Goal: Information Seeking & Learning: Learn about a topic

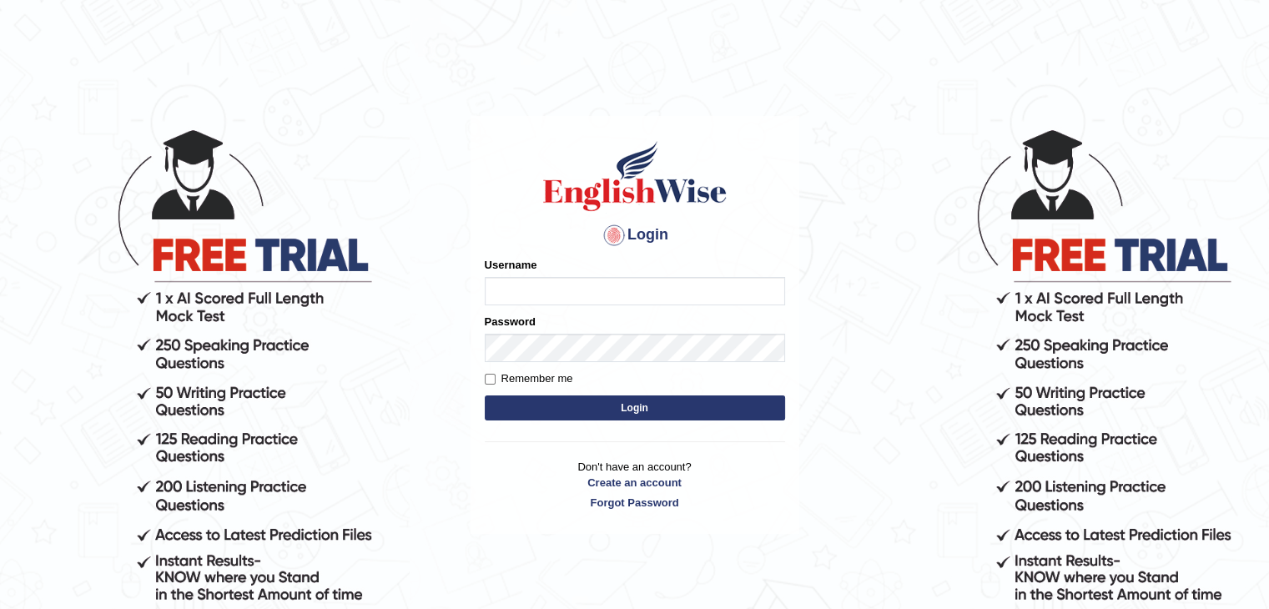
click at [512, 287] on input "Username" at bounding box center [635, 291] width 300 height 28
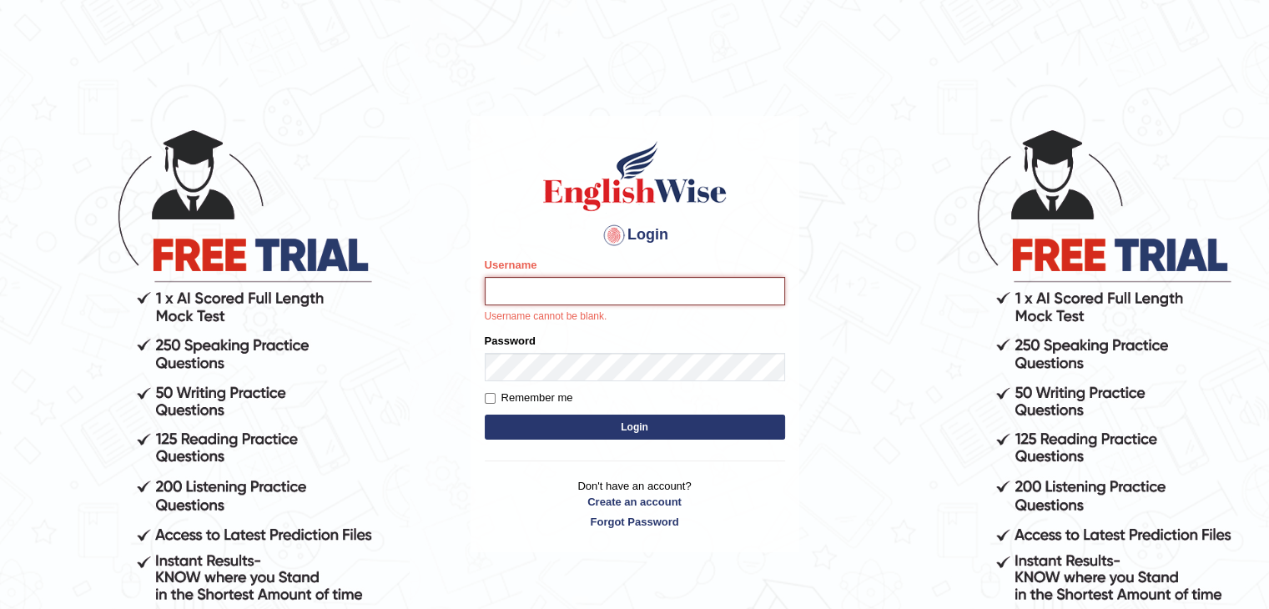
type input "Ripanjot_kaur"
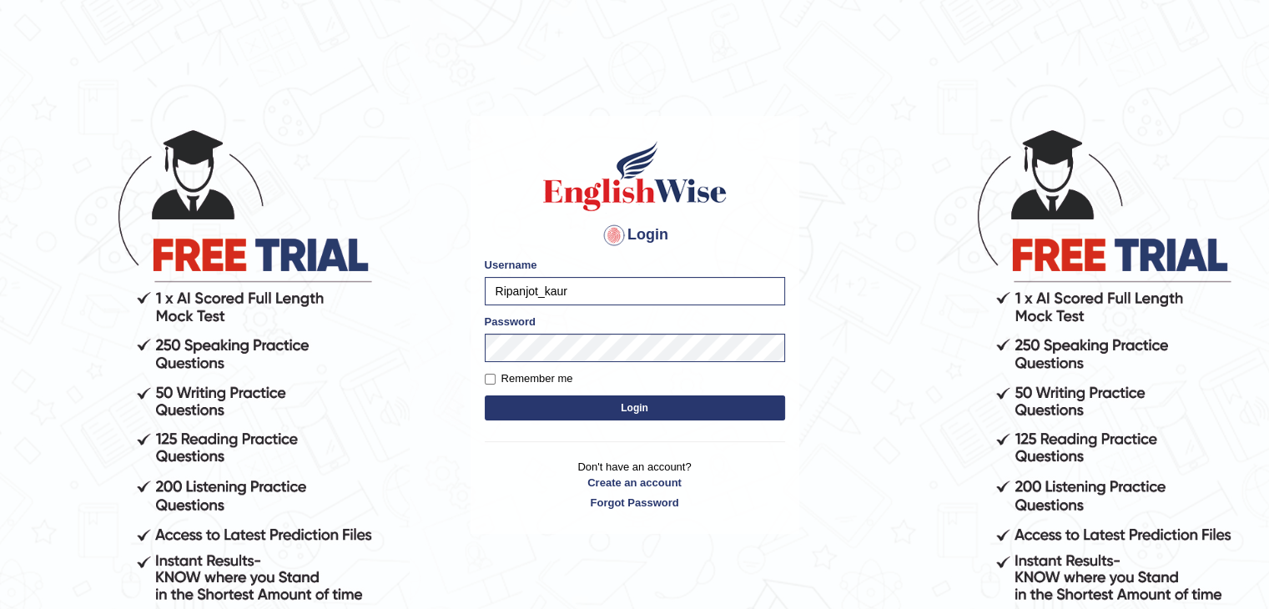
click at [610, 398] on button "Login" at bounding box center [635, 408] width 300 height 25
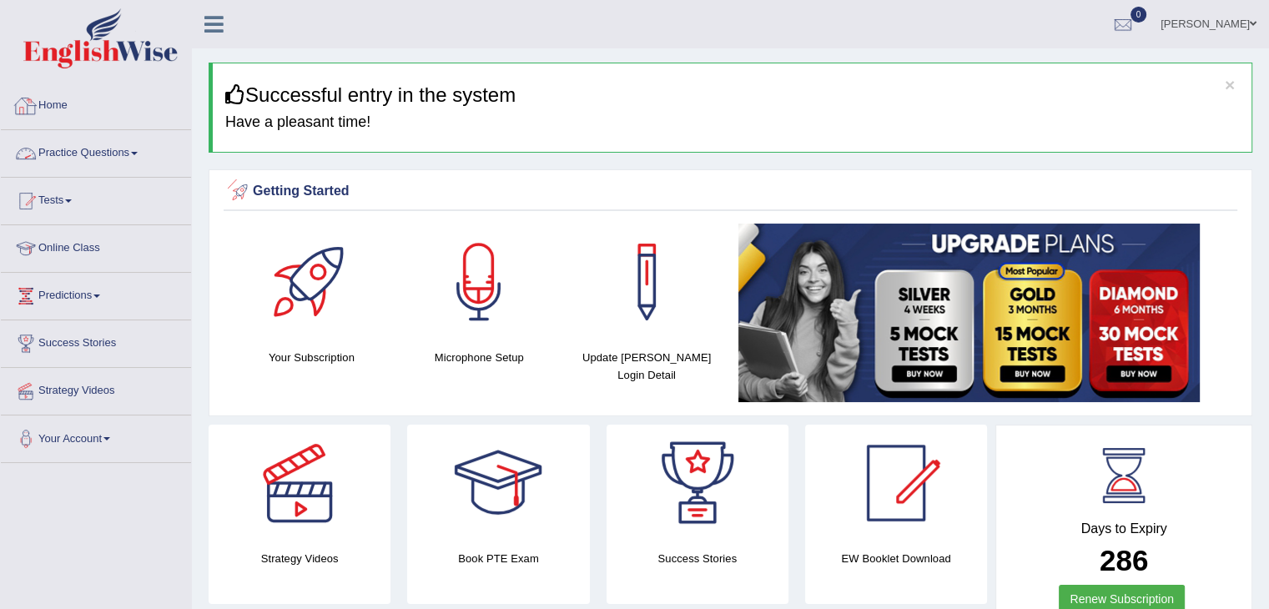
click at [62, 144] on link "Practice Questions" at bounding box center [96, 151] width 190 height 42
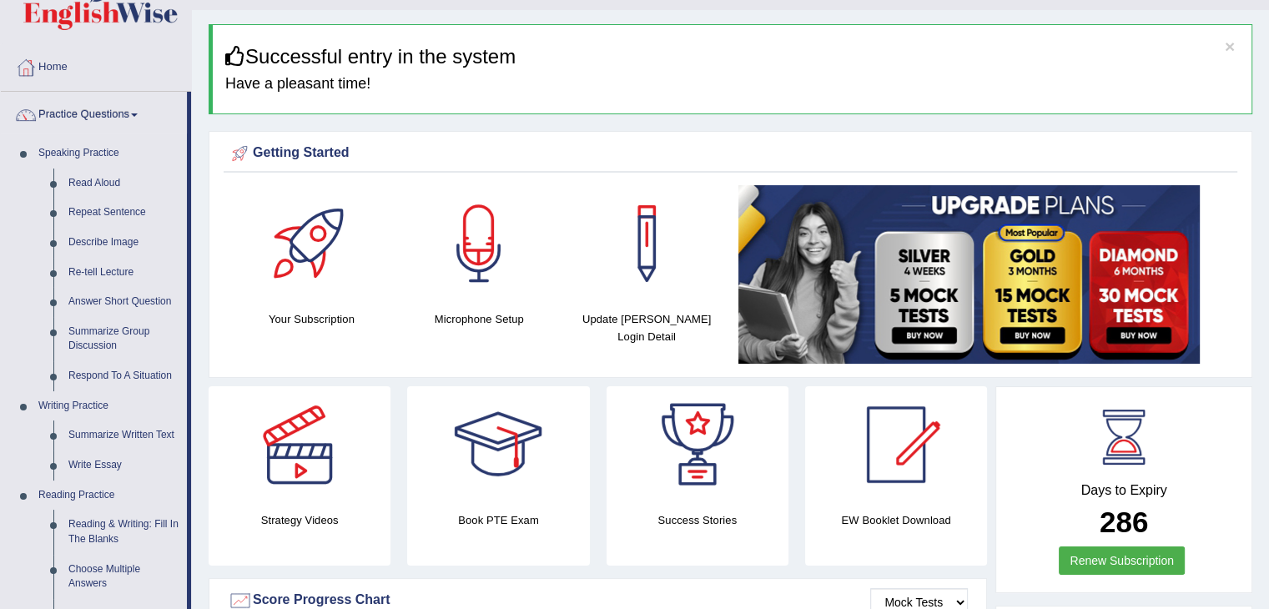
scroll to position [36, 0]
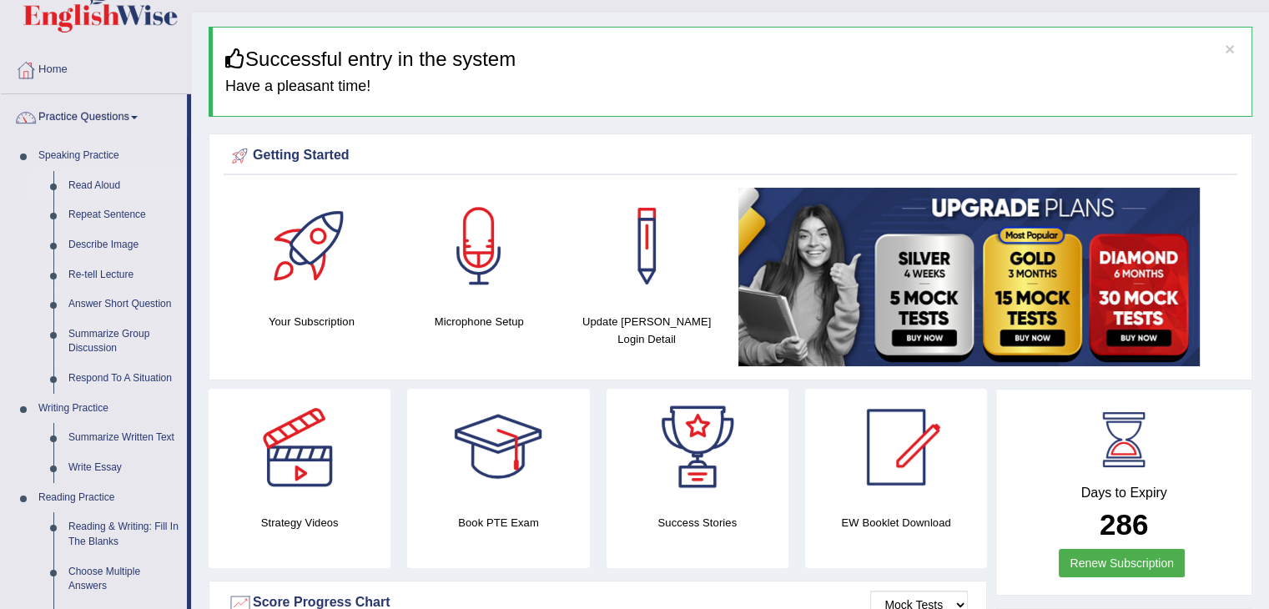
click at [87, 179] on link "Read Aloud" at bounding box center [124, 186] width 126 height 30
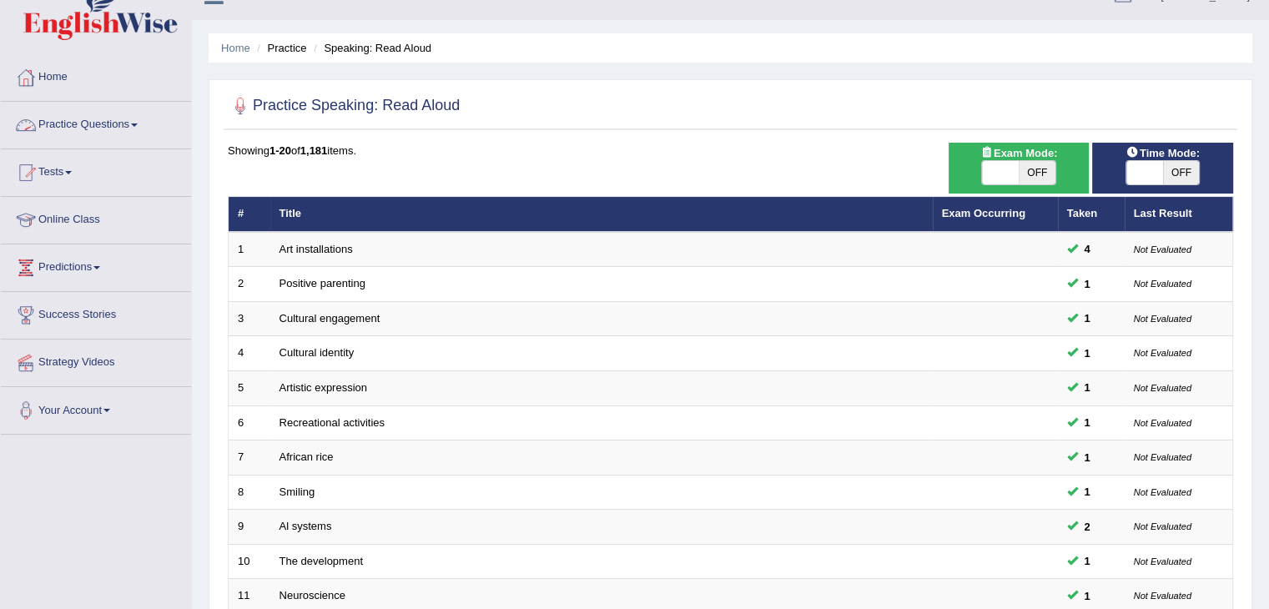
click at [58, 109] on link "Practice Questions" at bounding box center [96, 123] width 190 height 42
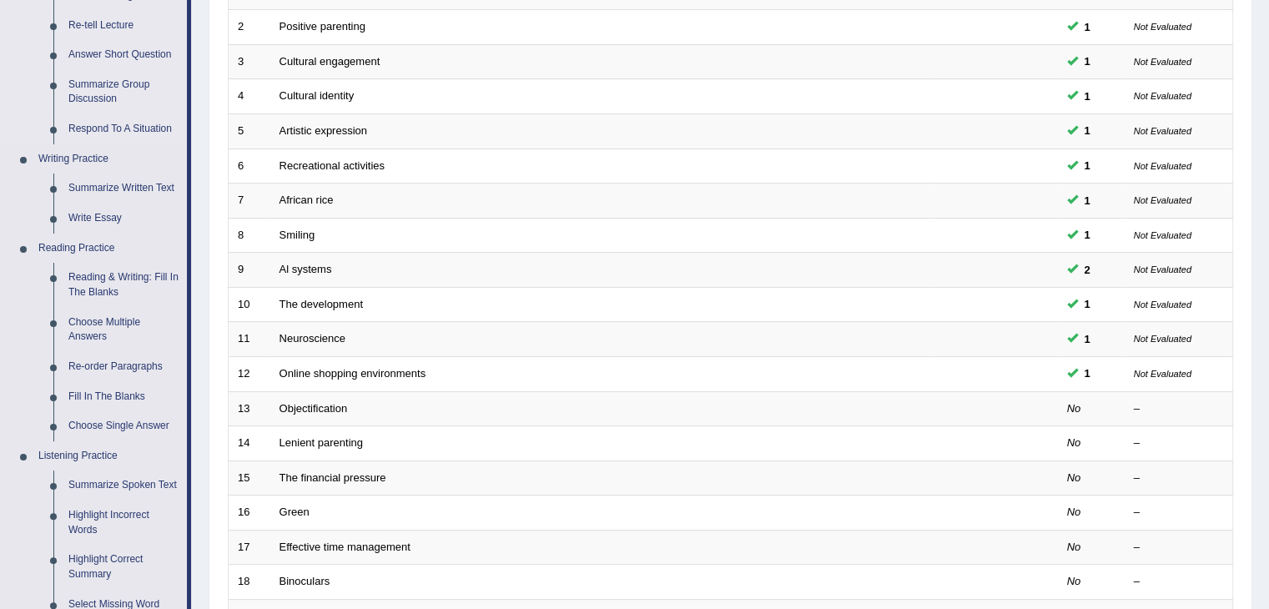
scroll to position [287, 0]
click at [83, 273] on link "Reading & Writing: Fill In The Blanks" at bounding box center [124, 283] width 126 height 44
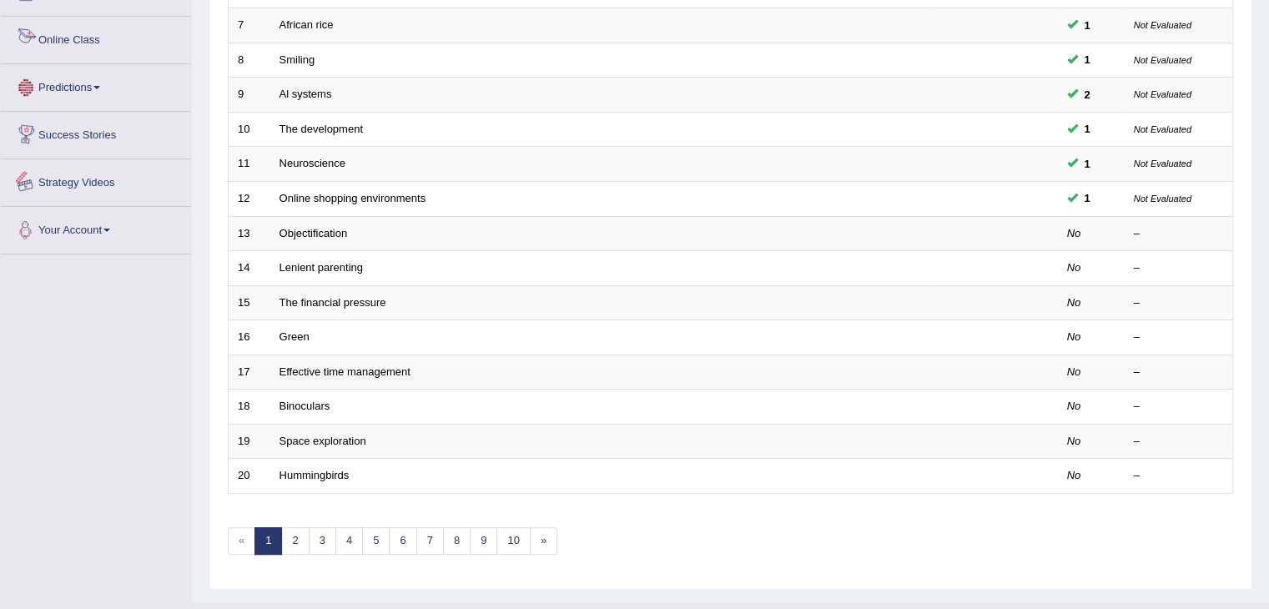
scroll to position [491, 0]
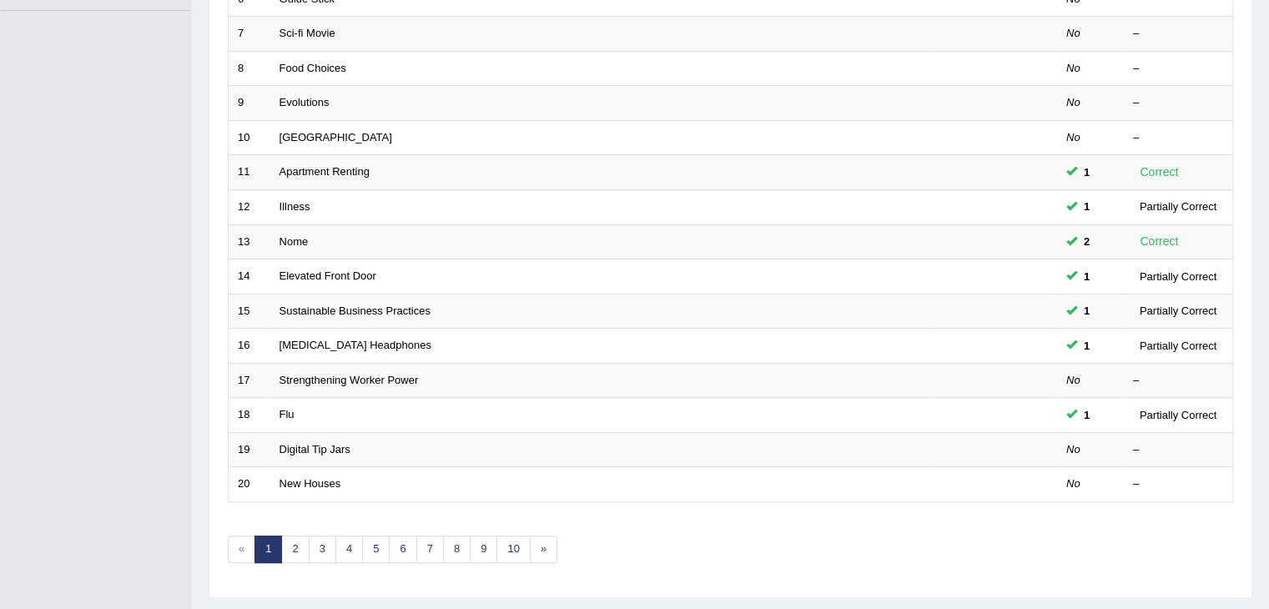
scroll to position [491, 0]
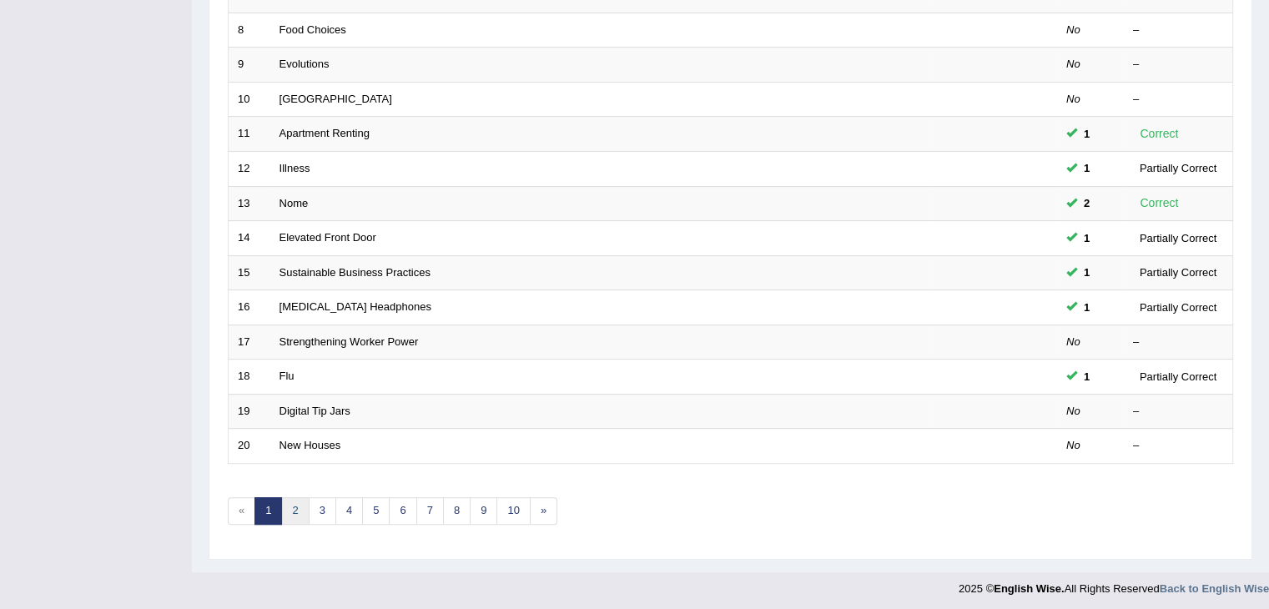
click at [288, 497] on link "2" at bounding box center [295, 511] width 28 height 28
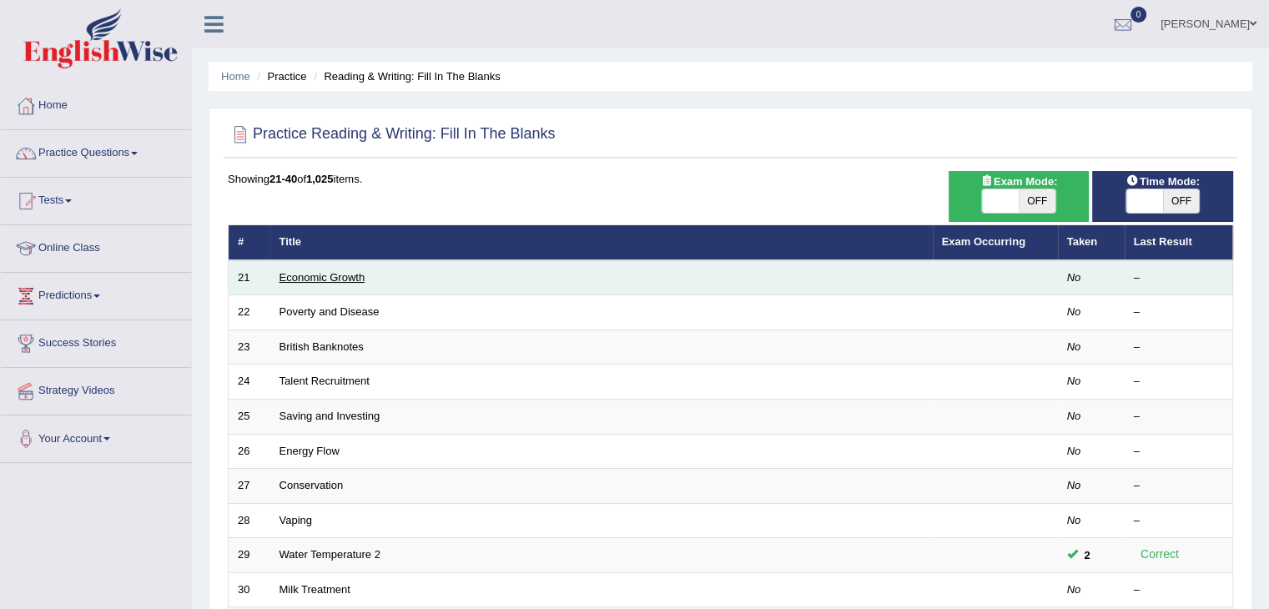
click at [341, 280] on link "Economic Growth" at bounding box center [323, 277] width 86 height 13
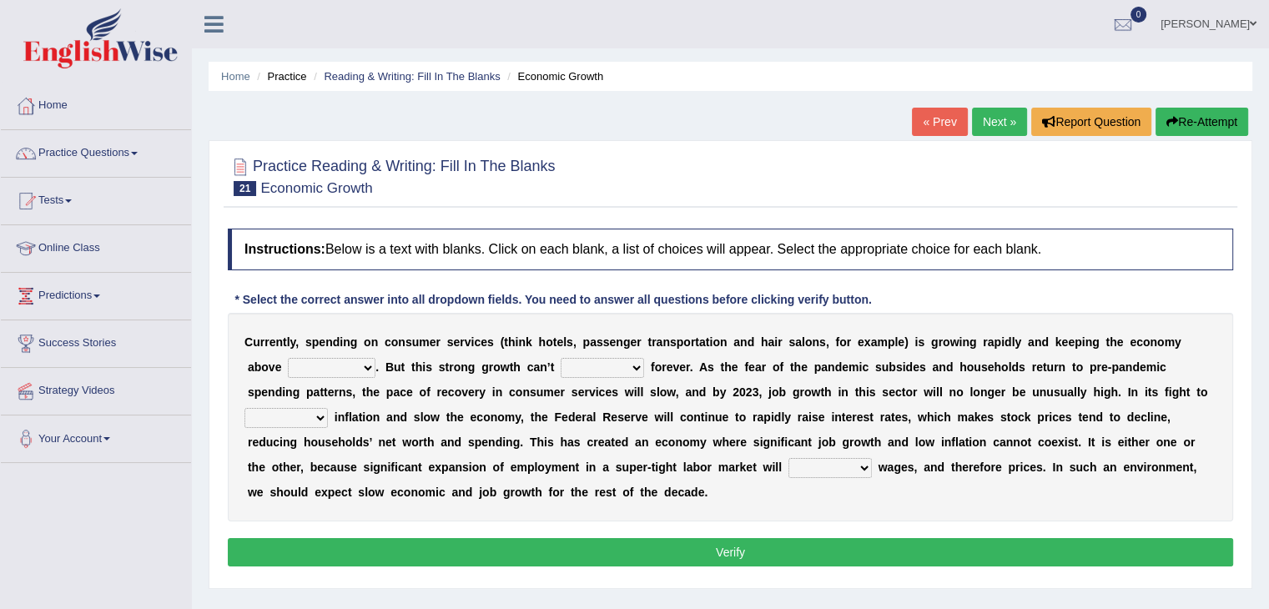
click at [328, 366] on select "board water all themselves" at bounding box center [332, 368] width 88 height 20
select select "themselves"
click at [288, 358] on select "board water all themselves" at bounding box center [332, 368] width 88 height 20
click at [593, 361] on select "perceive persist stride underlie" at bounding box center [602, 368] width 83 height 20
select select "perceive"
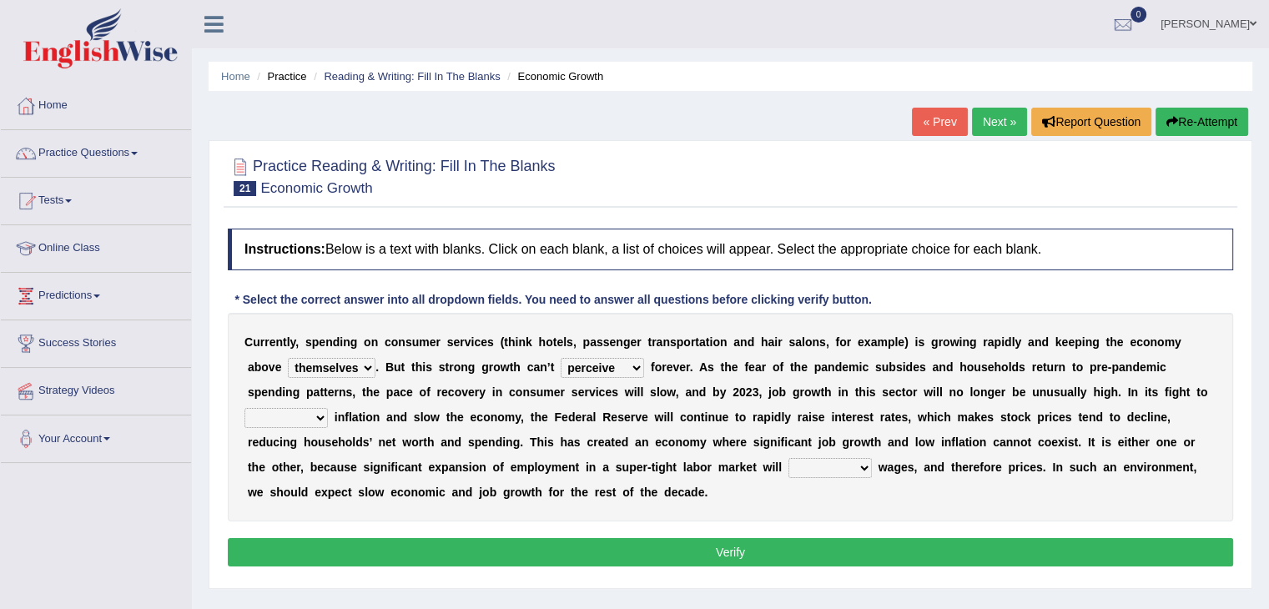
click at [561, 358] on select "perceive persist stride underlie" at bounding box center [602, 368] width 83 height 20
click at [287, 415] on select "inflow disarm tame distaste" at bounding box center [286, 418] width 83 height 20
select select "disarm"
click at [245, 408] on select "inflow disarm tame distaste" at bounding box center [286, 418] width 83 height 20
click at [807, 468] on select "precede rupture accede accelerate" at bounding box center [830, 468] width 83 height 20
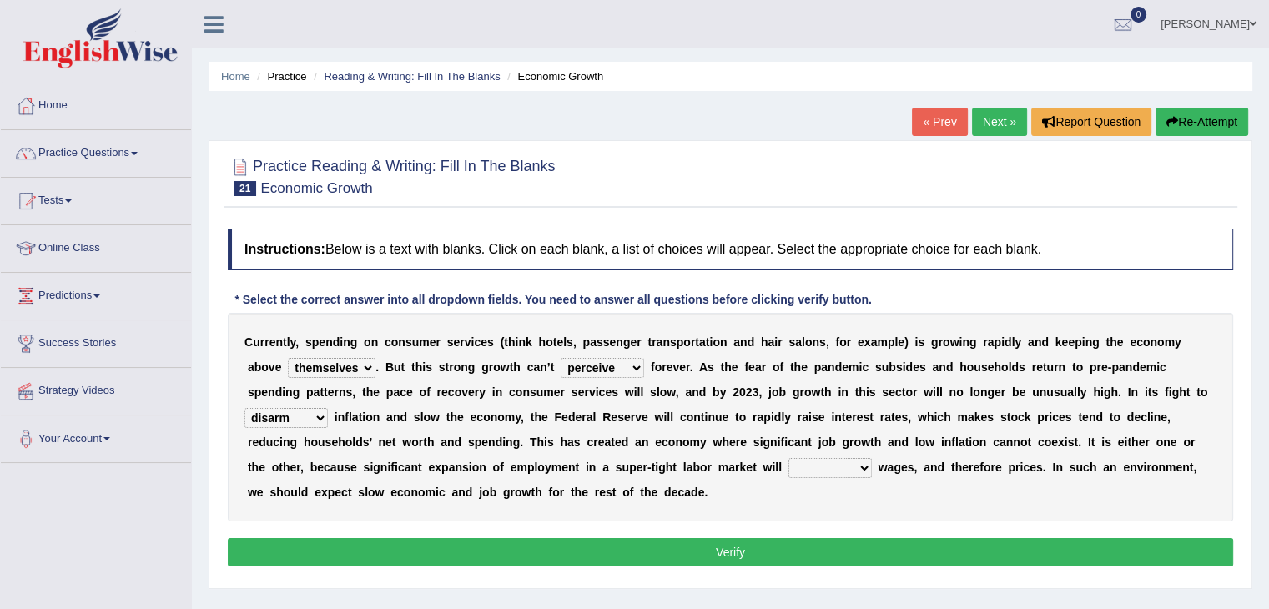
select select "precede"
click at [789, 458] on select "precede rupture accede accelerate" at bounding box center [830, 468] width 83 height 20
click at [788, 552] on button "Verify" at bounding box center [731, 552] width 1006 height 28
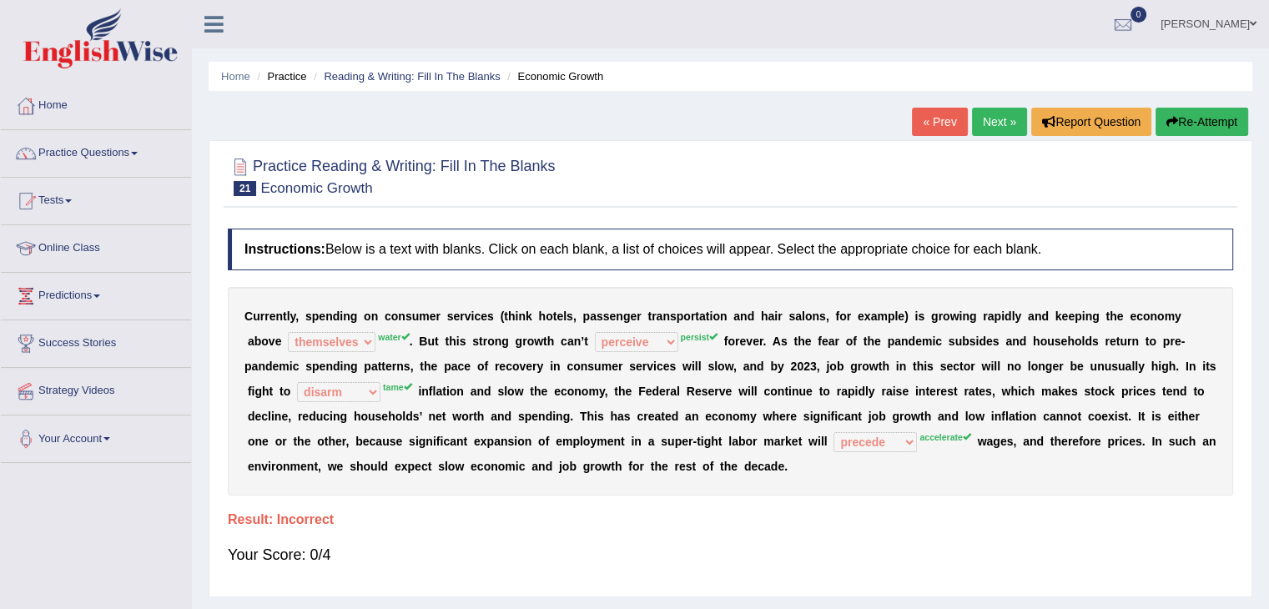
click at [1206, 119] on button "Re-Attempt" at bounding box center [1202, 122] width 93 height 28
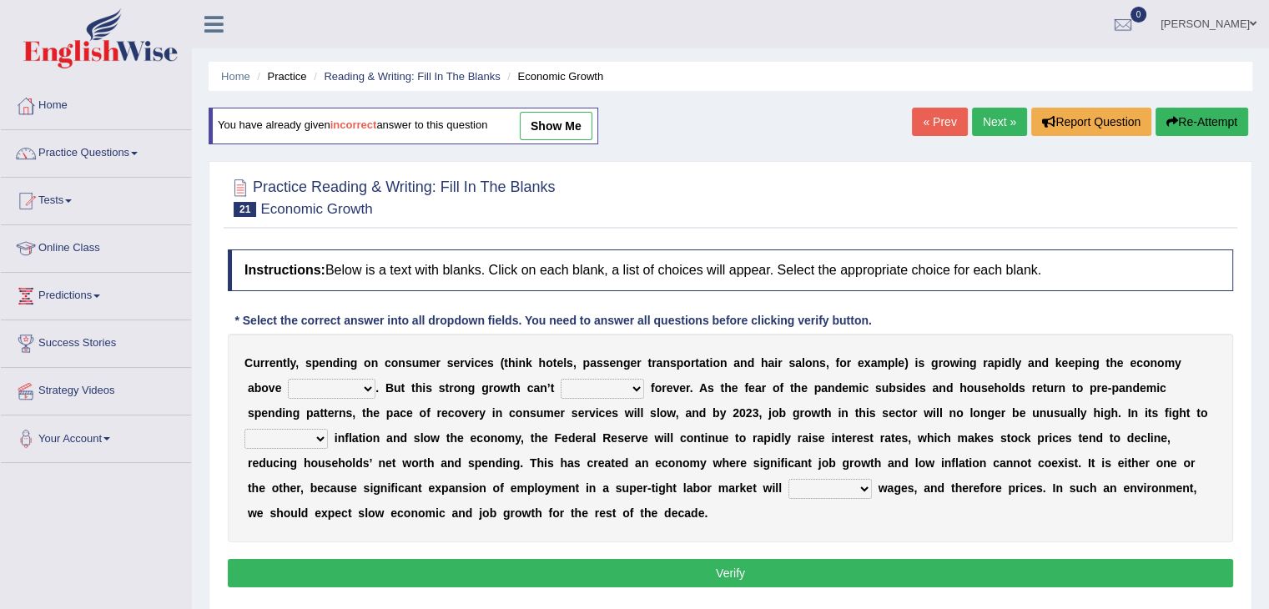
click at [634, 388] on select "perceive persist stride underlie" at bounding box center [602, 389] width 83 height 20
select select "persist"
click at [561, 379] on select "perceive persist stride underlie" at bounding box center [602, 389] width 83 height 20
click at [367, 385] on select "board water all themselves" at bounding box center [332, 389] width 88 height 20
click at [561, 124] on link "show me" at bounding box center [556, 126] width 73 height 28
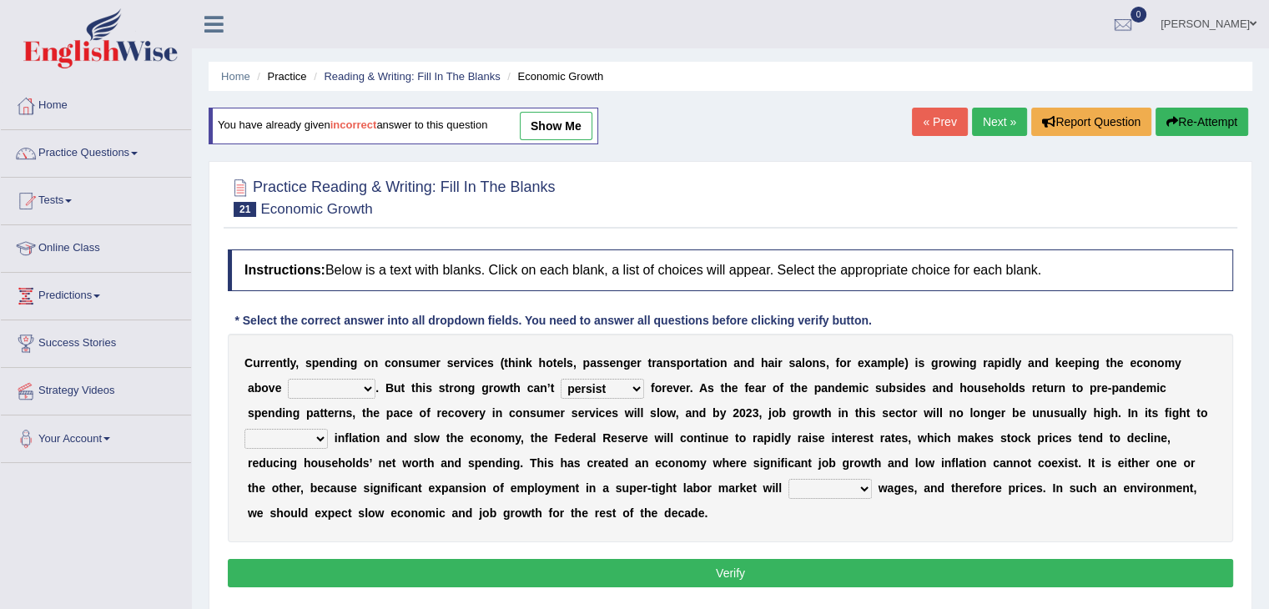
select select "themselves"
select select "perceive"
select select "disarm"
select select "precede"
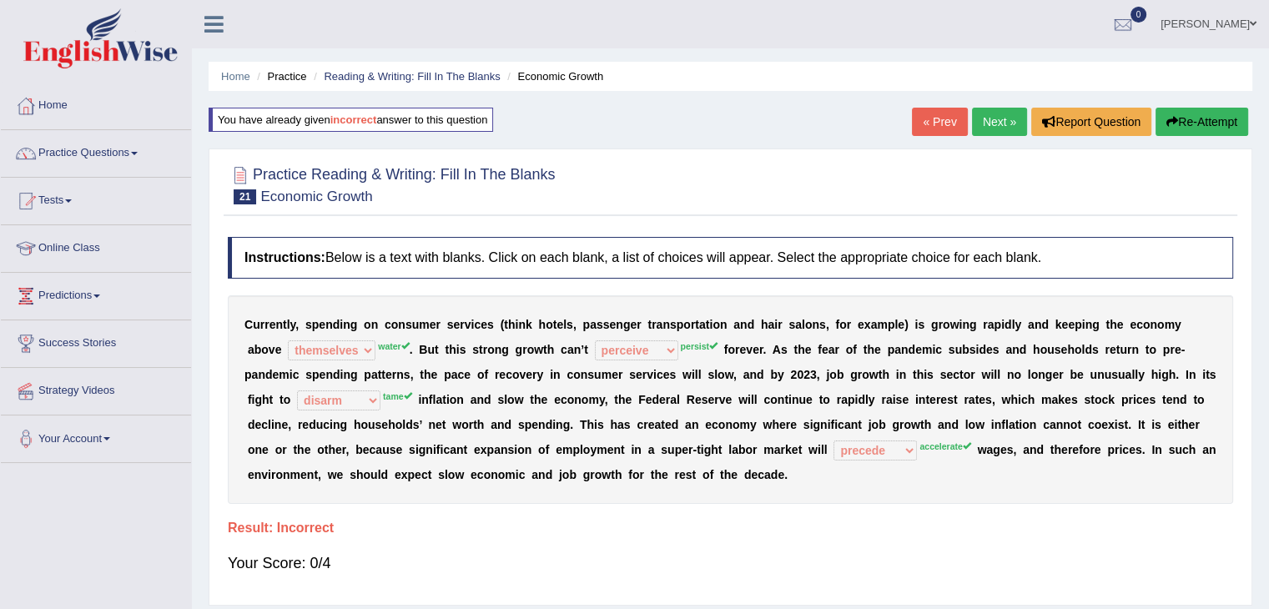
click at [1192, 116] on button "Re-Attempt" at bounding box center [1202, 122] width 93 height 28
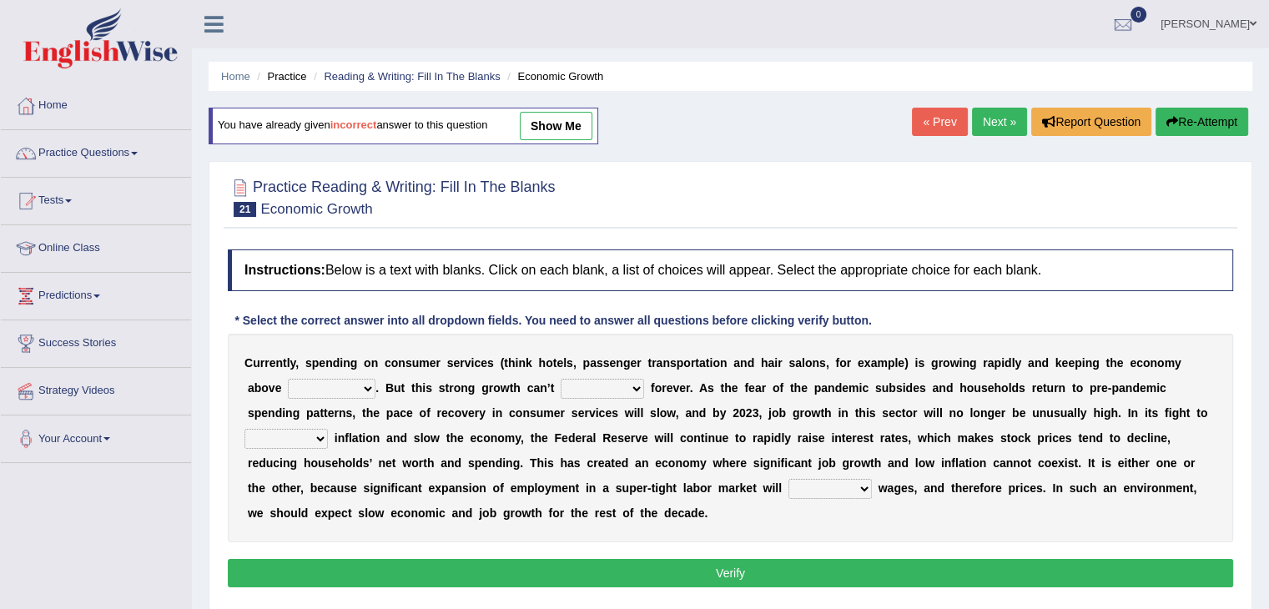
click at [618, 398] on div "C u r r e n t l y , s p e n d i n g o n c o n s u m e r s e r v i c e s ( t h i…" at bounding box center [731, 438] width 1006 height 209
click at [619, 395] on select "perceive persist stride underlie" at bounding box center [602, 389] width 83 height 20
select select "persist"
click at [561, 379] on select "perceive persist stride underlie" at bounding box center [602, 389] width 83 height 20
click at [329, 380] on select "board water all themselves" at bounding box center [332, 389] width 88 height 20
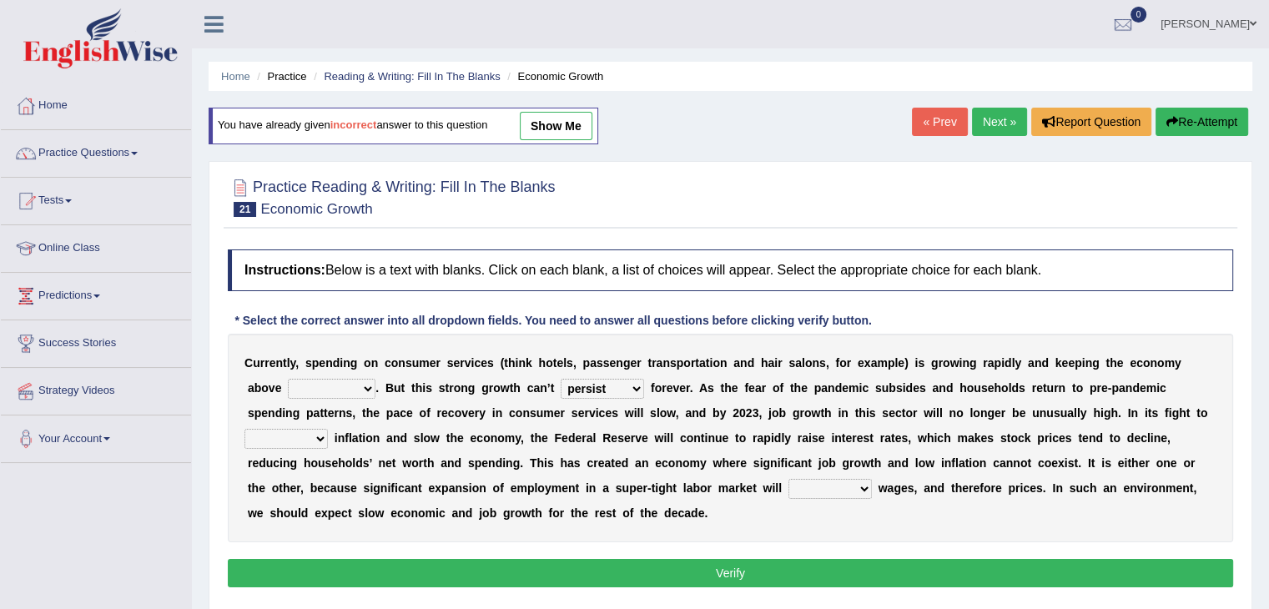
select select "water"
click at [288, 379] on select "board water all themselves" at bounding box center [332, 389] width 88 height 20
click at [308, 435] on select "inflow disarm tame distaste" at bounding box center [286, 439] width 83 height 20
select select "tame"
click at [245, 429] on select "inflow disarm tame distaste" at bounding box center [286, 439] width 83 height 20
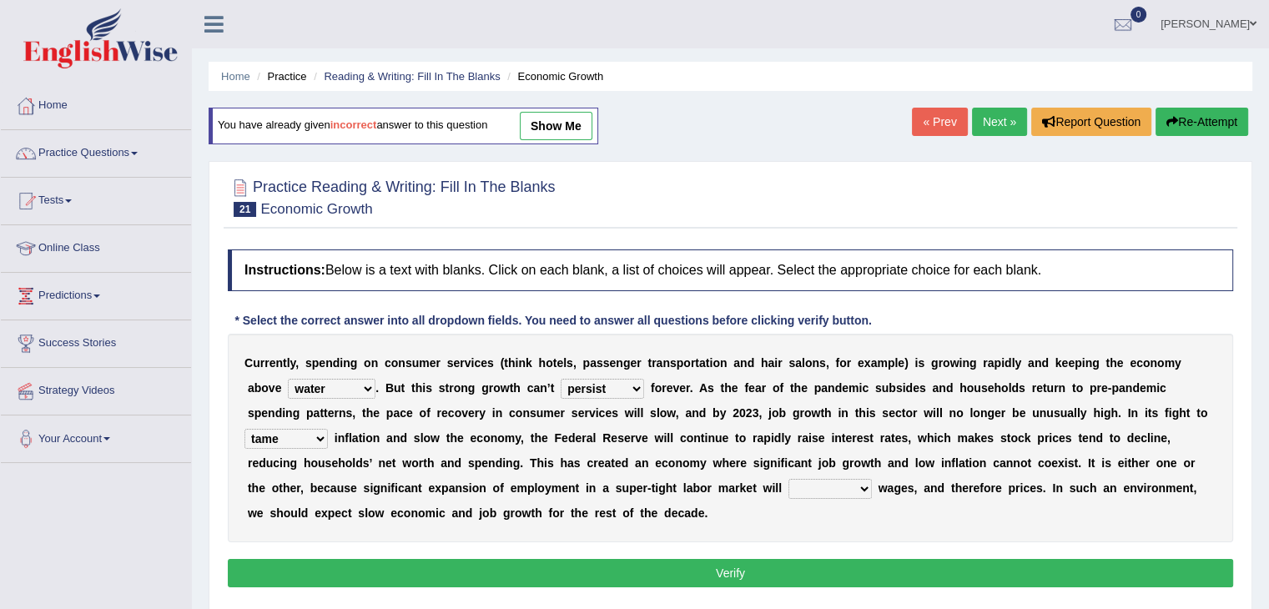
click at [796, 482] on select "precede rupture accede accelerate" at bounding box center [830, 489] width 83 height 20
select select "accelerate"
click at [789, 479] on select "precede rupture accede accelerate" at bounding box center [830, 489] width 83 height 20
click at [808, 568] on button "Verify" at bounding box center [731, 573] width 1006 height 28
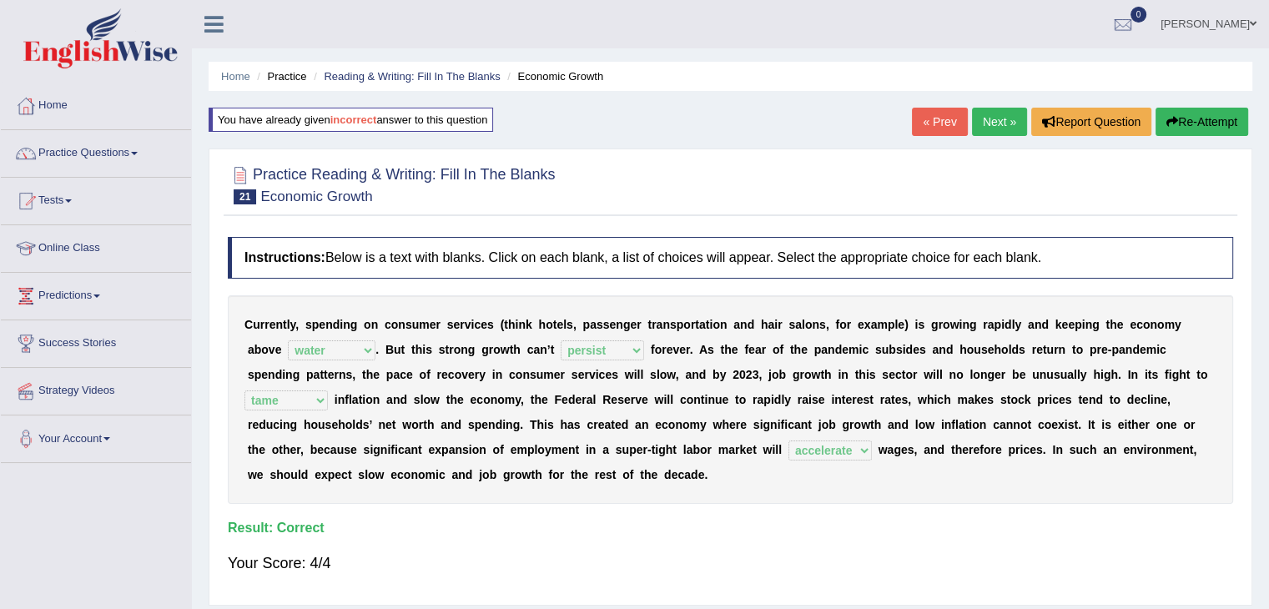
click at [982, 121] on link "Next »" at bounding box center [999, 122] width 55 height 28
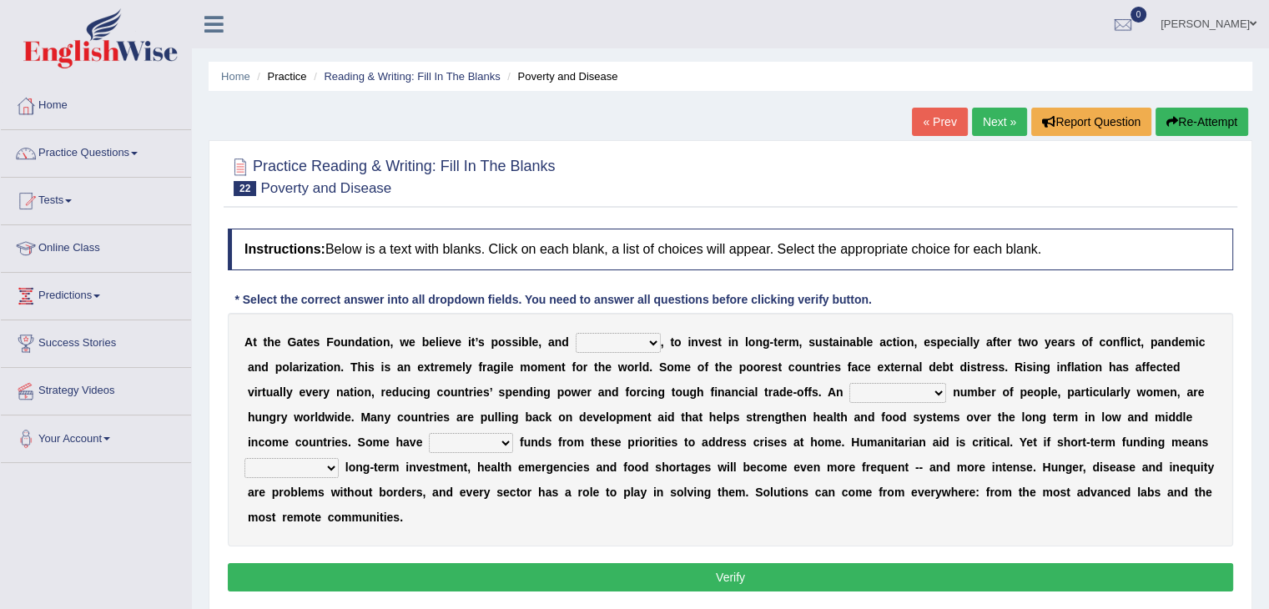
click at [624, 344] on select "impaired impalpable imperative impressive" at bounding box center [618, 343] width 85 height 20
select select "impressive"
click at [576, 333] on select "impaired impalpable imperative impressive" at bounding box center [618, 343] width 85 height 20
click at [870, 399] on select "alarming unintentional implicit absolute" at bounding box center [898, 393] width 97 height 20
select select "unintentional"
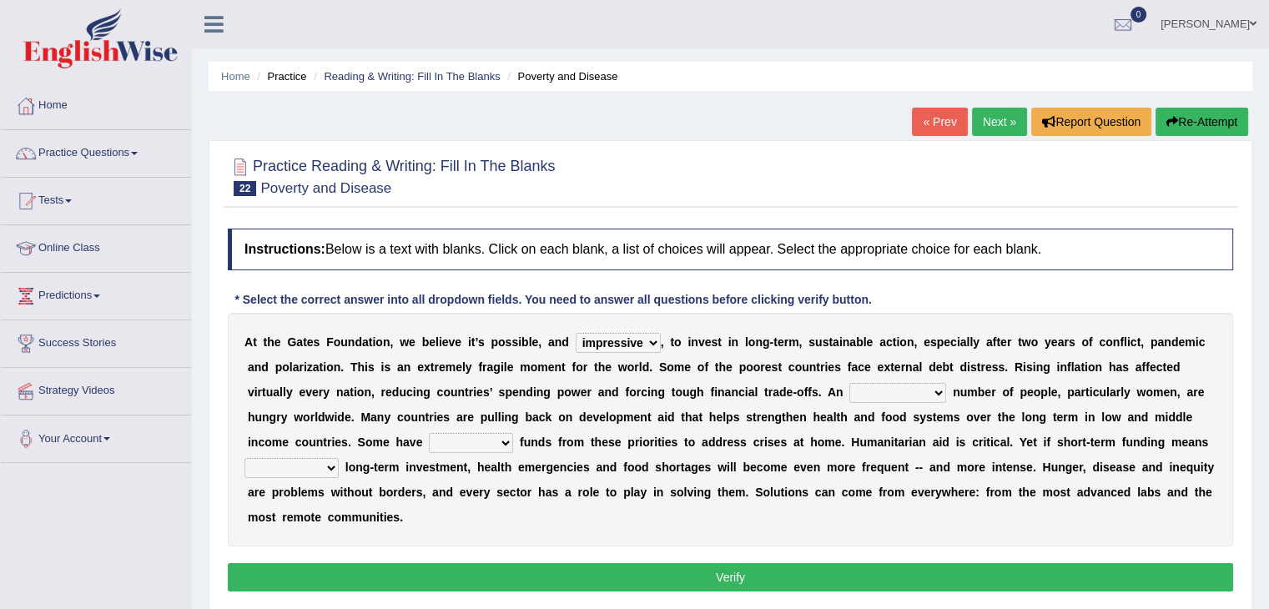
click at [850, 383] on select "alarming unintentional implicit absolute" at bounding box center [898, 393] width 97 height 20
click at [438, 441] on select "rebounded expended recouped redirected" at bounding box center [471, 443] width 84 height 20
select select "expended"
click at [429, 433] on select "rebounded expended recouped redirected" at bounding box center [471, 443] width 84 height 20
click at [309, 472] on select "emphasizing alerting covening neglecting" at bounding box center [292, 468] width 94 height 20
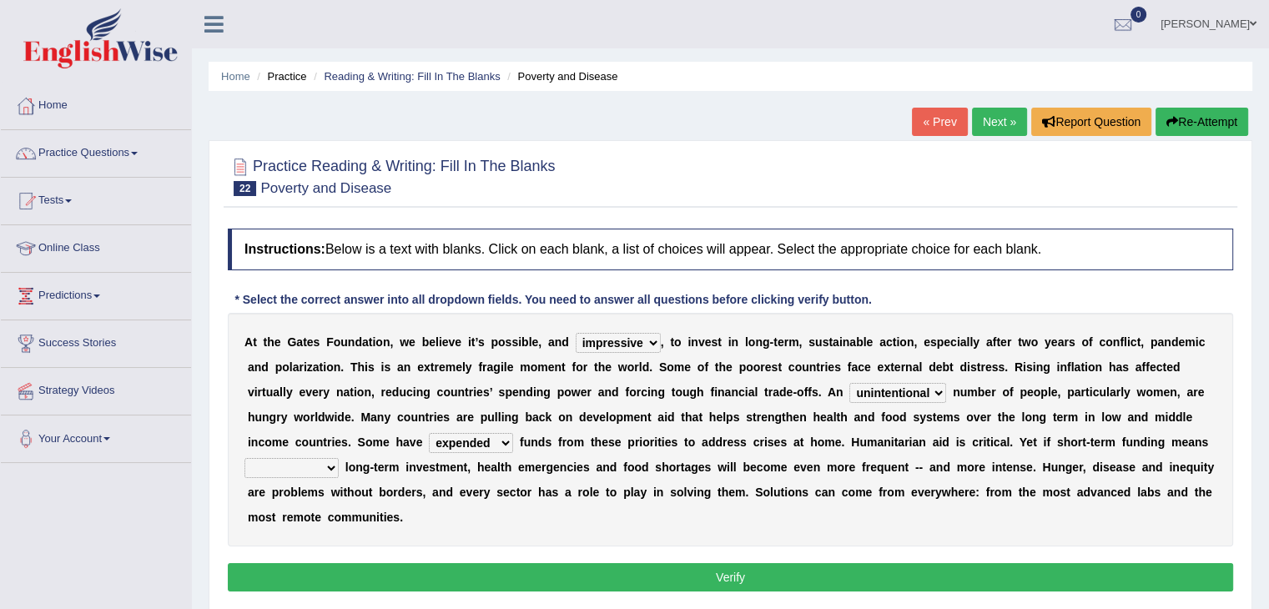
select select "covening"
click at [245, 458] on select "emphasizing alerting covening neglecting" at bounding box center [292, 468] width 94 height 20
click at [571, 570] on button "Verify" at bounding box center [731, 577] width 1006 height 28
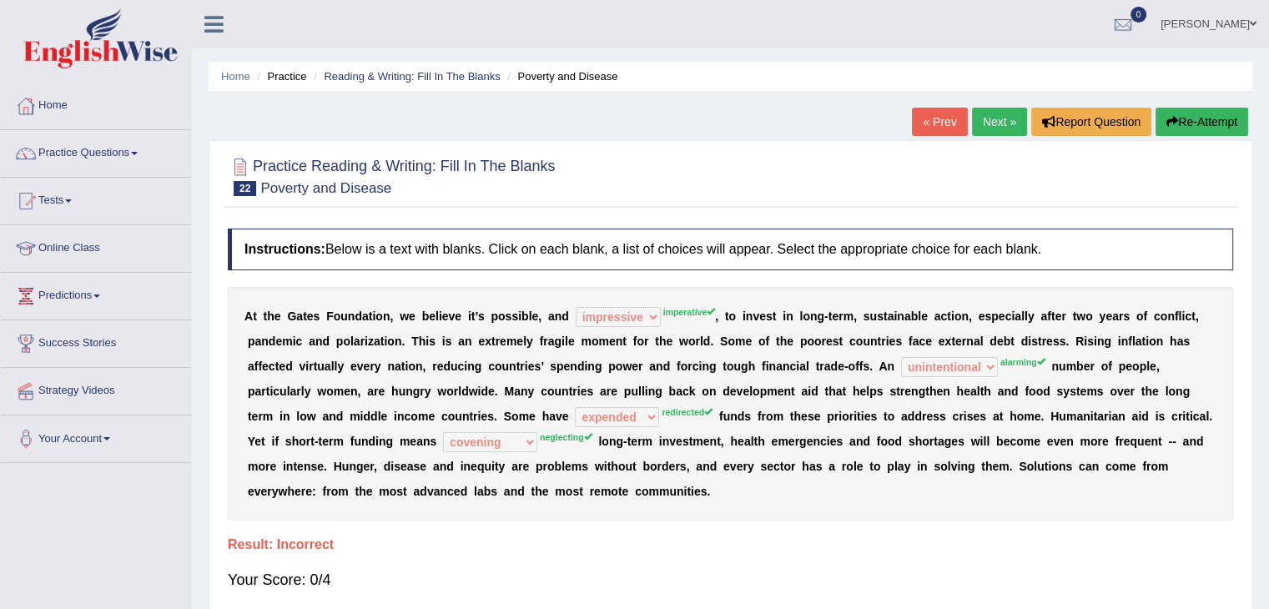
click at [1198, 125] on button "Re-Attempt" at bounding box center [1202, 122] width 93 height 28
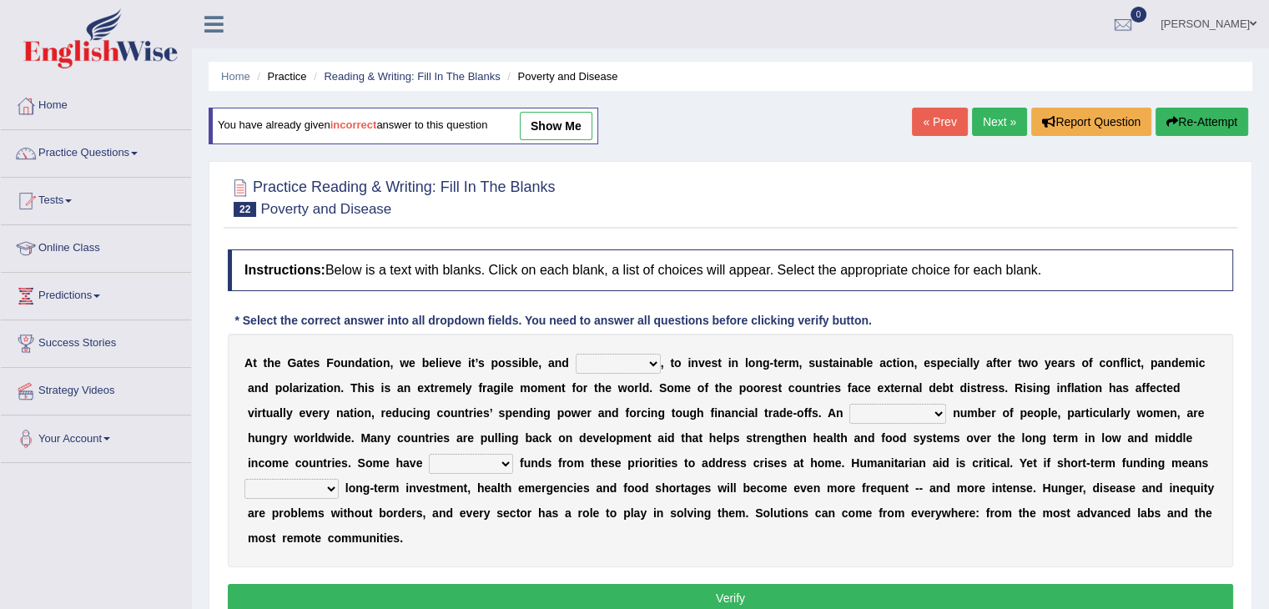
click at [314, 480] on select "emphasizing alerting covening neglecting" at bounding box center [292, 489] width 94 height 20
select select "neglecting"
click at [245, 479] on select "emphasizing alerting covening neglecting" at bounding box center [292, 489] width 94 height 20
click at [472, 471] on select "rebounded expended recouped redirected" at bounding box center [471, 464] width 84 height 20
select select "redirected"
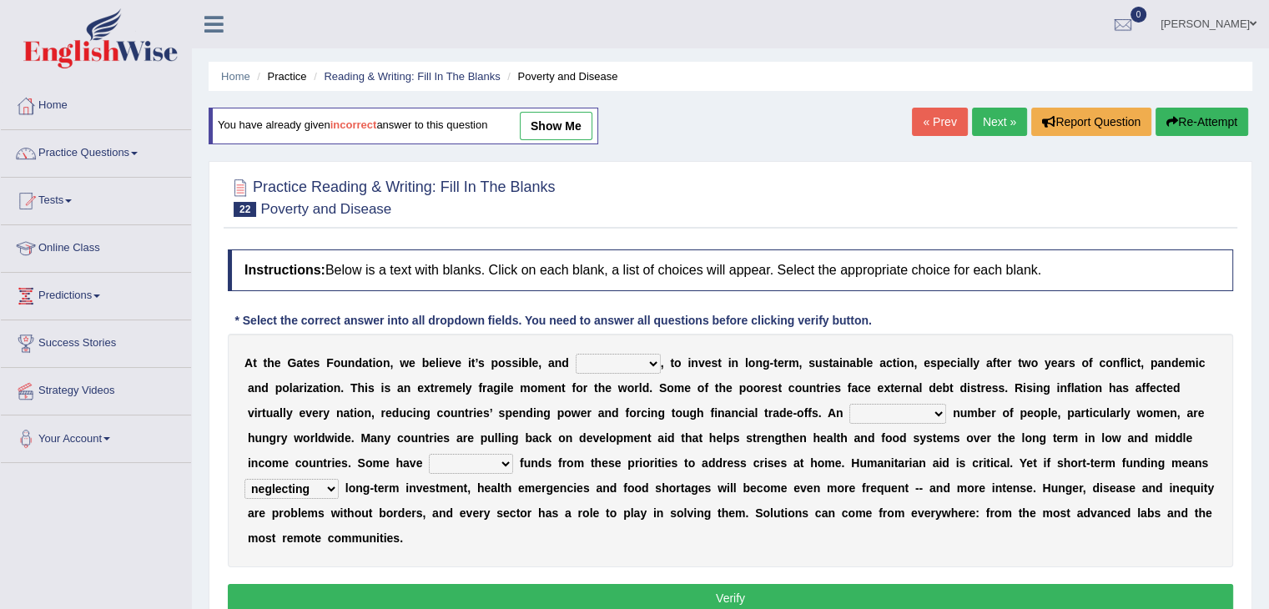
click at [429, 454] on select "rebounded expended recouped redirected" at bounding box center [471, 464] width 84 height 20
click at [608, 365] on select "impaired impalpable imperative impressive" at bounding box center [618, 364] width 85 height 20
select select "impressive"
click at [576, 354] on select "impaired impalpable imperative impressive" at bounding box center [618, 364] width 85 height 20
click at [862, 404] on select "alarming unintentional implicit absolute" at bounding box center [898, 414] width 97 height 20
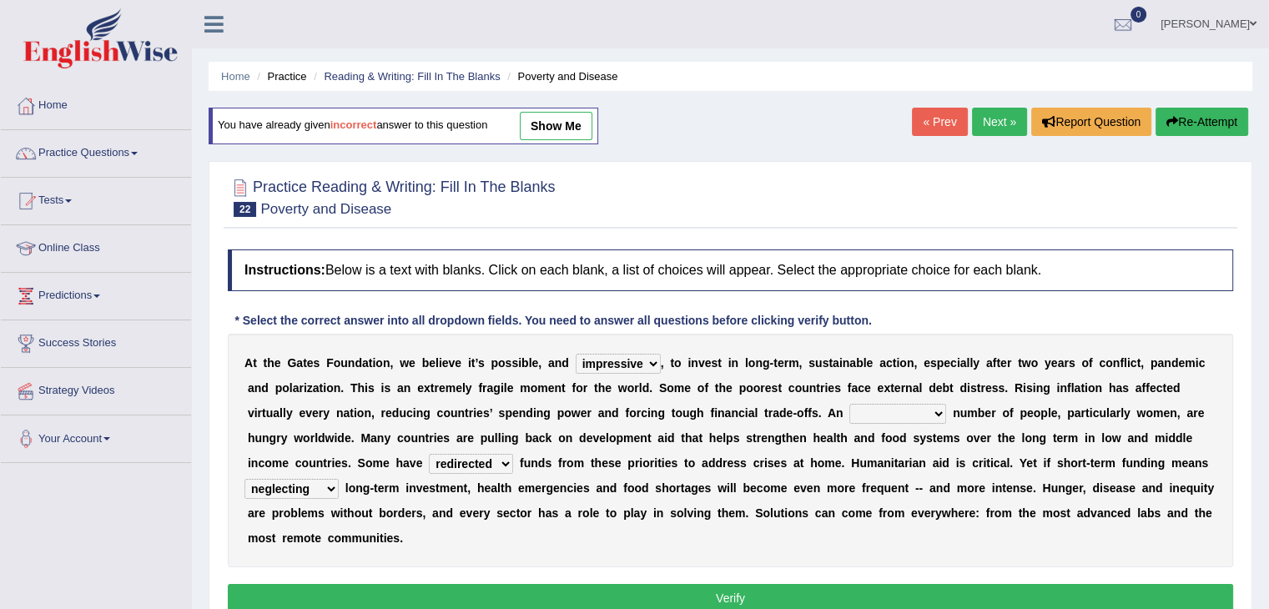
select select "absolute"
click at [850, 404] on select "alarming unintentional implicit absolute" at bounding box center [898, 414] width 97 height 20
click at [805, 595] on button "Verify" at bounding box center [731, 598] width 1006 height 28
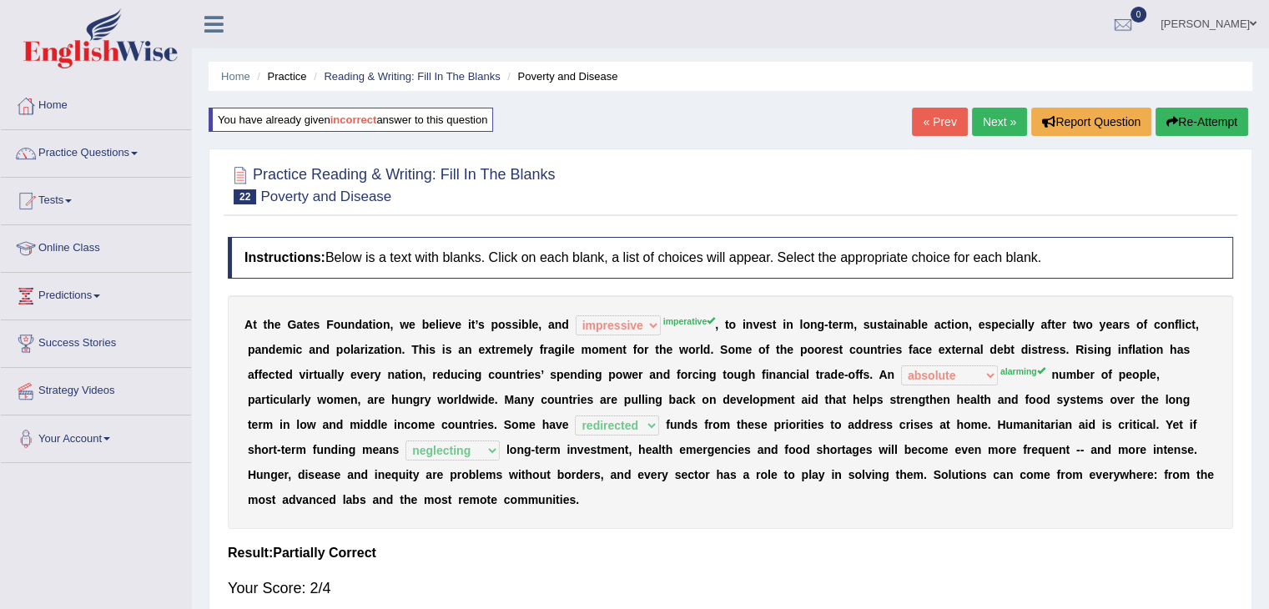
click at [990, 121] on link "Next »" at bounding box center [999, 122] width 55 height 28
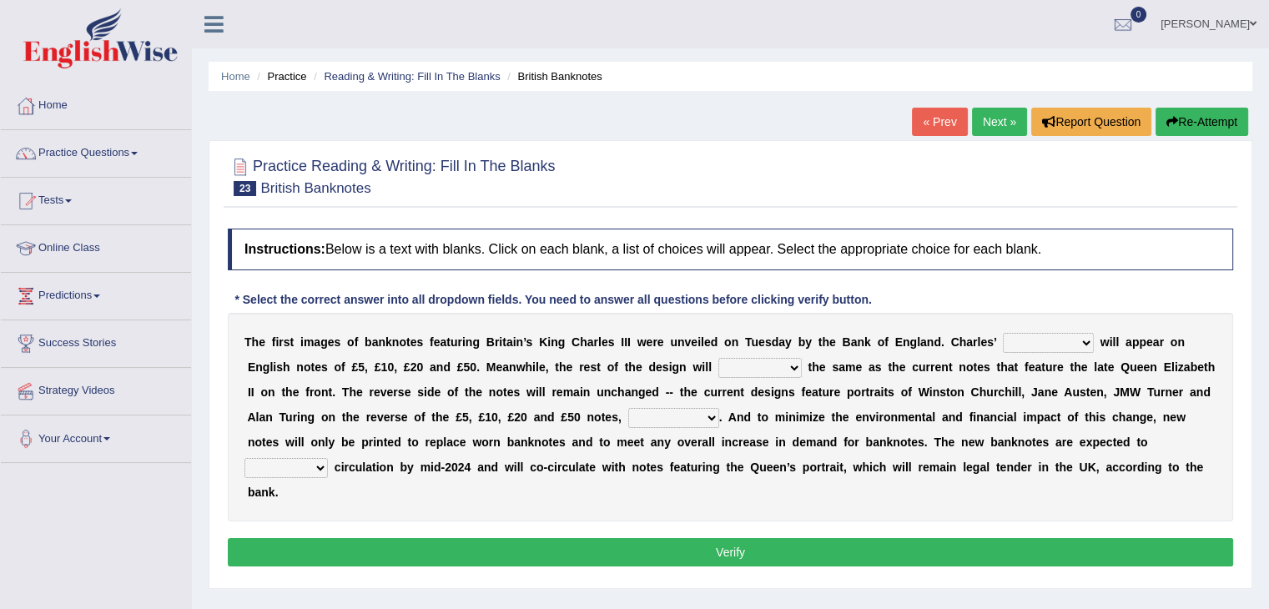
click at [1037, 336] on select "cornerstone portion plagiarism portrait" at bounding box center [1048, 343] width 91 height 20
click at [654, 341] on b "r" at bounding box center [655, 342] width 4 height 13
click at [1018, 335] on select "cornerstone portion plagiarism portrait" at bounding box center [1048, 343] width 91 height 20
select select "portrait"
click at [1003, 333] on select "cornerstone portion plagiarism portrait" at bounding box center [1048, 343] width 91 height 20
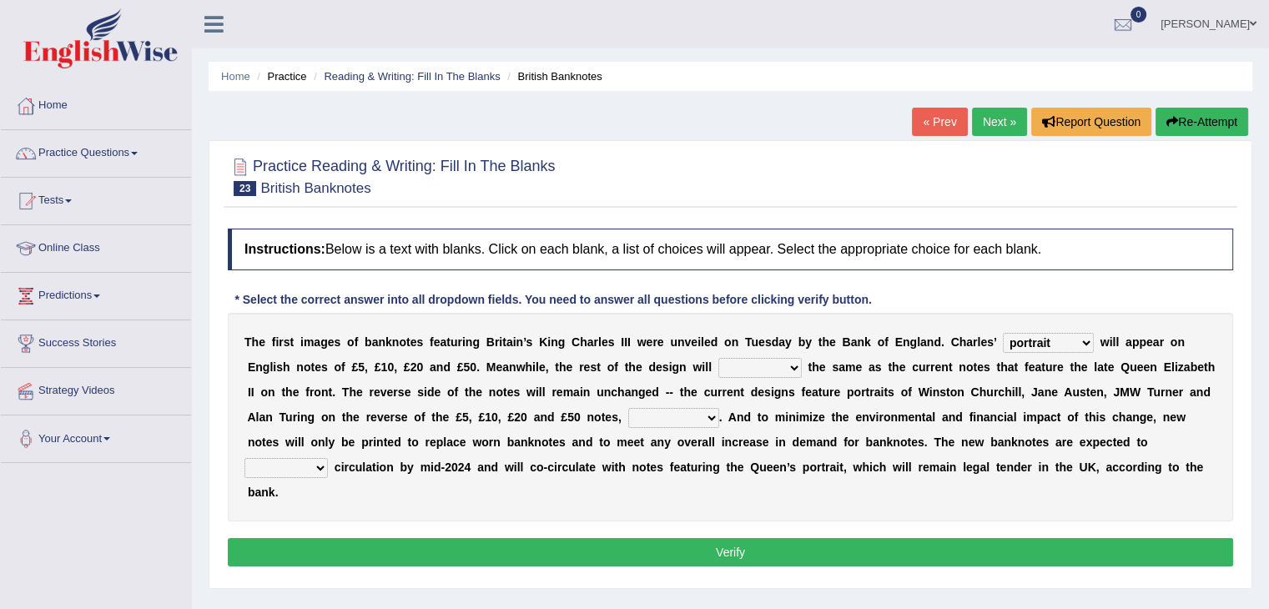
click at [739, 361] on select "remain surpass signify replicate" at bounding box center [760, 368] width 83 height 20
select select "remain"
click at [719, 358] on select "remain surpass signify replicate" at bounding box center [760, 368] width 83 height 20
click at [743, 395] on b "t" at bounding box center [742, 392] width 4 height 13
click at [654, 420] on select "pervasively variously audaciously respectively" at bounding box center [673, 418] width 91 height 20
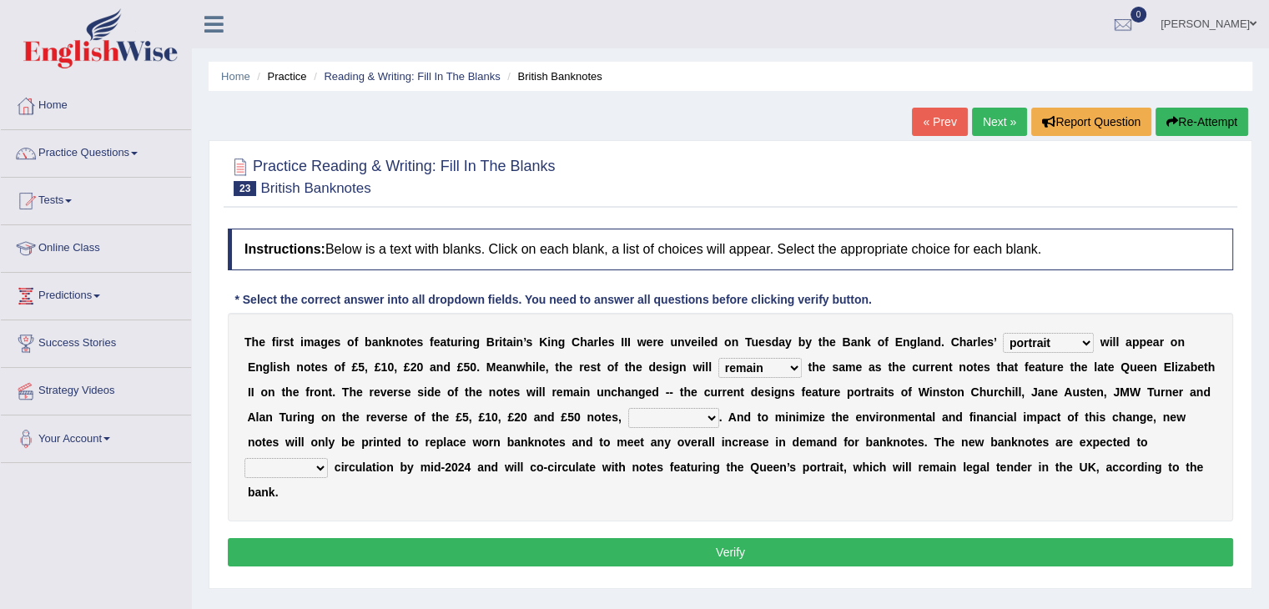
select select "respectively"
click at [628, 408] on select "pervasively variously audaciously respectively" at bounding box center [673, 418] width 91 height 20
click at [828, 552] on button "Verify" at bounding box center [731, 552] width 1006 height 28
click at [915, 444] on b "e" at bounding box center [914, 442] width 7 height 13
click at [310, 464] on select "hinge divert enter inoculate" at bounding box center [286, 468] width 83 height 20
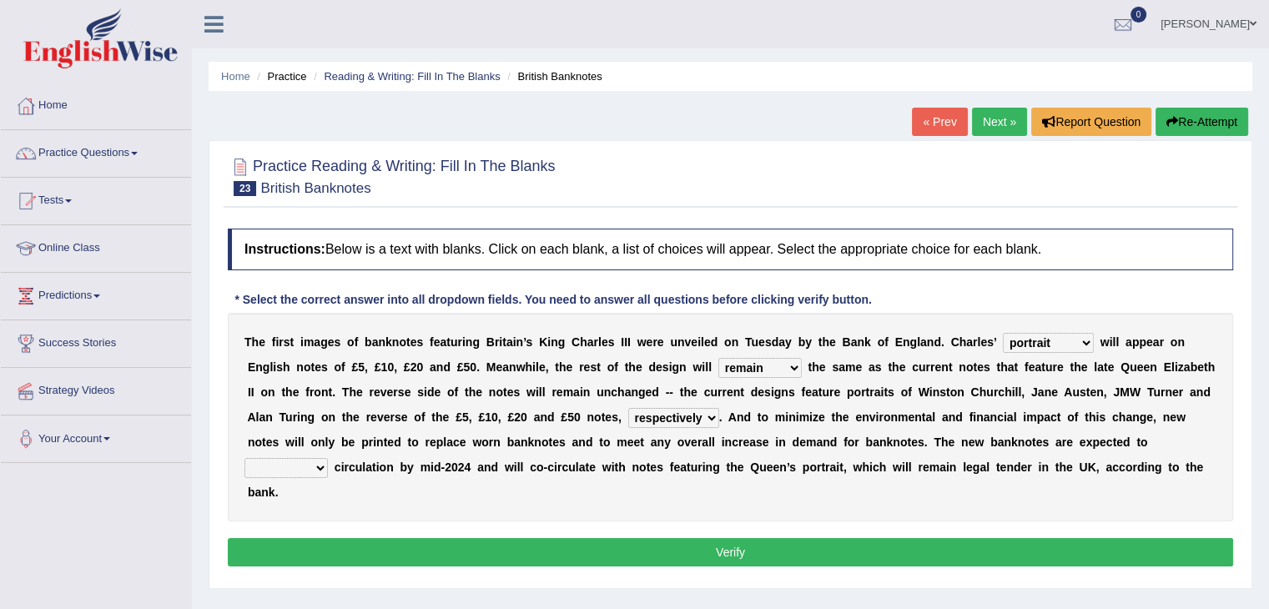
select select "divert"
click at [245, 458] on select "hinge divert enter inoculate" at bounding box center [286, 468] width 83 height 20
click at [587, 554] on button "Verify" at bounding box center [731, 552] width 1006 height 28
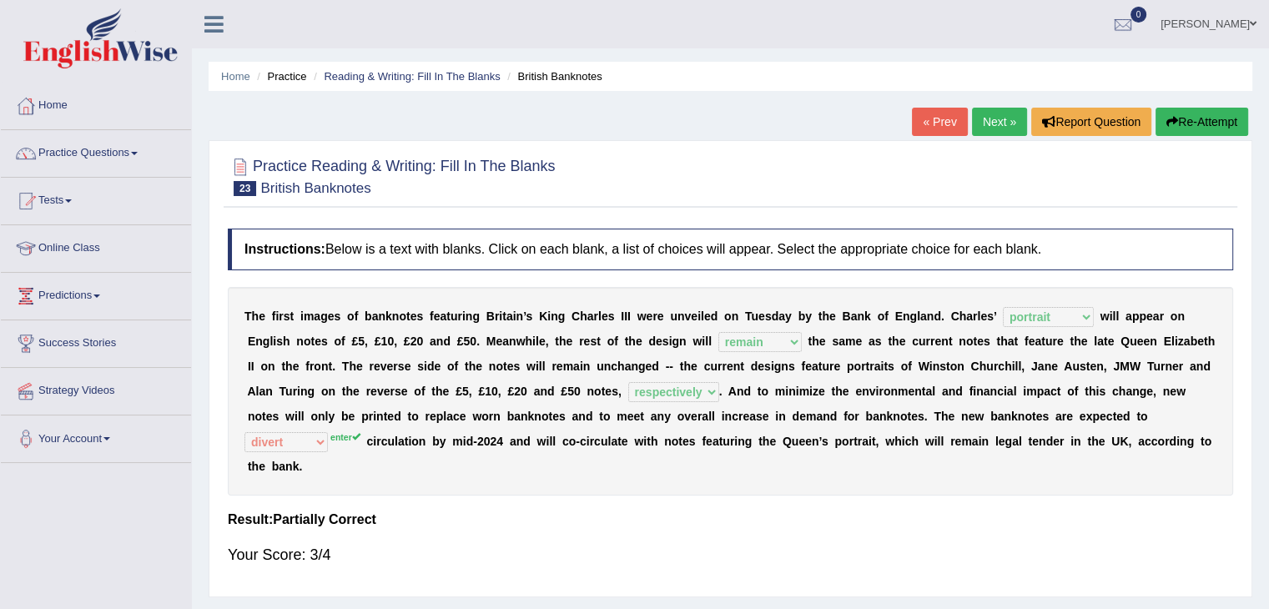
click at [991, 120] on link "Next »" at bounding box center [999, 122] width 55 height 28
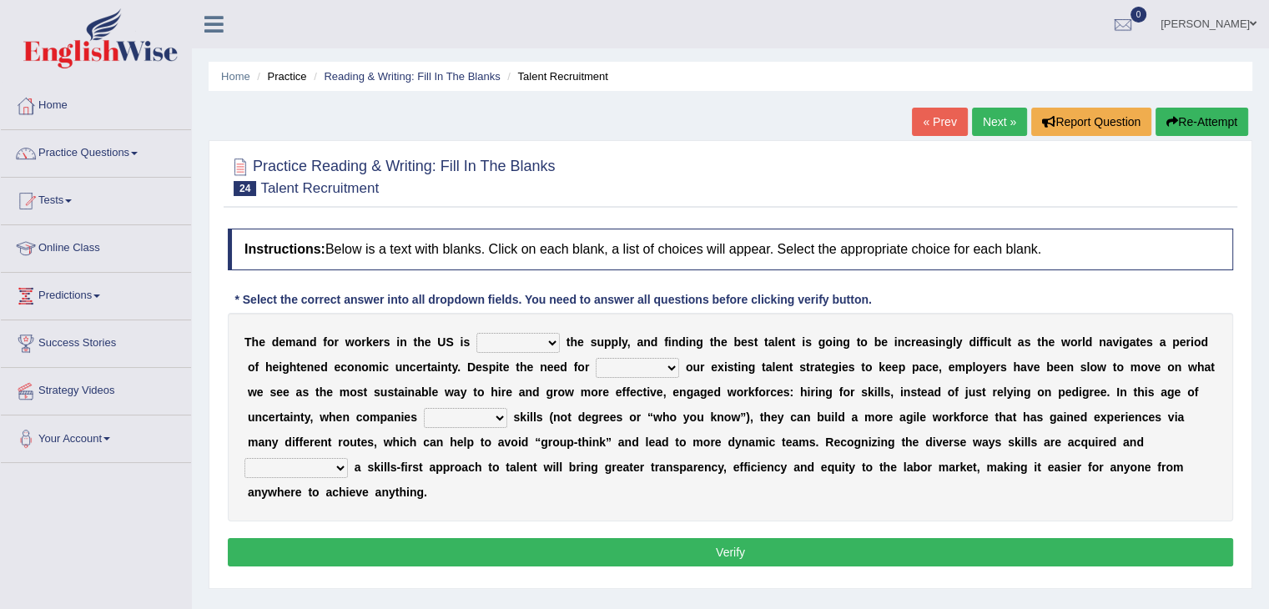
click at [527, 340] on select "outpacing falling flipping irrigating" at bounding box center [518, 343] width 83 height 20
click at [512, 342] on select "outpacing falling flipping irrigating" at bounding box center [518, 343] width 83 height 20
select select "falling"
click at [477, 333] on select "outpacing falling flipping irrigating" at bounding box center [518, 343] width 83 height 20
click at [614, 375] on select "reveling reflecting revamping inverting" at bounding box center [637, 368] width 83 height 20
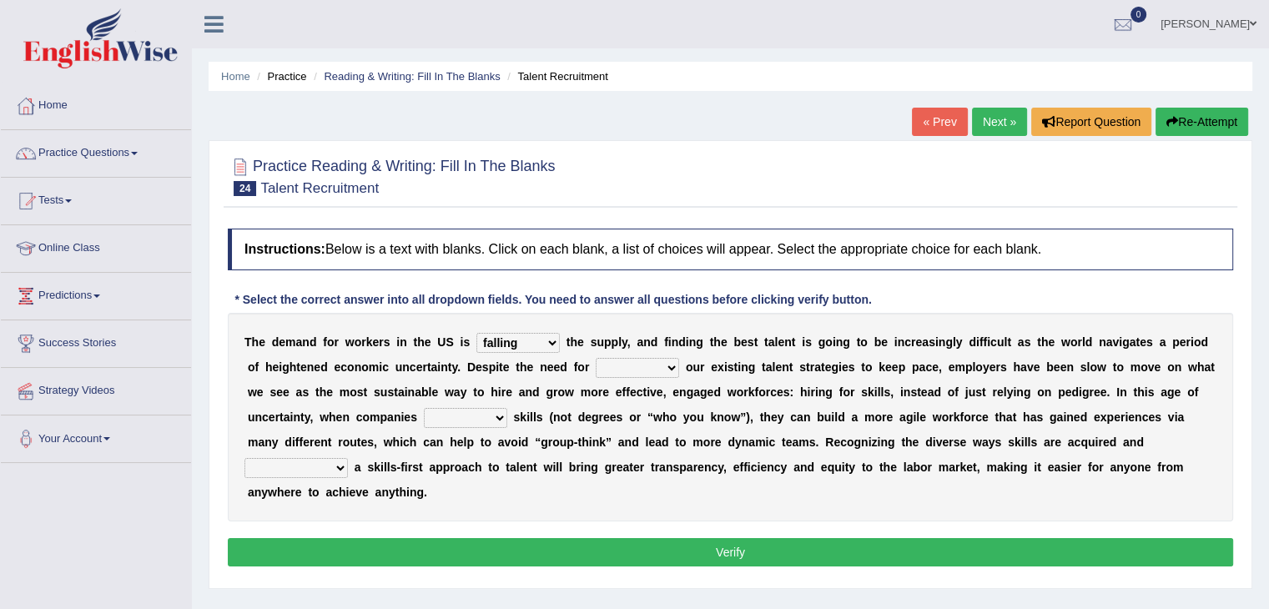
select select "reveling"
click at [596, 358] on select "reveling reflecting revamping inverting" at bounding box center [637, 368] width 83 height 20
click at [512, 335] on select "outpacing falling flipping irrigating" at bounding box center [518, 343] width 83 height 20
select select "outpacing"
click at [477, 333] on select "outpacing falling flipping irrigating" at bounding box center [518, 343] width 83 height 20
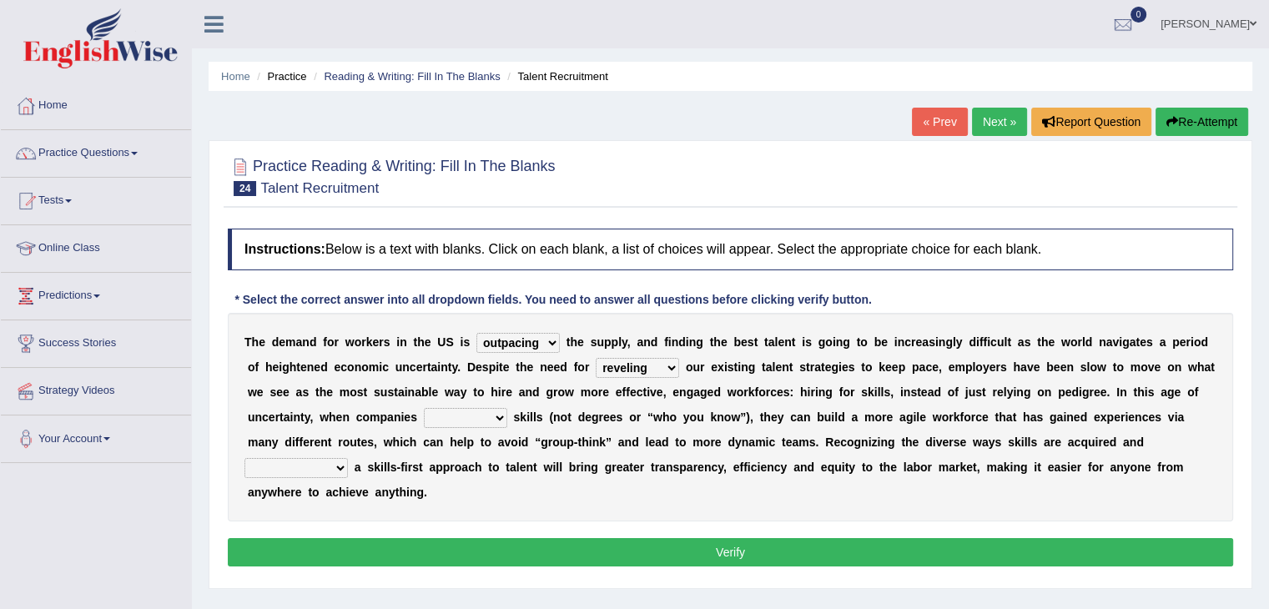
click at [466, 416] on select "neglect prioritize worsen alleviate" at bounding box center [465, 418] width 83 height 20
select select "neglect"
click at [424, 408] on select "neglect prioritize worsen alleviate" at bounding box center [465, 418] width 83 height 20
click at [319, 467] on select "distinguishing digitizing attempting adopting" at bounding box center [296, 468] width 103 height 20
select select "adopting"
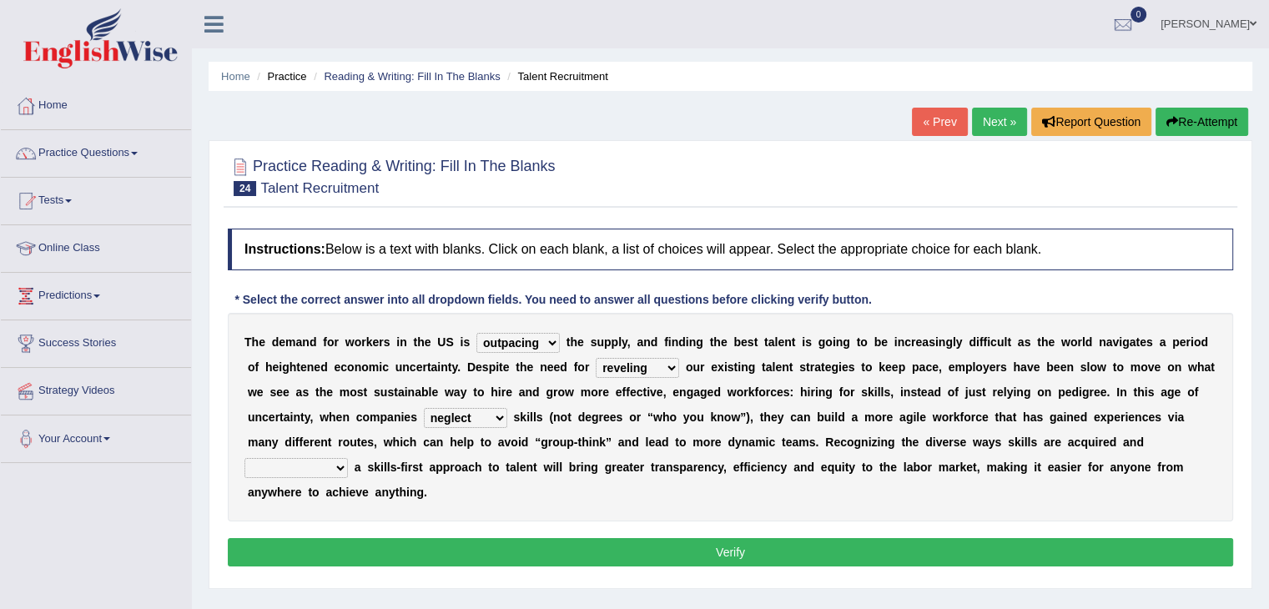
click at [245, 458] on select "distinguishing digitizing attempting adopting" at bounding box center [296, 468] width 103 height 20
click at [360, 545] on button "Verify" at bounding box center [731, 552] width 1006 height 28
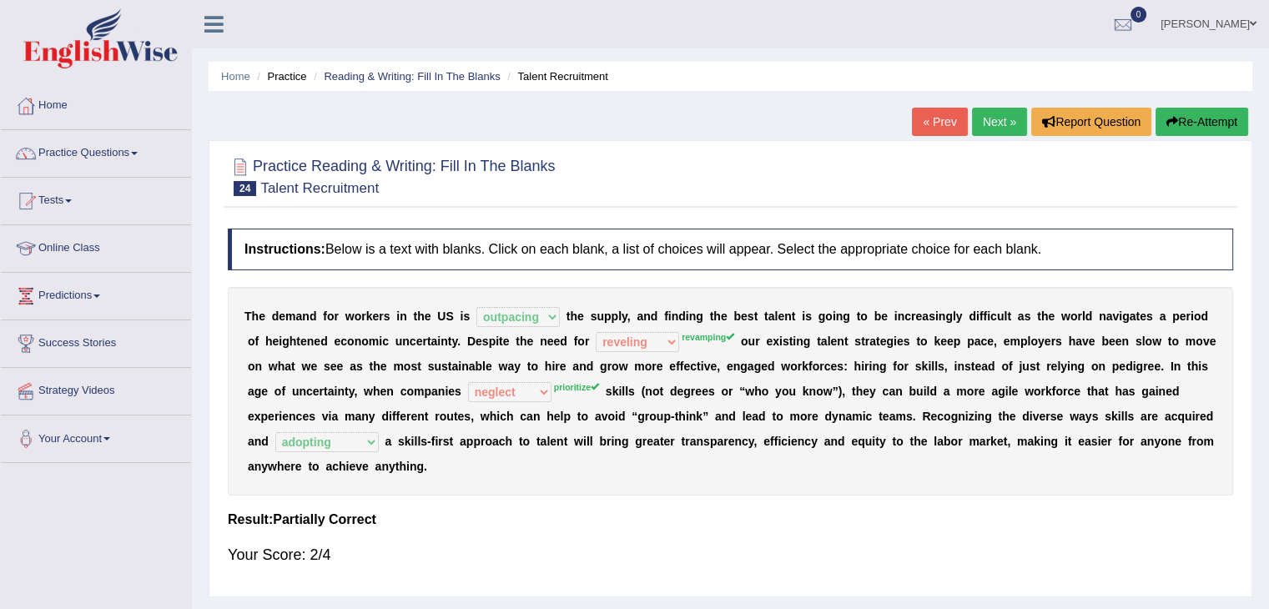
click at [999, 125] on link "Next »" at bounding box center [999, 122] width 55 height 28
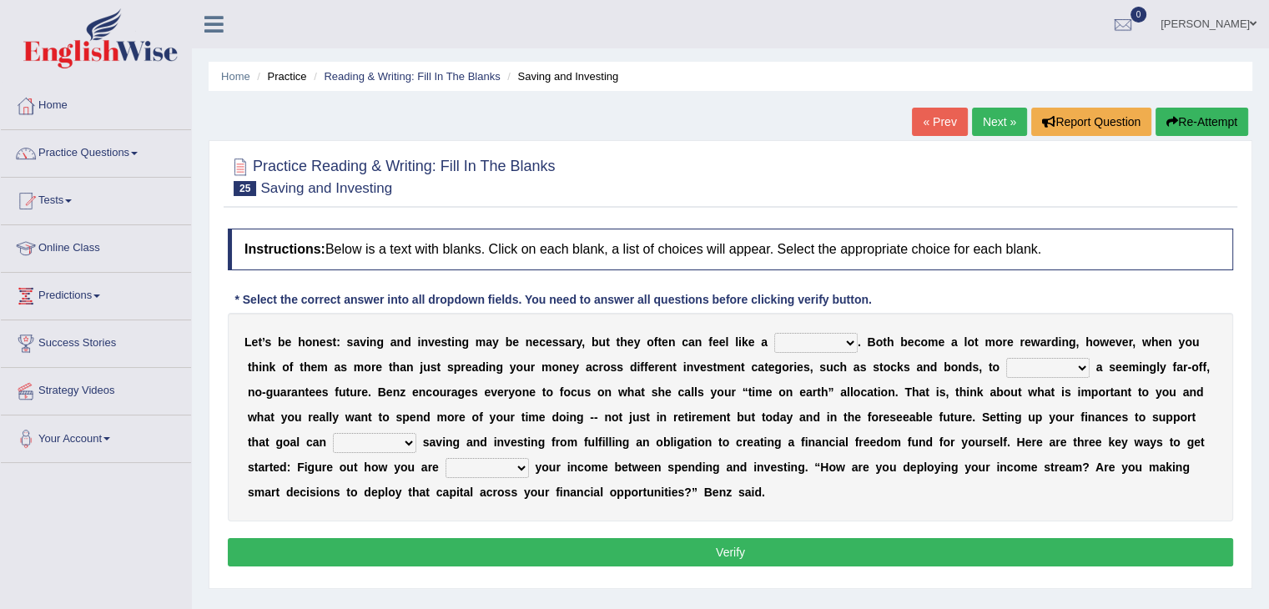
click at [805, 339] on select "nuance choice recidivist chore" at bounding box center [815, 343] width 83 height 20
select select "nuance"
click at [774, 333] on select "nuance choice recidivist chore" at bounding box center [815, 343] width 83 height 20
click at [1018, 371] on select "fulminate fund categorize fend" at bounding box center [1048, 368] width 83 height 20
select select "categorize"
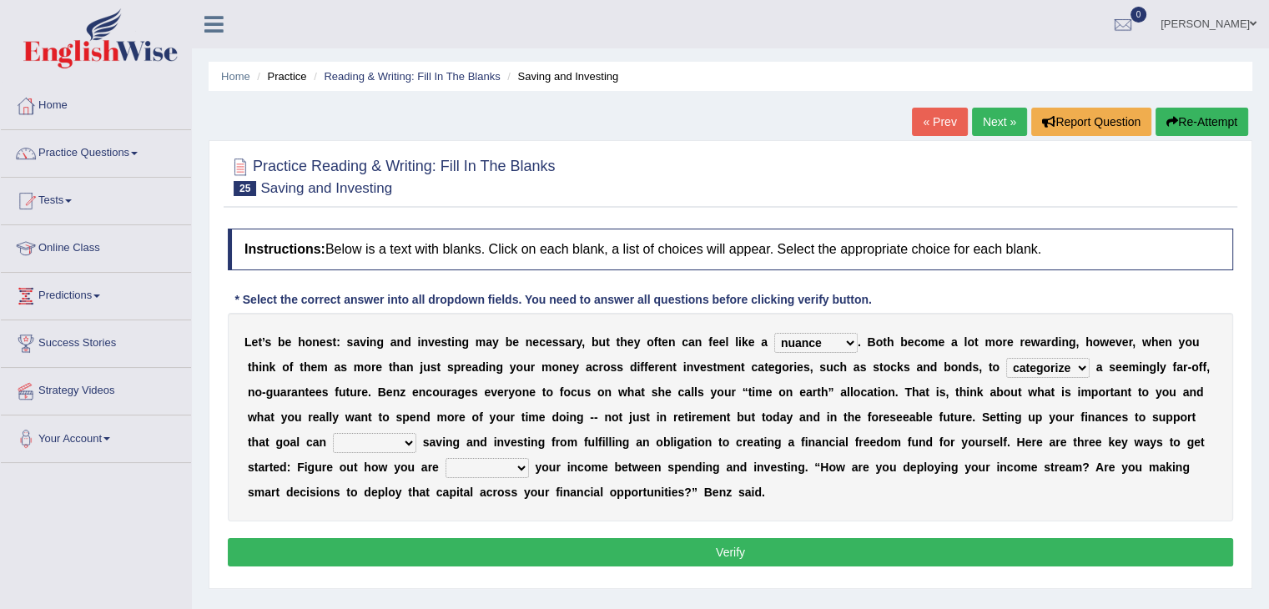
click at [1007, 358] on select "fulminate fund categorize fend" at bounding box center [1048, 368] width 83 height 20
click at [356, 441] on select "transcend transact transport transform" at bounding box center [374, 443] width 83 height 20
select select "transform"
click at [333, 433] on select "transcend transact transport transform" at bounding box center [374, 443] width 83 height 20
click at [497, 468] on select "affording spiking allocating delegating" at bounding box center [487, 468] width 83 height 20
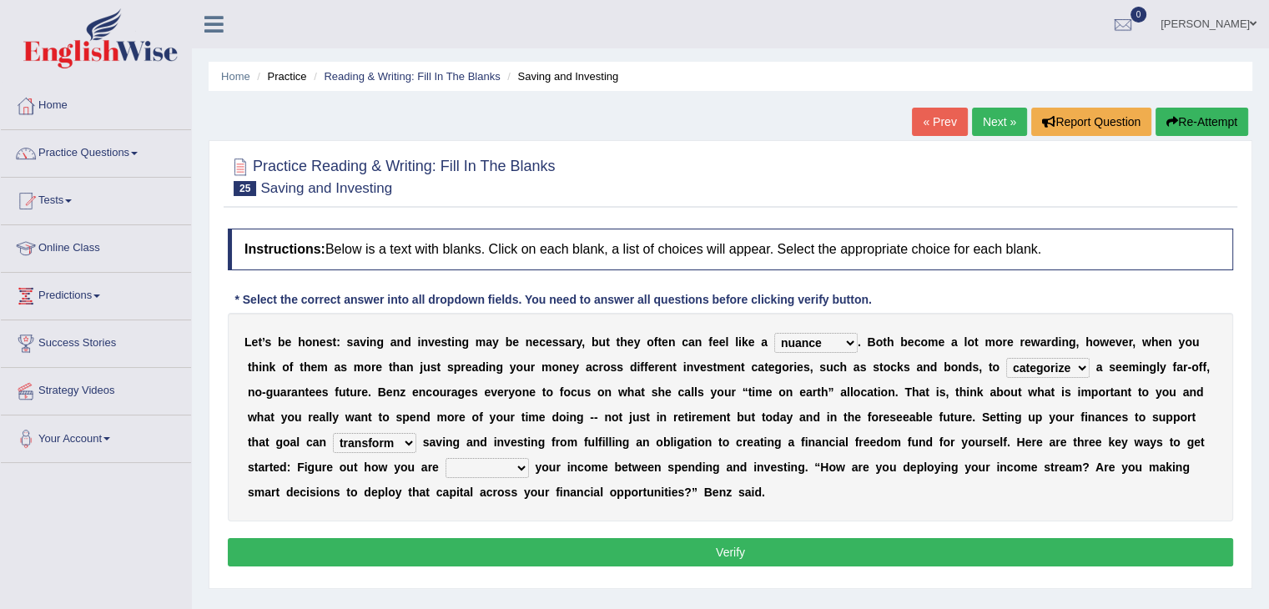
select select "spiking"
click at [446, 458] on select "affording spiking allocating delegating" at bounding box center [487, 468] width 83 height 20
click at [728, 550] on button "Verify" at bounding box center [731, 552] width 1006 height 28
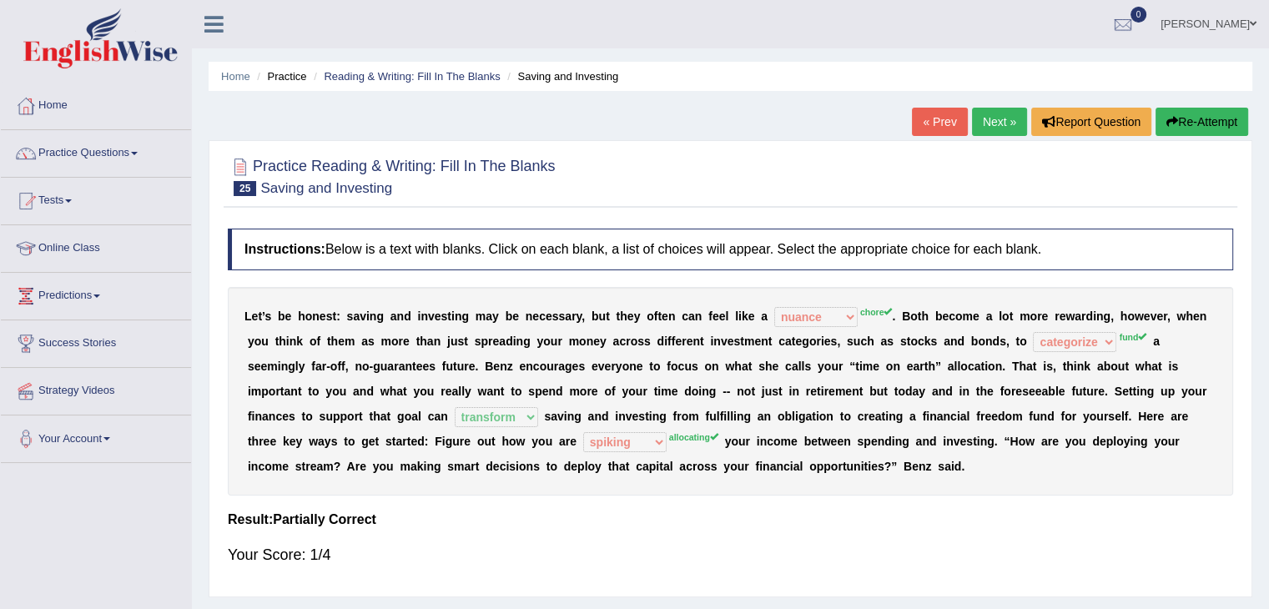
click at [1200, 108] on button "Re-Attempt" at bounding box center [1202, 122] width 93 height 28
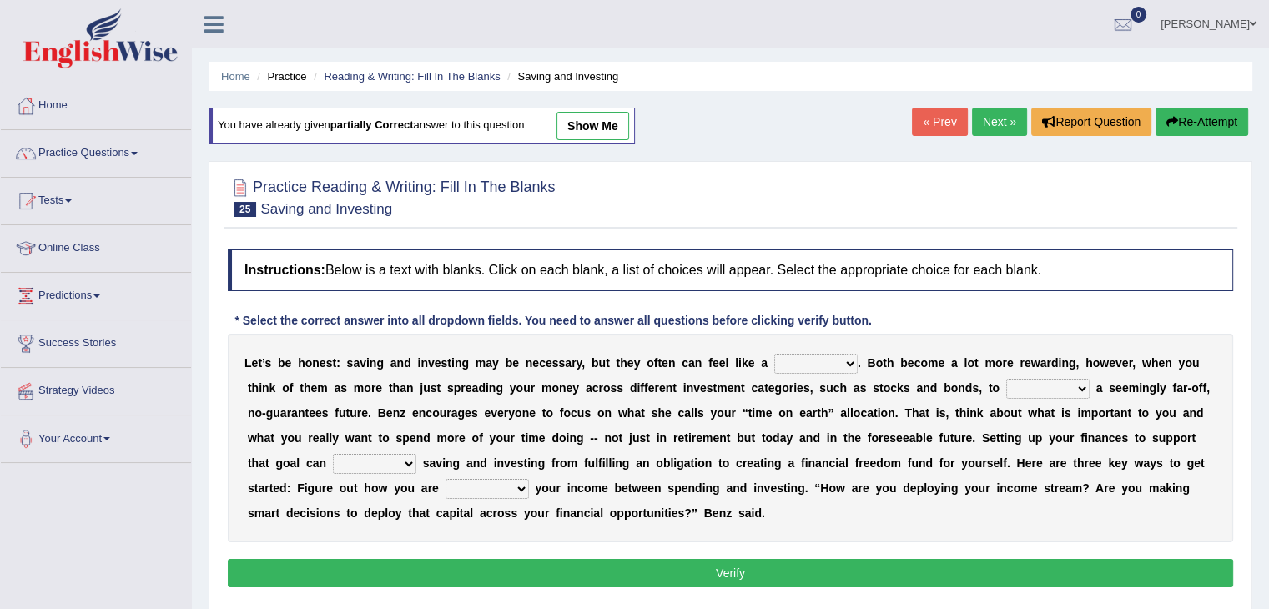
click at [828, 358] on select "nuance choice recidivist chore" at bounding box center [815, 364] width 83 height 20
select select "choice"
click at [774, 354] on select "nuance choice recidivist chore" at bounding box center [815, 364] width 83 height 20
click at [1035, 379] on select "fulminate fund categorize fend" at bounding box center [1048, 389] width 83 height 20
select select "categorize"
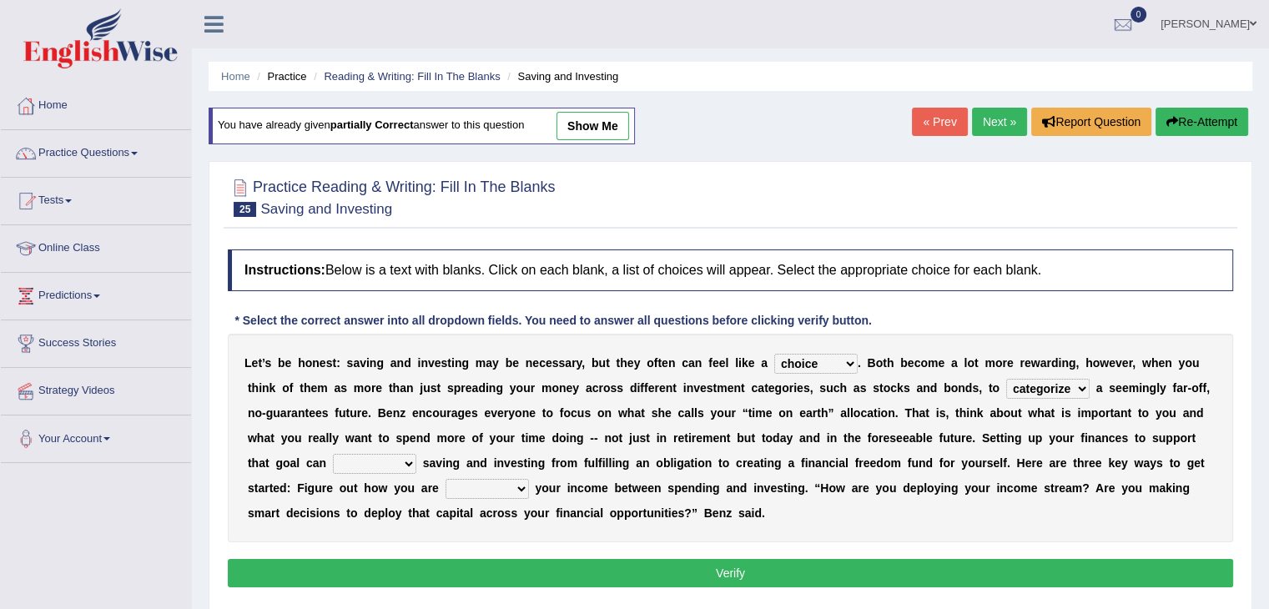
click at [1007, 379] on select "fulminate fund categorize fend" at bounding box center [1048, 389] width 83 height 20
click at [394, 465] on select "transcend transact transport transform" at bounding box center [374, 464] width 83 height 20
click at [384, 461] on select "transcend transact transport transform" at bounding box center [374, 464] width 83 height 20
select select "transform"
click at [333, 454] on select "transcend transact transport transform" at bounding box center [374, 464] width 83 height 20
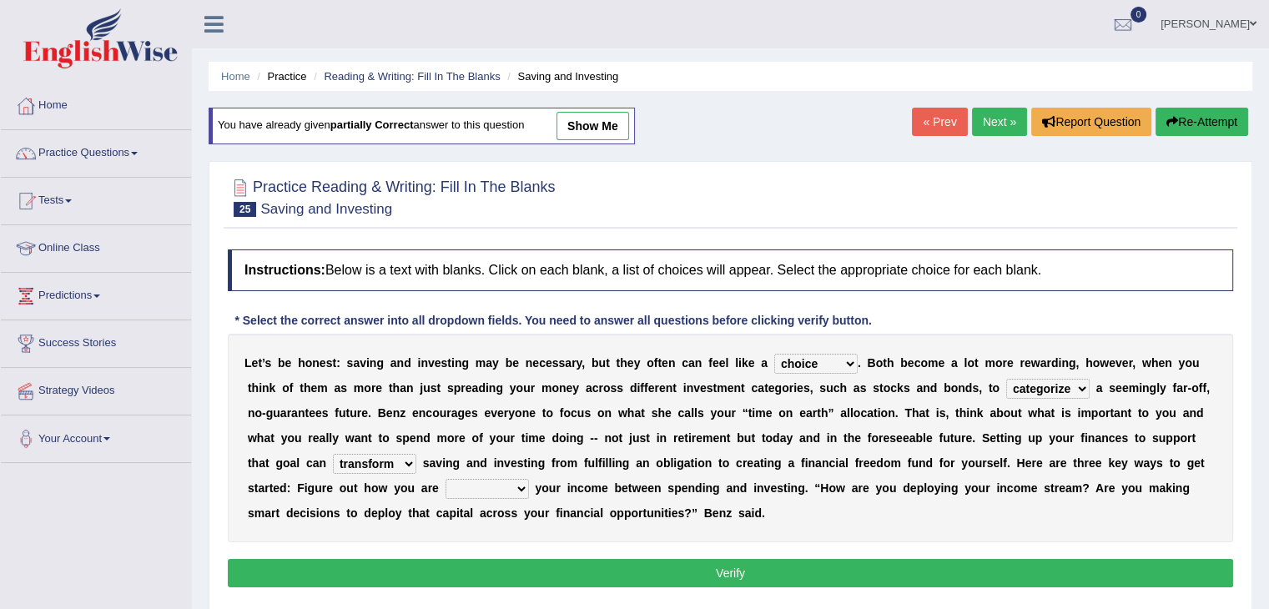
click at [461, 495] on select "affording spiking allocating delegating" at bounding box center [487, 489] width 83 height 20
select select "allocating"
click at [446, 479] on select "affording spiking allocating delegating" at bounding box center [487, 489] width 83 height 20
click at [512, 559] on button "Verify" at bounding box center [731, 573] width 1006 height 28
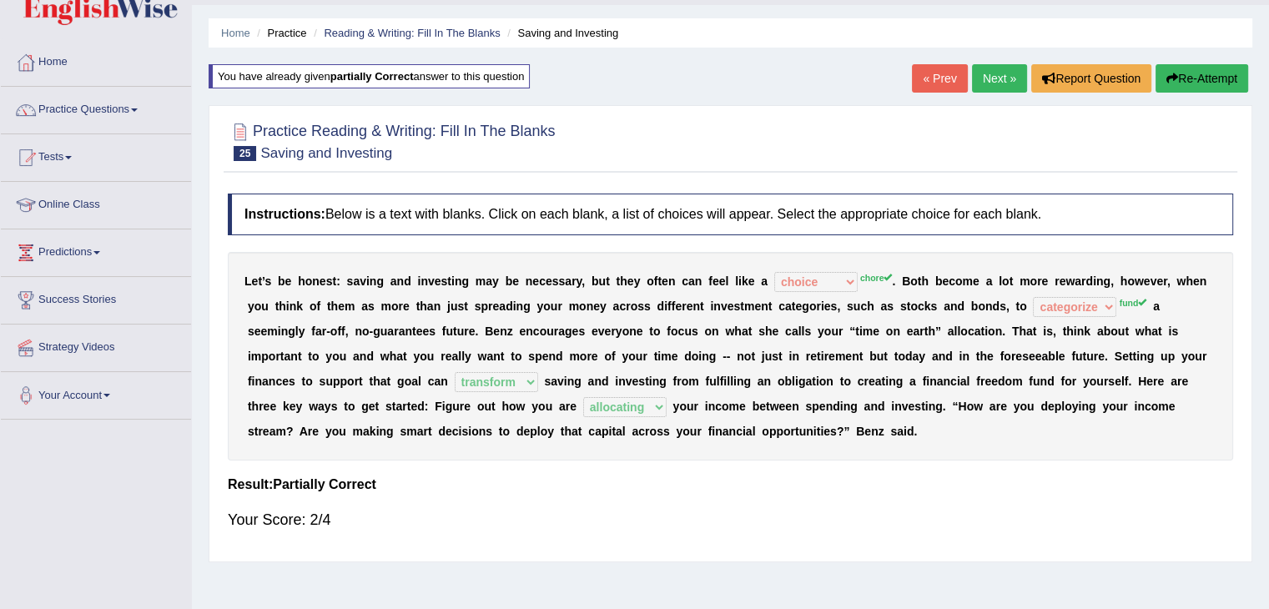
scroll to position [45, 0]
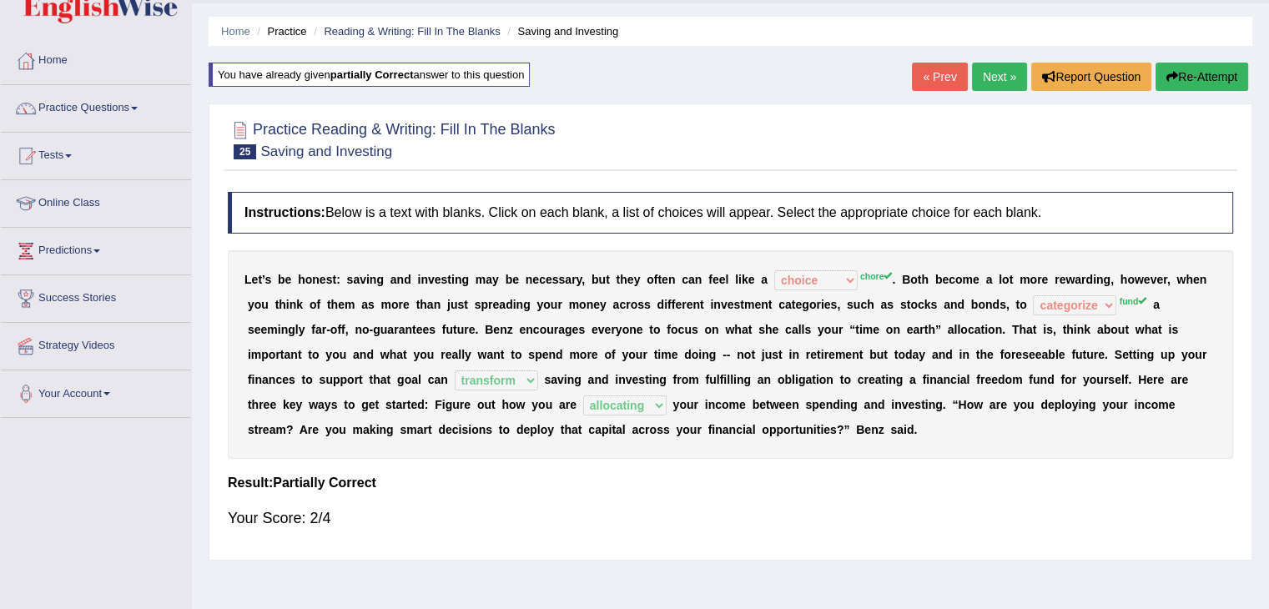
click at [1004, 77] on link "Next »" at bounding box center [999, 77] width 55 height 28
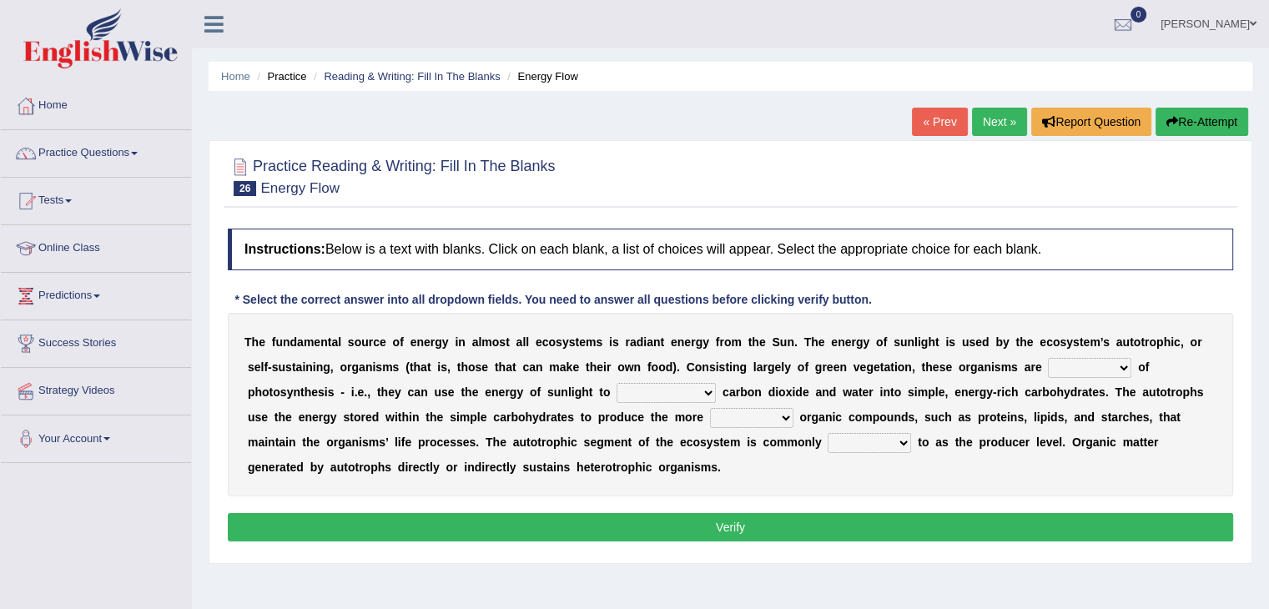
click at [1062, 371] on select "aware capable proud guilty" at bounding box center [1089, 368] width 83 height 20
select select "capable"
click at [1048, 358] on select "aware capable proud guilty" at bounding box center [1089, 368] width 83 height 20
click at [634, 395] on select "communicate build convert force" at bounding box center [666, 393] width 99 height 20
select select "communicate"
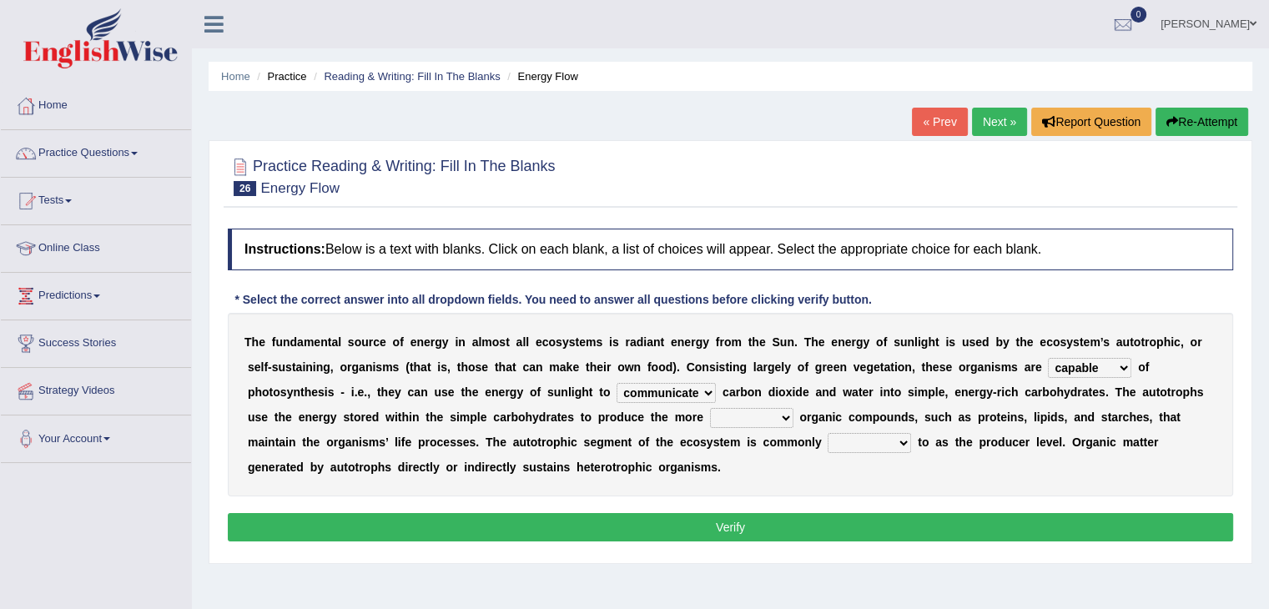
click at [617, 383] on select "communicate build convert force" at bounding box center [666, 393] width 99 height 20
click at [716, 421] on select "normal complex authentic futile" at bounding box center [751, 418] width 83 height 20
select select "complex"
click at [710, 408] on select "normal complex authentic futile" at bounding box center [751, 418] width 83 height 20
click at [863, 430] on div "T h e f u n d a m e n t a l s o u r c e o f e n e r g y i n a l m o s t a l l e…" at bounding box center [731, 405] width 1006 height 184
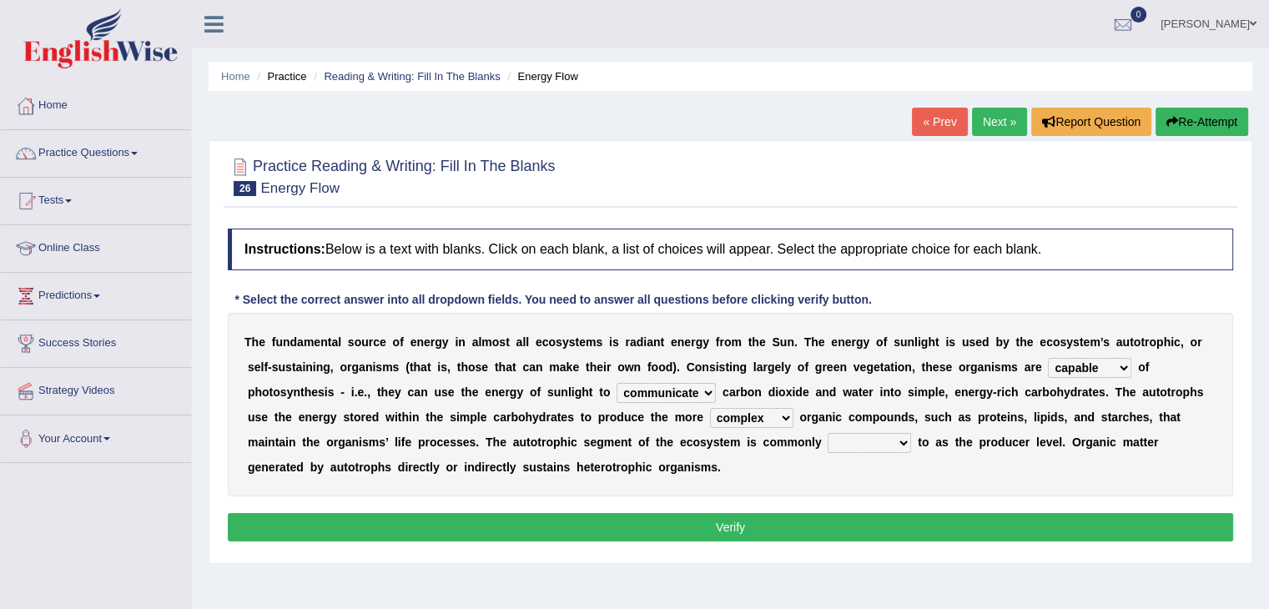
click at [863, 439] on select "made known provided referred" at bounding box center [869, 443] width 83 height 20
select select "provided"
click at [828, 433] on select "made known provided referred" at bounding box center [869, 443] width 83 height 20
click at [875, 523] on button "Verify" at bounding box center [731, 527] width 1006 height 28
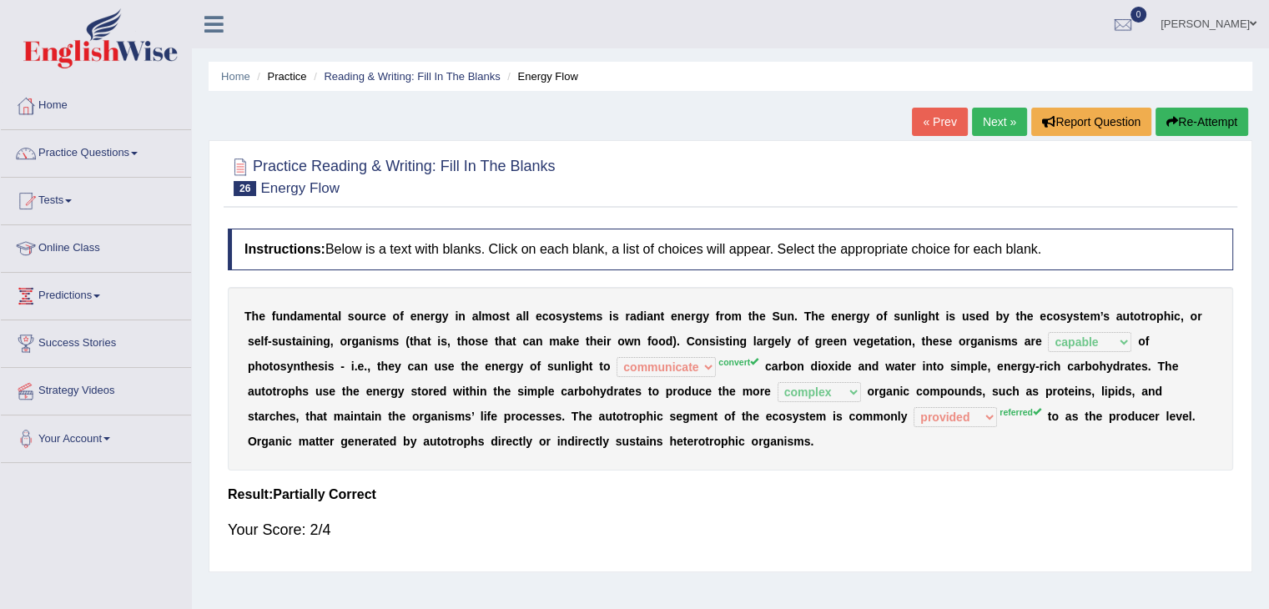
click at [986, 129] on link "Next »" at bounding box center [999, 122] width 55 height 28
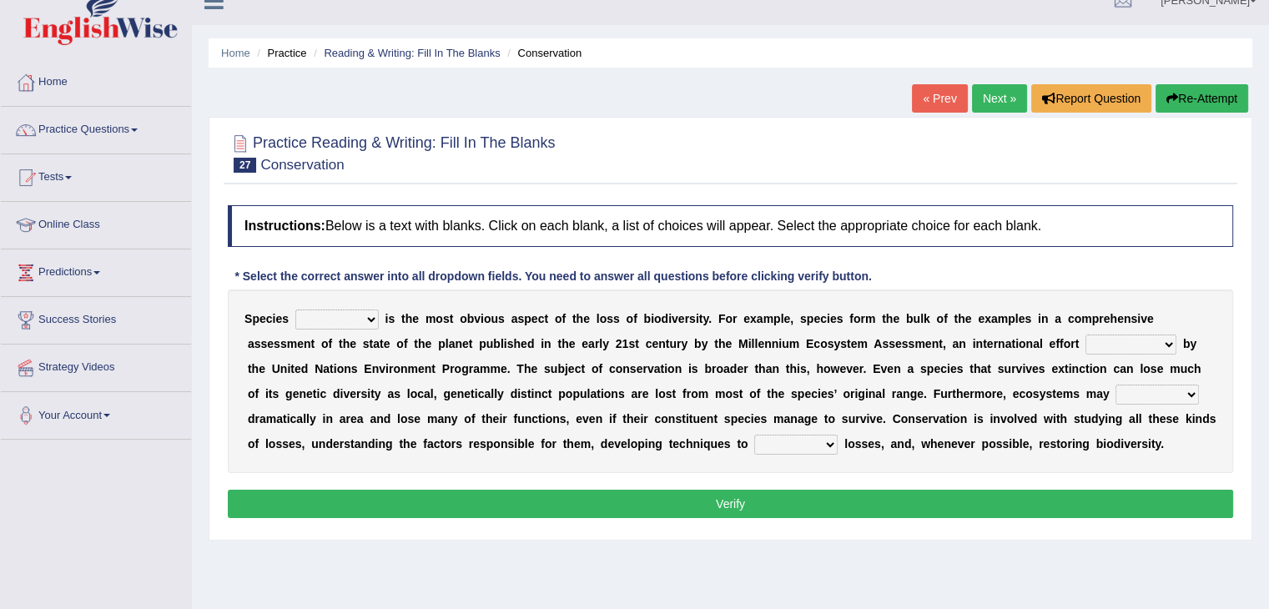
scroll to position [23, 0]
click at [333, 305] on div "S p e c i e s richness extinction migration diversity i s t h e m o s t o b v i…" at bounding box center [731, 382] width 1006 height 184
click at [334, 316] on select "richness extinction migration diversity" at bounding box center [336, 320] width 83 height 20
select select "extinction"
click at [295, 310] on select "richness extinction migration diversity" at bounding box center [336, 320] width 83 height 20
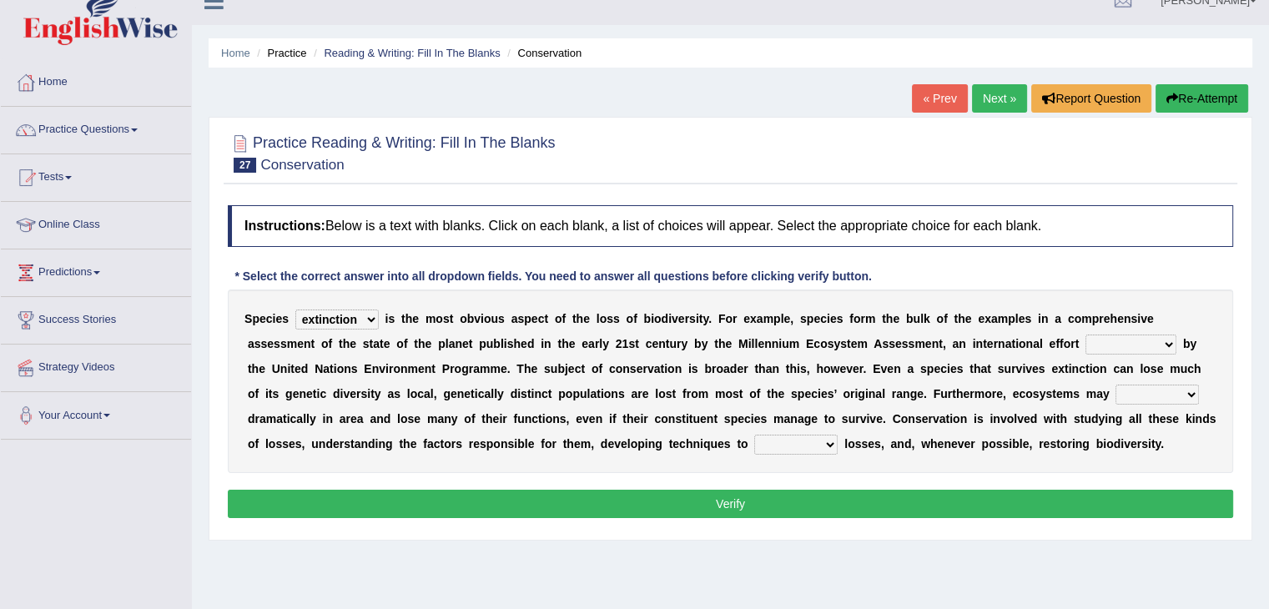
click at [1120, 328] on div "S p e c i e s richness extinction migration diversity i s t h e m o s t o b v i…" at bounding box center [731, 382] width 1006 height 184
click at [1118, 345] on select "confounded consulted converted coordinated" at bounding box center [1131, 345] width 91 height 20
select select "converted"
click at [1086, 335] on select "confounded consulted converted coordinated" at bounding box center [1131, 345] width 91 height 20
click at [1152, 391] on select "expand remain shrink extend" at bounding box center [1157, 395] width 83 height 20
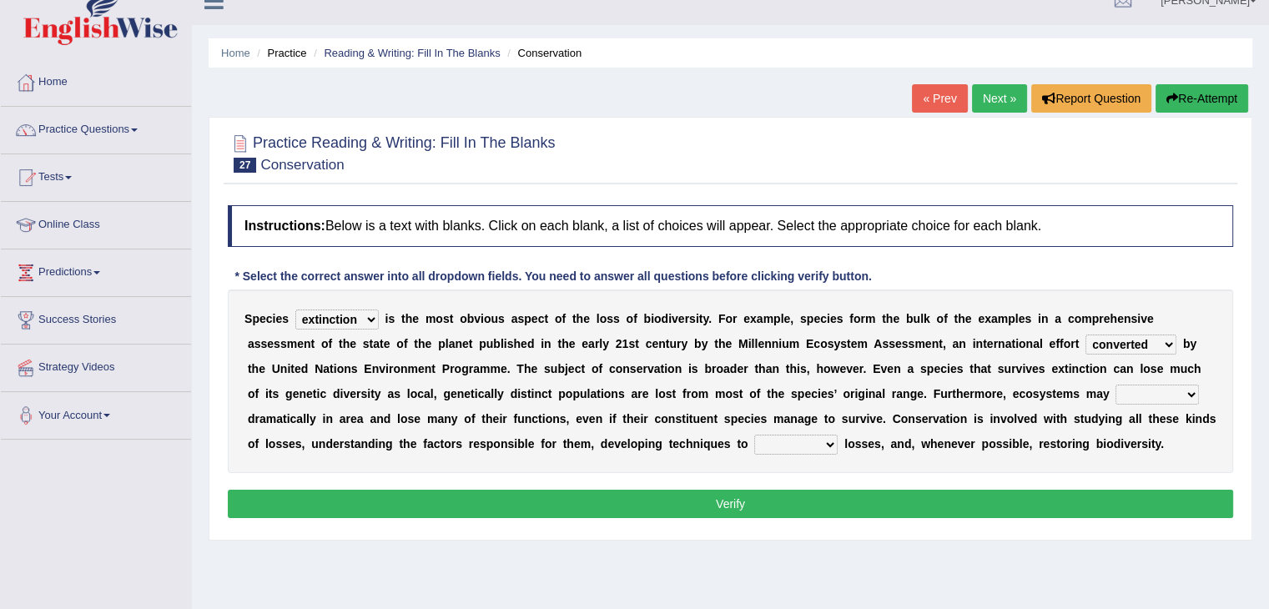
select select "expand"
click at [1116, 385] on select "expand remain shrink extend" at bounding box center [1157, 395] width 83 height 20
click at [790, 441] on select "prevent praise accelerate prompt" at bounding box center [795, 445] width 83 height 20
select select "accelerate"
click at [754, 435] on select "prevent praise accelerate prompt" at bounding box center [795, 445] width 83 height 20
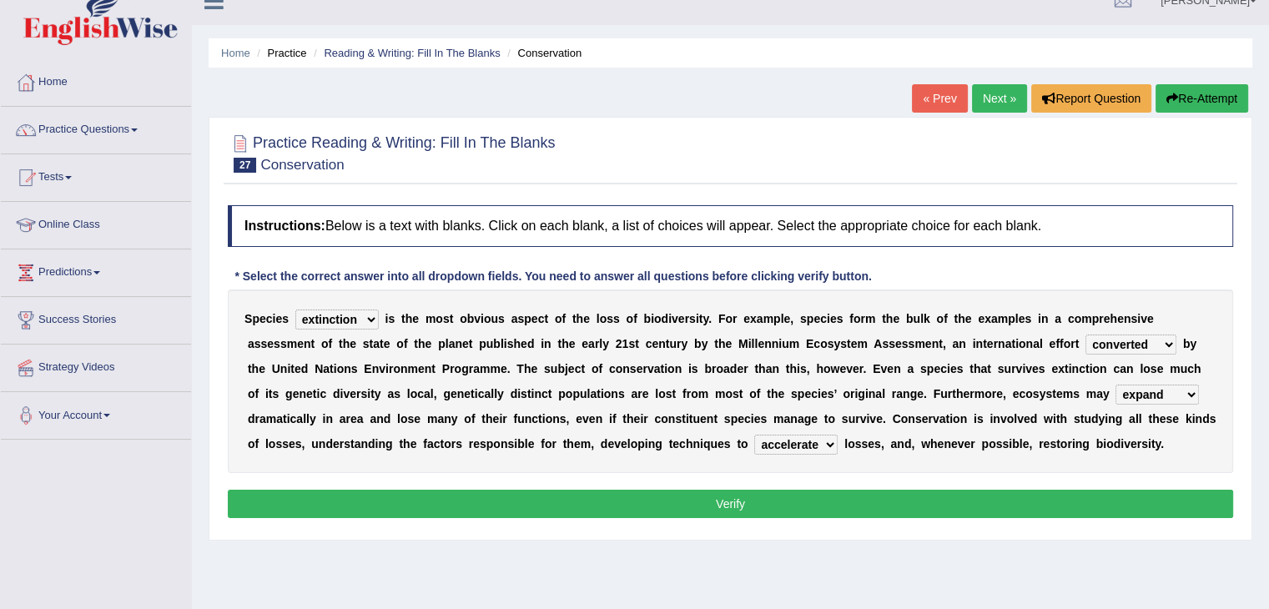
click at [794, 495] on button "Verify" at bounding box center [731, 504] width 1006 height 28
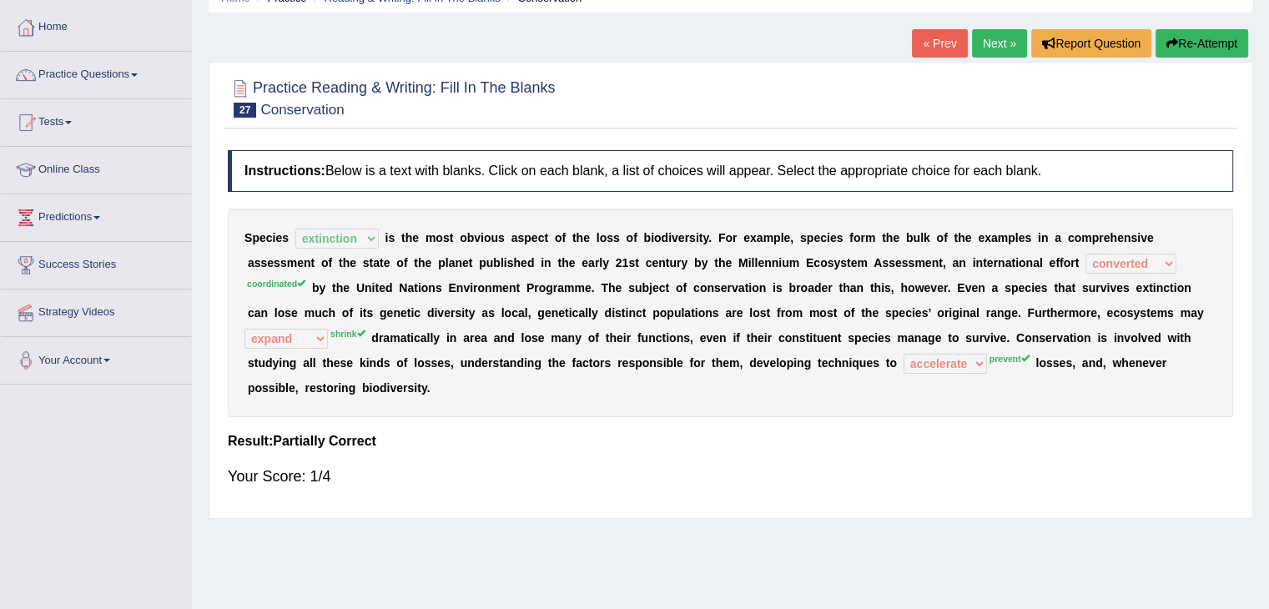
scroll to position [0, 0]
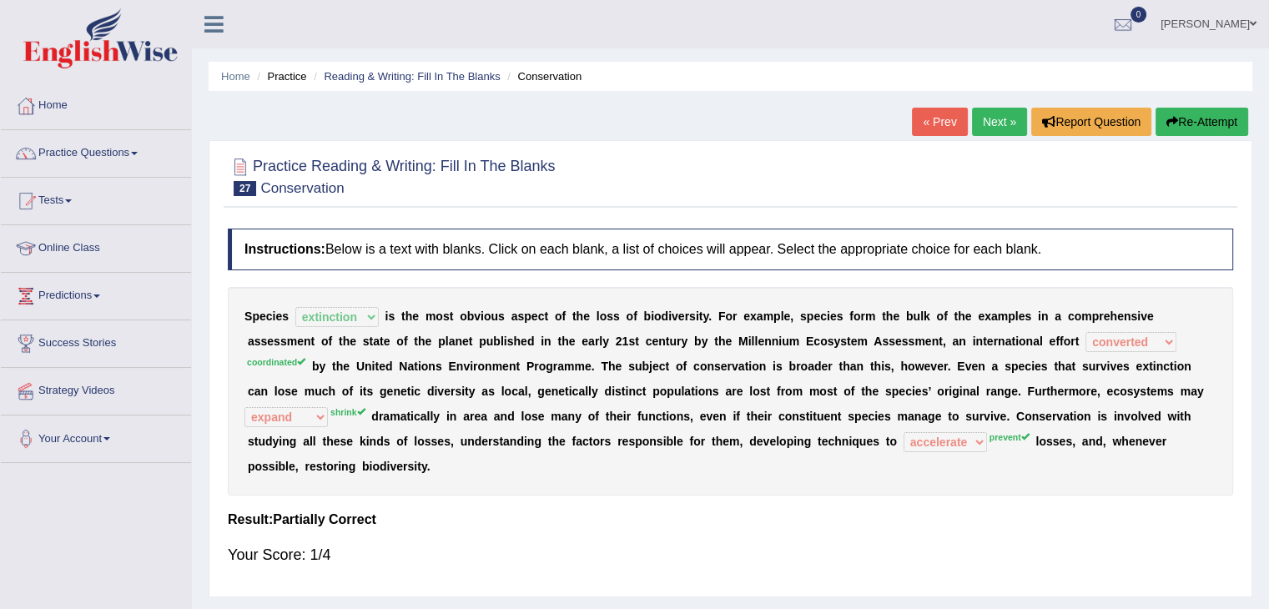
click at [987, 119] on link "Next »" at bounding box center [999, 122] width 55 height 28
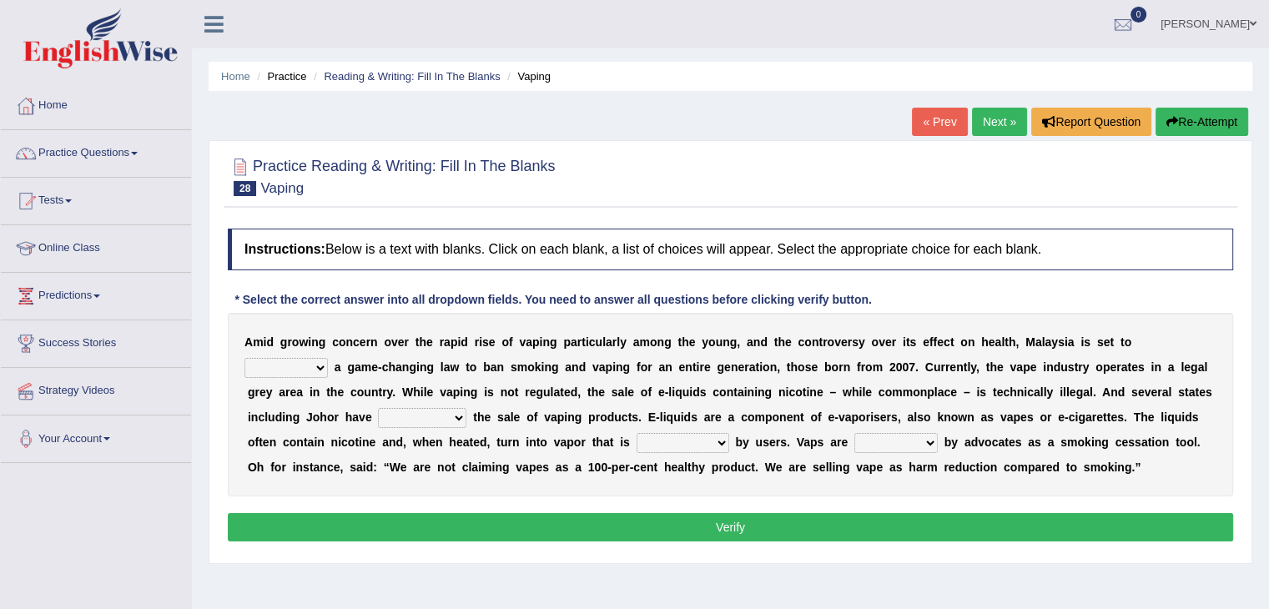
click at [268, 362] on select "introduce adapt lift enroll" at bounding box center [286, 368] width 83 height 20
select select "introduce"
click at [245, 358] on select "introduce adapt lift enroll" at bounding box center [286, 368] width 83 height 20
click at [386, 410] on select "proposed proliferated prohibited promoted" at bounding box center [422, 418] width 88 height 20
select select "promoted"
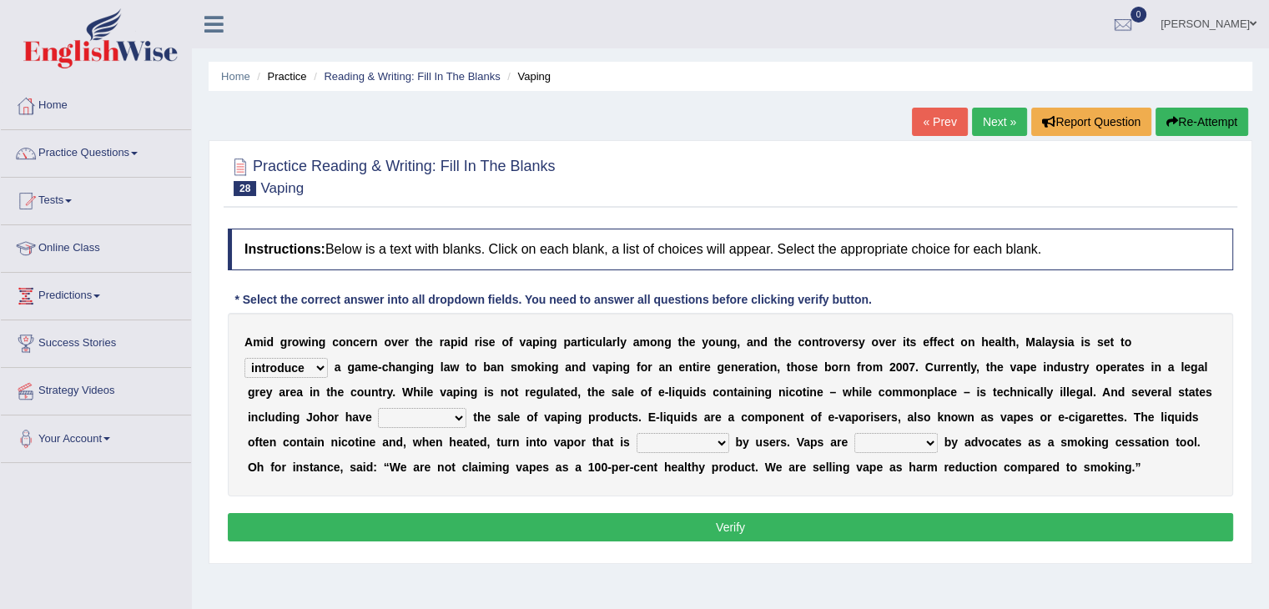
click at [378, 408] on select "proposed proliferated prohibited promoted" at bounding box center [422, 418] width 88 height 20
click at [651, 436] on select "comprised inhaled compressed exhaled" at bounding box center [683, 443] width 93 height 20
select select "exhaled"
click at [637, 433] on select "comprised inhaled compressed exhaled" at bounding box center [683, 443] width 93 height 20
click at [875, 444] on select "touted despised criticized destroyed" at bounding box center [896, 443] width 83 height 20
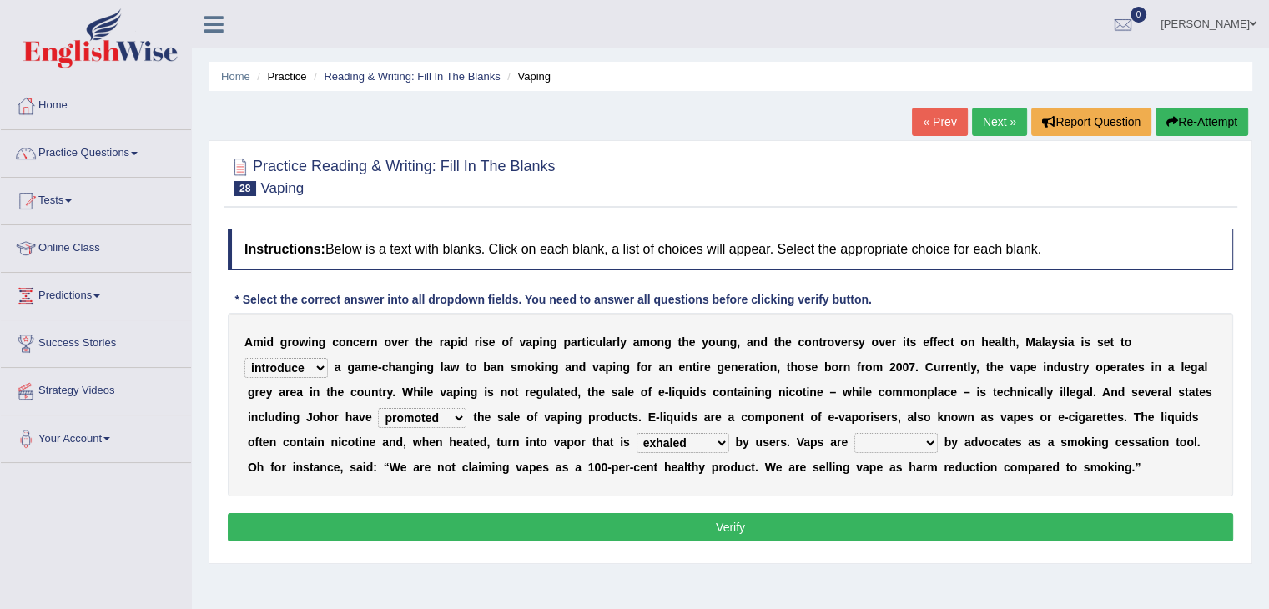
select select "touted"
click at [855, 433] on select "touted despised criticized destroyed" at bounding box center [896, 443] width 83 height 20
click at [835, 529] on button "Verify" at bounding box center [731, 527] width 1006 height 28
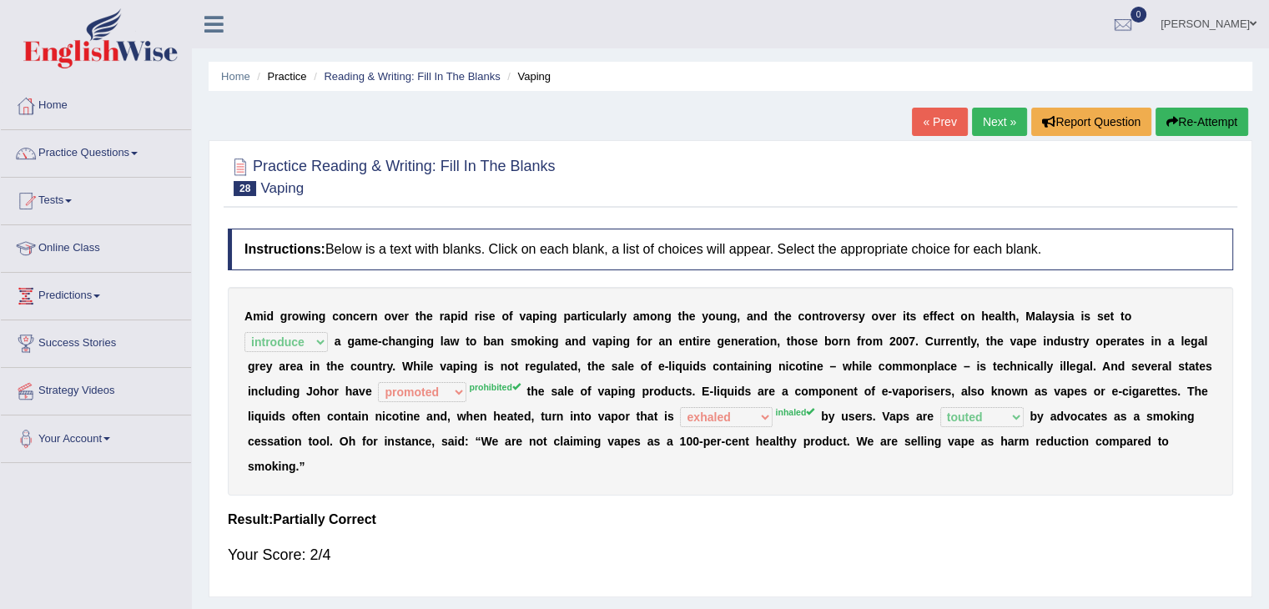
click at [499, 403] on div "A m i d g r o w i n g c o n c e r n o v e r t h e r a p i d r i s e o f v a p i…" at bounding box center [731, 391] width 1006 height 209
click at [1000, 118] on link "Next »" at bounding box center [999, 122] width 55 height 28
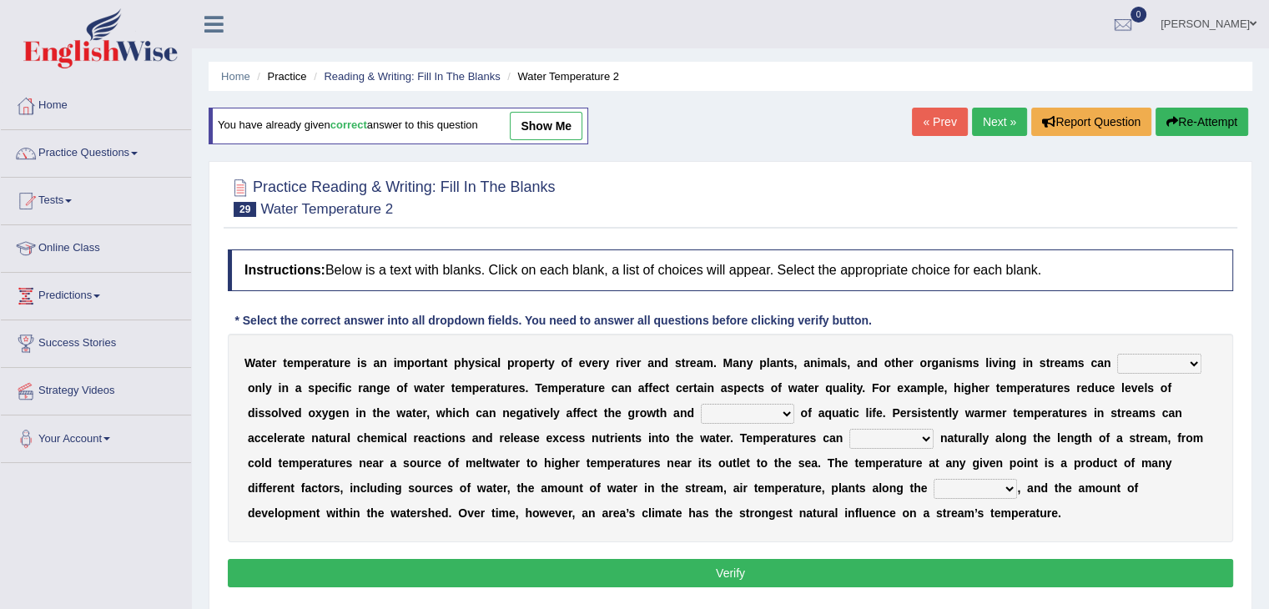
click at [699, 411] on b at bounding box center [697, 412] width 7 height 13
click at [719, 411] on select "productivity corrosion appreciation degradation" at bounding box center [747, 414] width 93 height 20
select select "appreciation"
click at [701, 404] on select "productivity corrosion appreciation degradation" at bounding box center [747, 414] width 93 height 20
click at [875, 435] on select "decline vary remain deteriorate" at bounding box center [892, 439] width 84 height 20
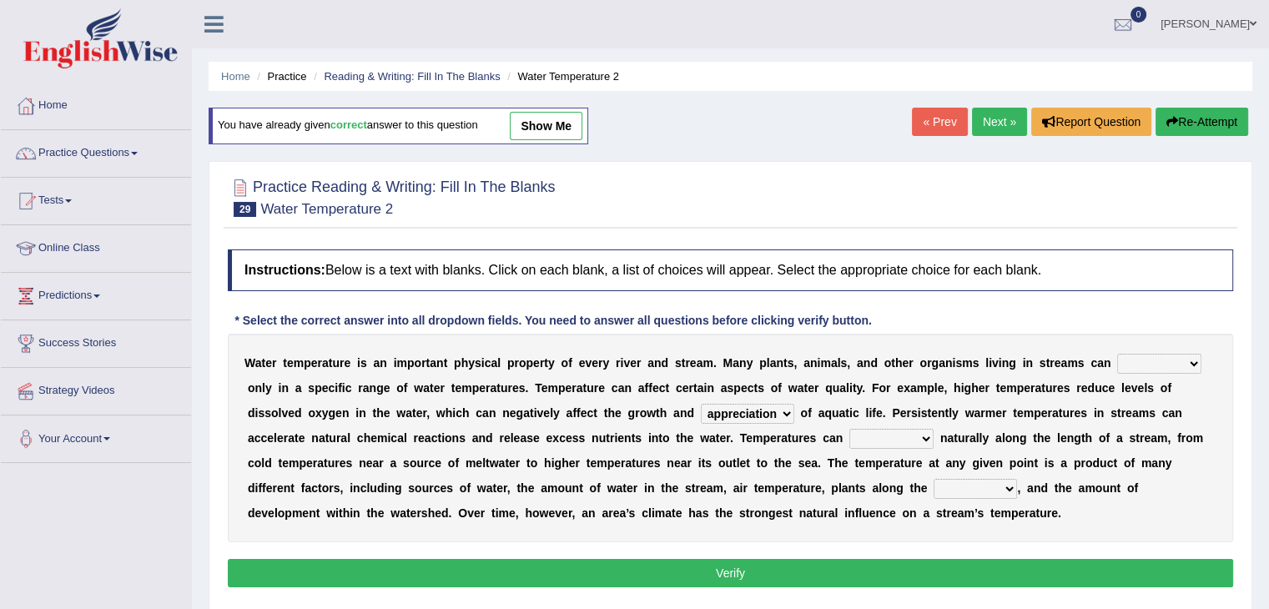
click at [1142, 361] on select "wither perish flourish deteriorate" at bounding box center [1160, 364] width 84 height 20
select select "flourish"
click at [1118, 354] on select "wither perish flourish deteriorate" at bounding box center [1160, 364] width 84 height 20
click at [902, 435] on select "decline vary remain deteriorate" at bounding box center [892, 439] width 84 height 20
select select "vary"
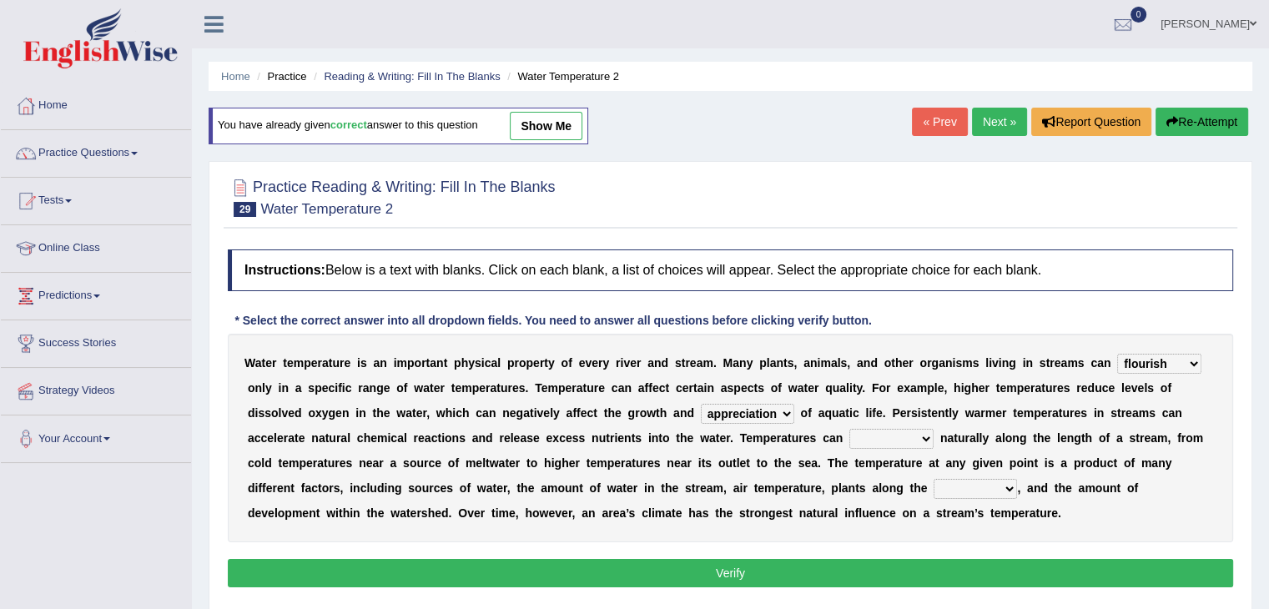
click at [850, 429] on select "decline vary remain deteriorate" at bounding box center [892, 439] width 84 height 20
click at [955, 479] on select "mountains road forest bank" at bounding box center [975, 489] width 83 height 20
select select "road"
click at [934, 479] on select "mountains road forest bank" at bounding box center [975, 489] width 83 height 20
click at [962, 575] on button "Verify" at bounding box center [731, 573] width 1006 height 28
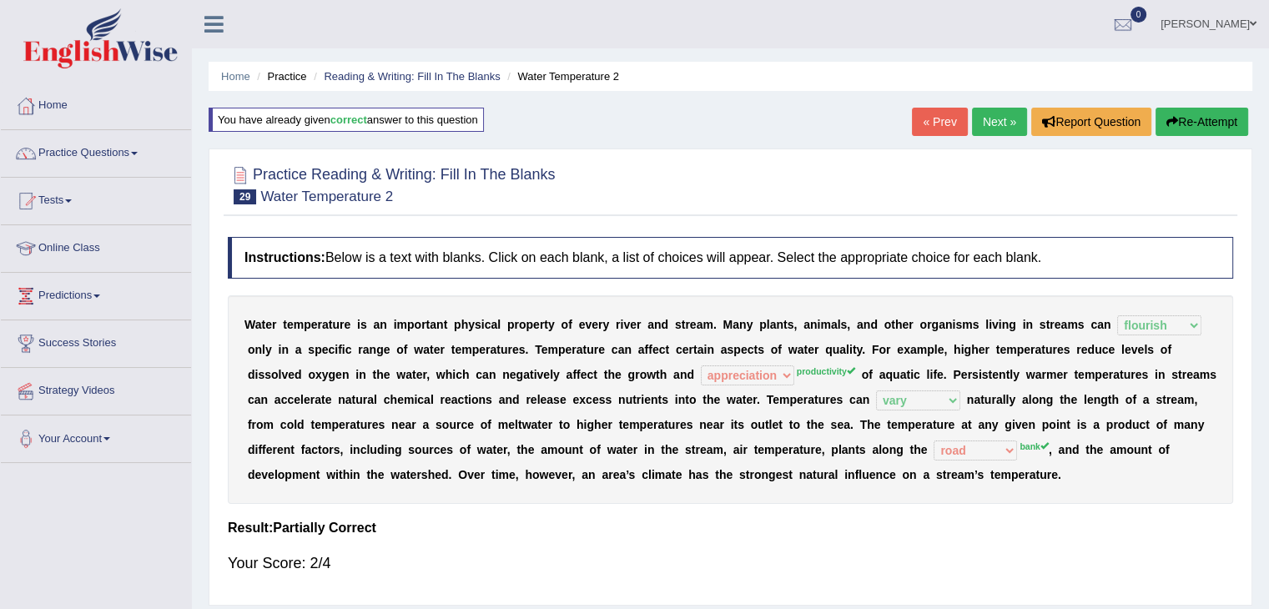
click at [991, 119] on link "Next »" at bounding box center [999, 122] width 55 height 28
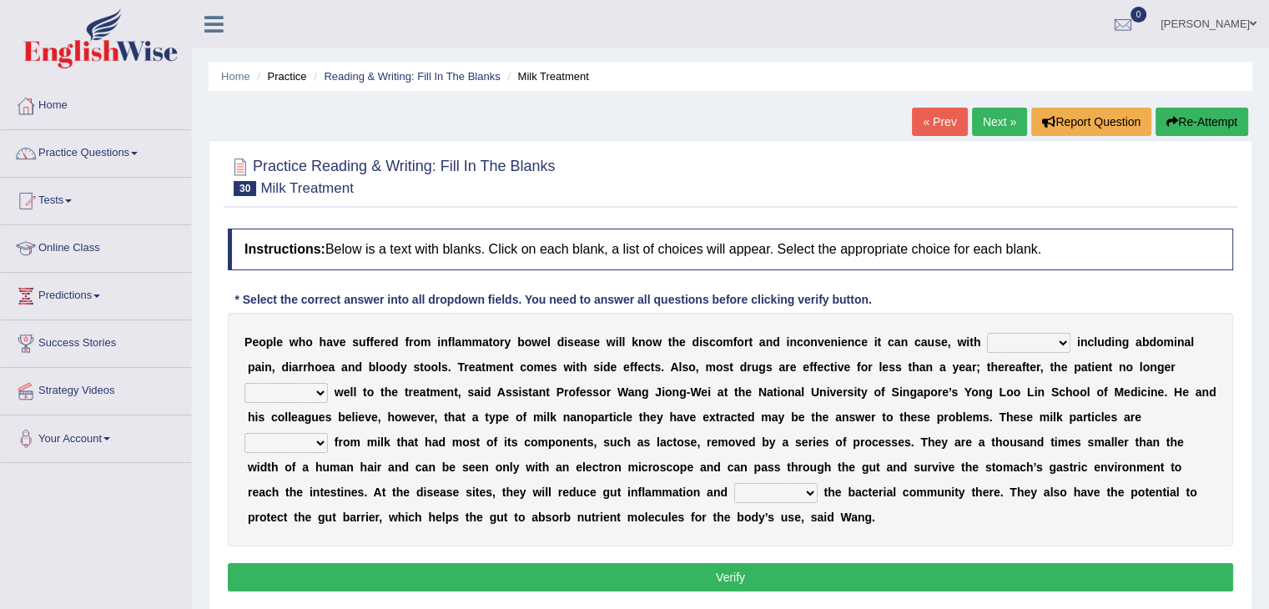
click at [1007, 351] on div "P e o p l e w h o h a v e s u f f e r e d f r o m i n f l a m m a t o r y b o w…" at bounding box center [731, 430] width 1006 height 234
click at [1010, 346] on select "symptoms sources causes benefits" at bounding box center [1028, 343] width 83 height 20
select select "benefits"
click at [987, 333] on select "symptoms sources causes benefits" at bounding box center [1028, 343] width 83 height 20
click at [286, 390] on select "returns refers responds refuses" at bounding box center [286, 393] width 83 height 20
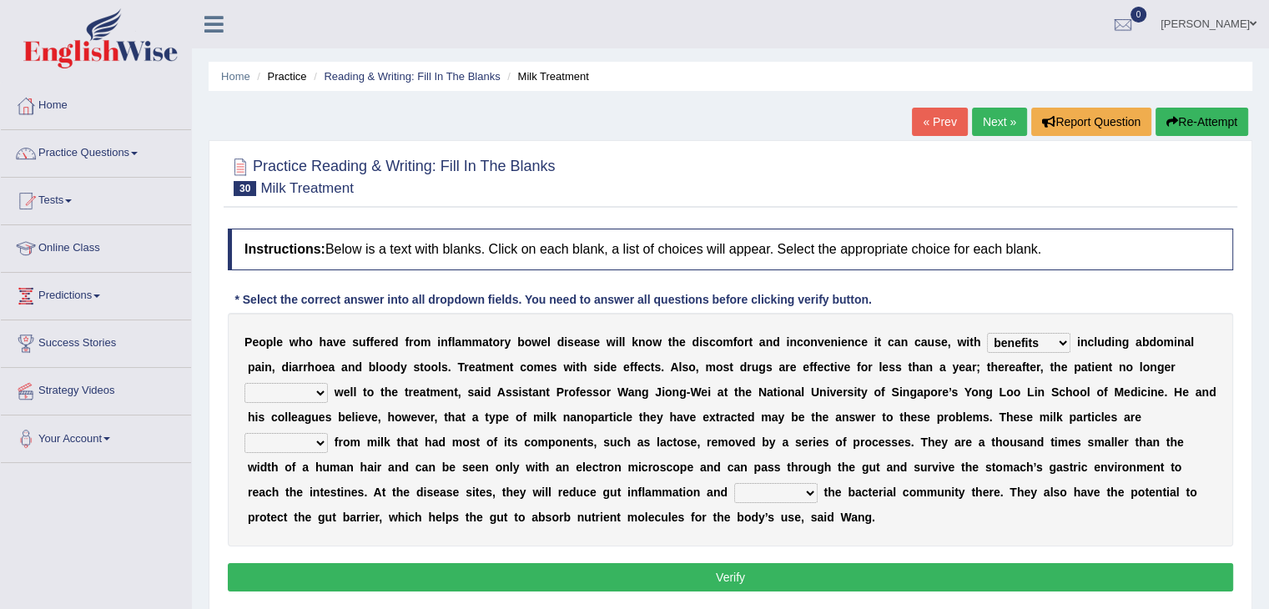
select select "refuses"
click at [245, 383] on select "returns refers responds refuses" at bounding box center [286, 393] width 83 height 20
click at [316, 437] on select "prohibited derived missed prevented" at bounding box center [286, 443] width 83 height 20
select select "prohibited"
click at [245, 433] on select "prohibited derived missed prevented" at bounding box center [286, 443] width 83 height 20
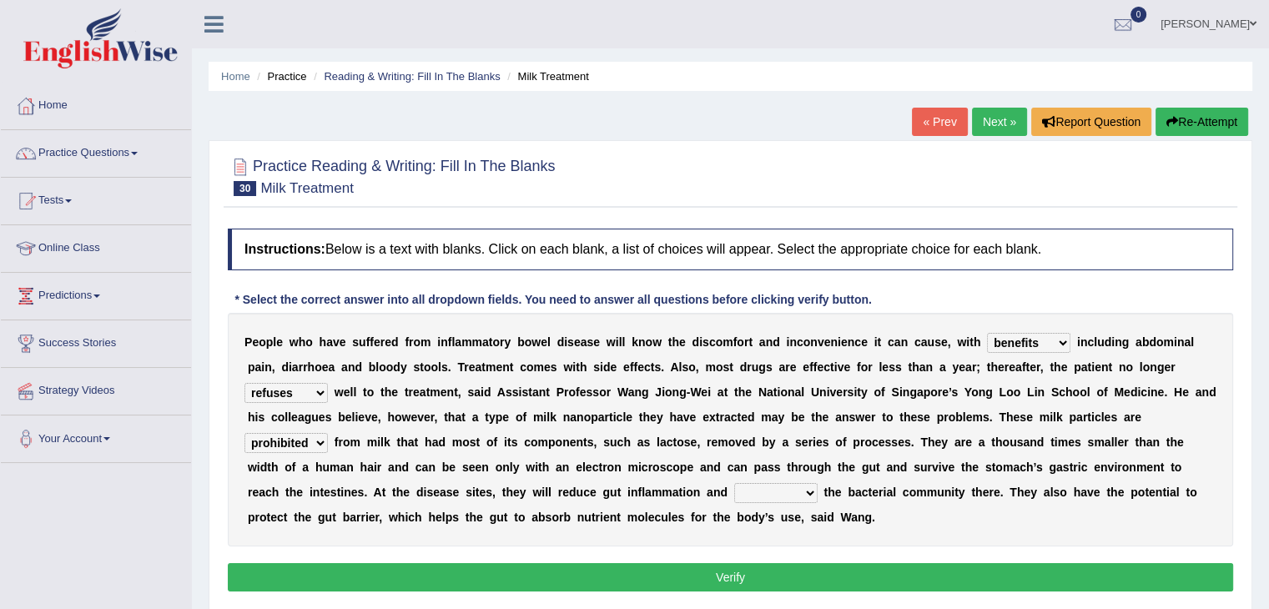
click at [754, 497] on select "restore erase quarantine disturb" at bounding box center [775, 493] width 83 height 20
select select "restore"
click at [734, 483] on select "restore erase quarantine disturb" at bounding box center [775, 493] width 83 height 20
click at [768, 567] on button "Verify" at bounding box center [731, 577] width 1006 height 28
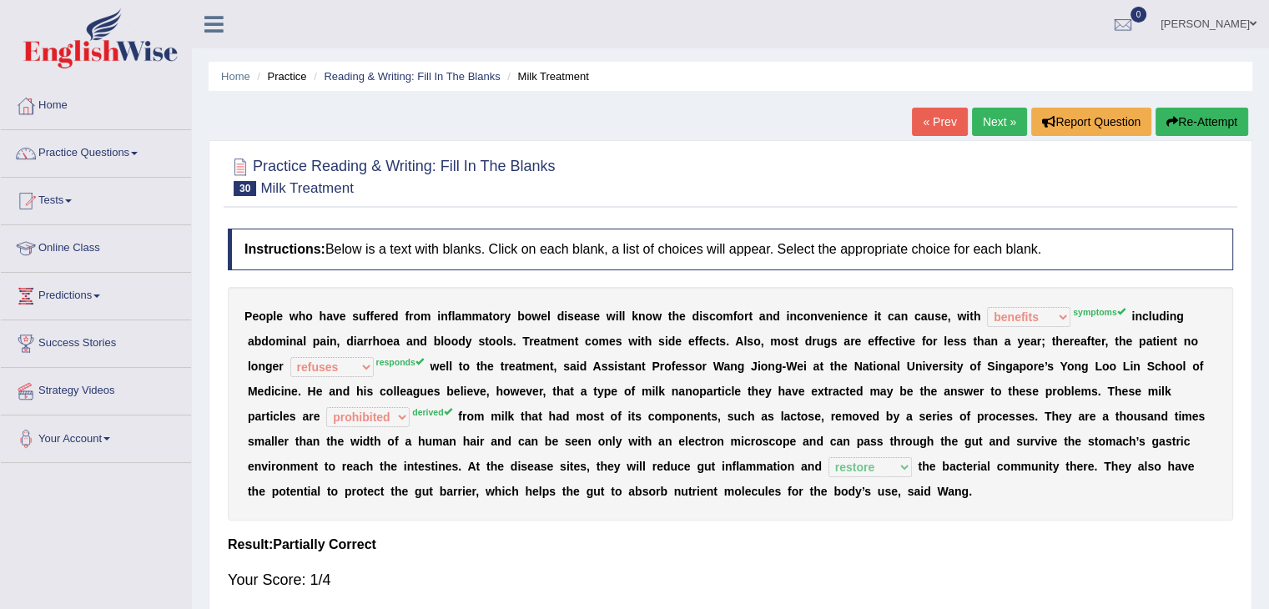
click at [991, 123] on link "Next »" at bounding box center [999, 122] width 55 height 28
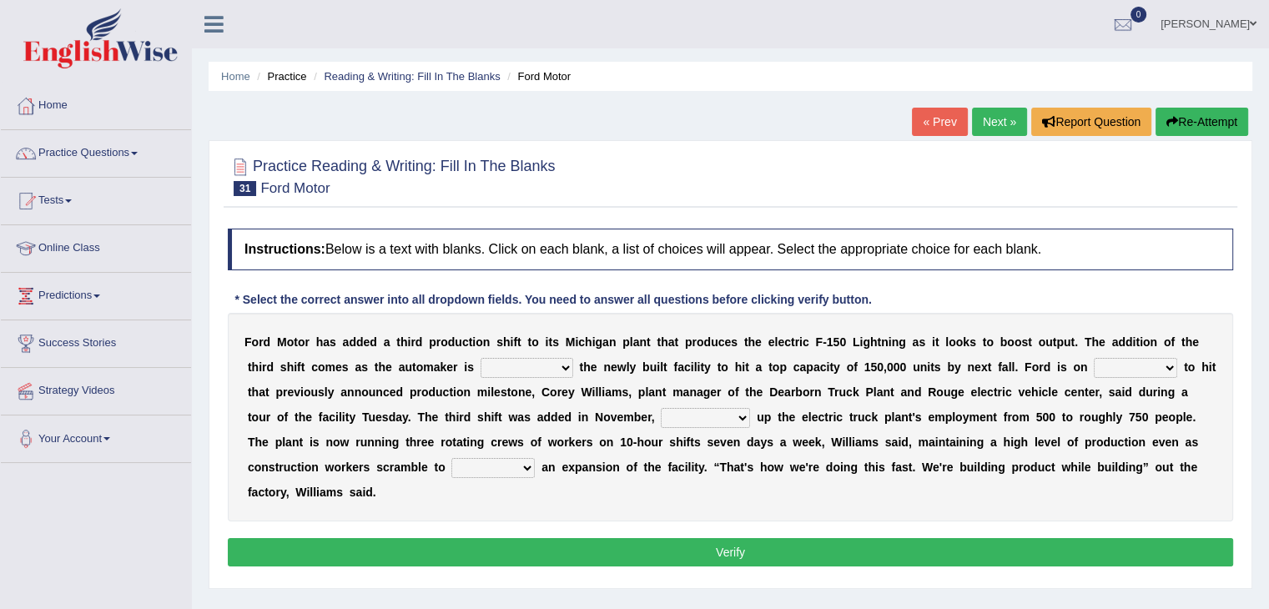
scroll to position [3, 0]
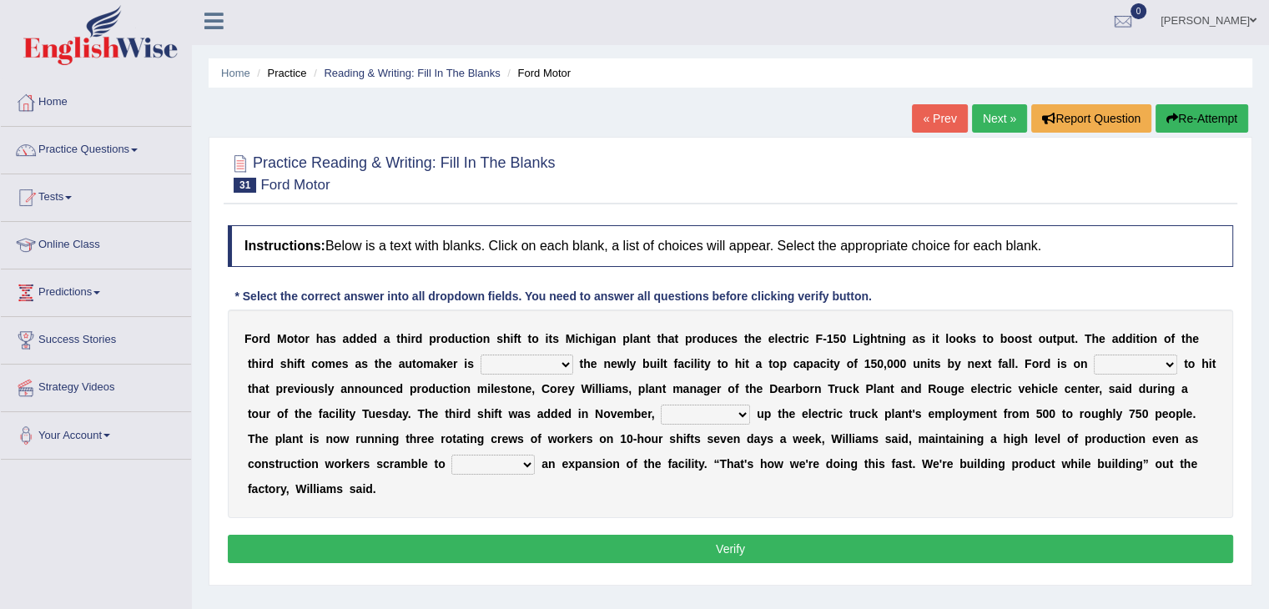
click at [518, 366] on select "selling decorating demolishing expanding" at bounding box center [527, 365] width 93 height 20
select select "selling"
click at [481, 355] on select "selling decorating demolishing expanding" at bounding box center [527, 365] width 93 height 20
click at [1118, 357] on select "foot table time track" at bounding box center [1135, 365] width 83 height 20
select select "track"
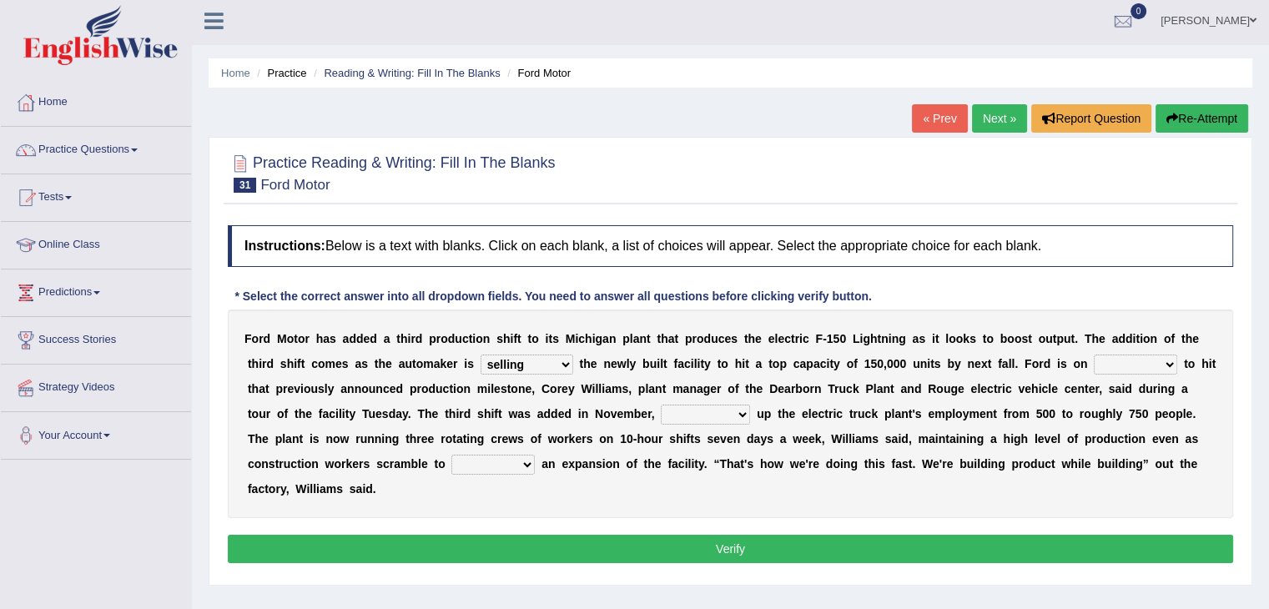
click at [1094, 355] on select "foot table time track" at bounding box center [1135, 365] width 83 height 20
click at [709, 405] on select "maintaining diminishing decreasing bumping" at bounding box center [705, 415] width 89 height 20
select select "maintaining"
click at [661, 405] on select "maintaining diminishing decreasing bumping" at bounding box center [705, 415] width 89 height 20
click at [488, 460] on select "cease postpone complete reverse" at bounding box center [493, 465] width 83 height 20
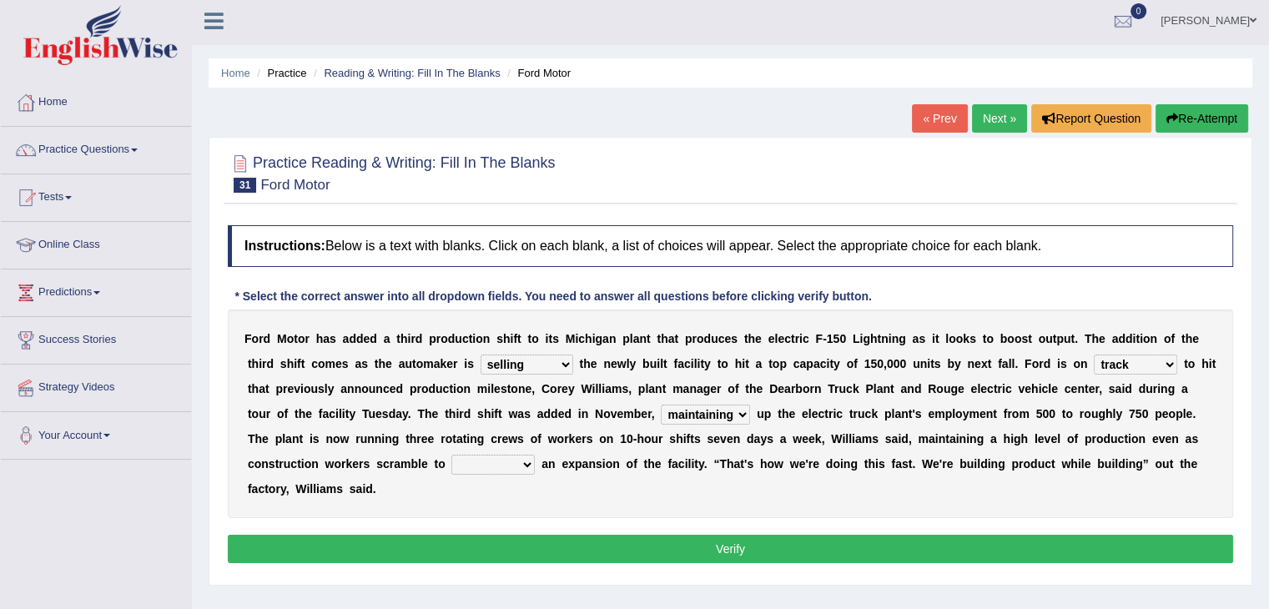
click at [452, 455] on select "cease postpone complete reverse" at bounding box center [493, 465] width 83 height 20
click at [483, 468] on select "cease postpone complete reverse" at bounding box center [493, 465] width 83 height 20
select select "complete"
click at [452, 455] on select "cease postpone complete reverse" at bounding box center [493, 465] width 83 height 20
click at [537, 554] on button "Verify" at bounding box center [731, 549] width 1006 height 28
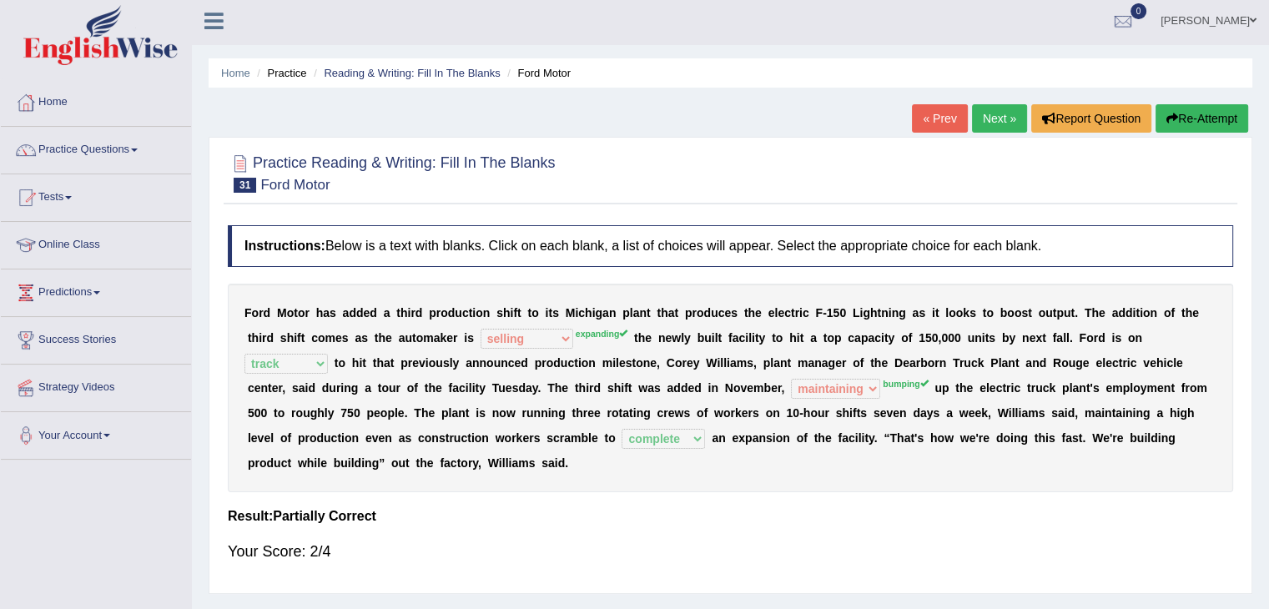
click at [992, 126] on link "Next »" at bounding box center [999, 118] width 55 height 28
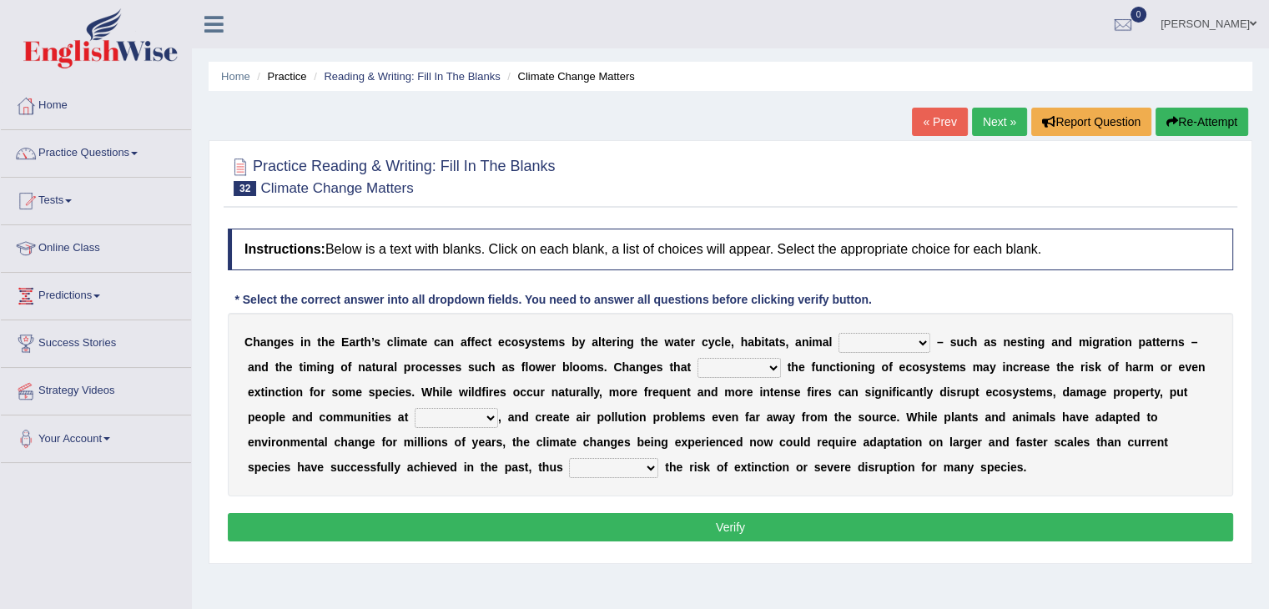
click at [852, 336] on select "creativity behavior weaknesses amounts" at bounding box center [885, 343] width 92 height 20
select select "weaknesses"
click at [839, 333] on select "creativity behavior weaknesses amounts" at bounding box center [885, 343] width 92 height 20
click at [749, 365] on select "enclose interfere disrupt benefit" at bounding box center [739, 368] width 83 height 20
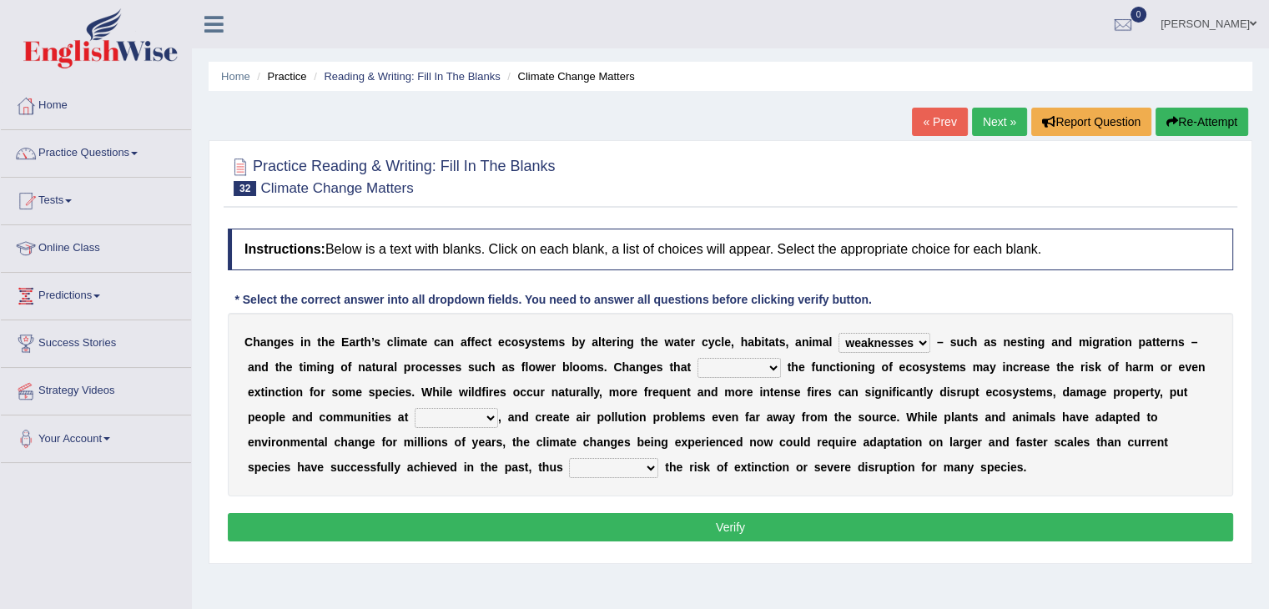
click at [749, 365] on select "enclose interfere disrupt benefit" at bounding box center [739, 368] width 83 height 20
select select "benefit"
click at [698, 358] on select "enclose interfere disrupt benefit" at bounding box center [739, 368] width 83 height 20
click at [446, 417] on select "ease front risk first" at bounding box center [456, 418] width 83 height 20
select select "risk"
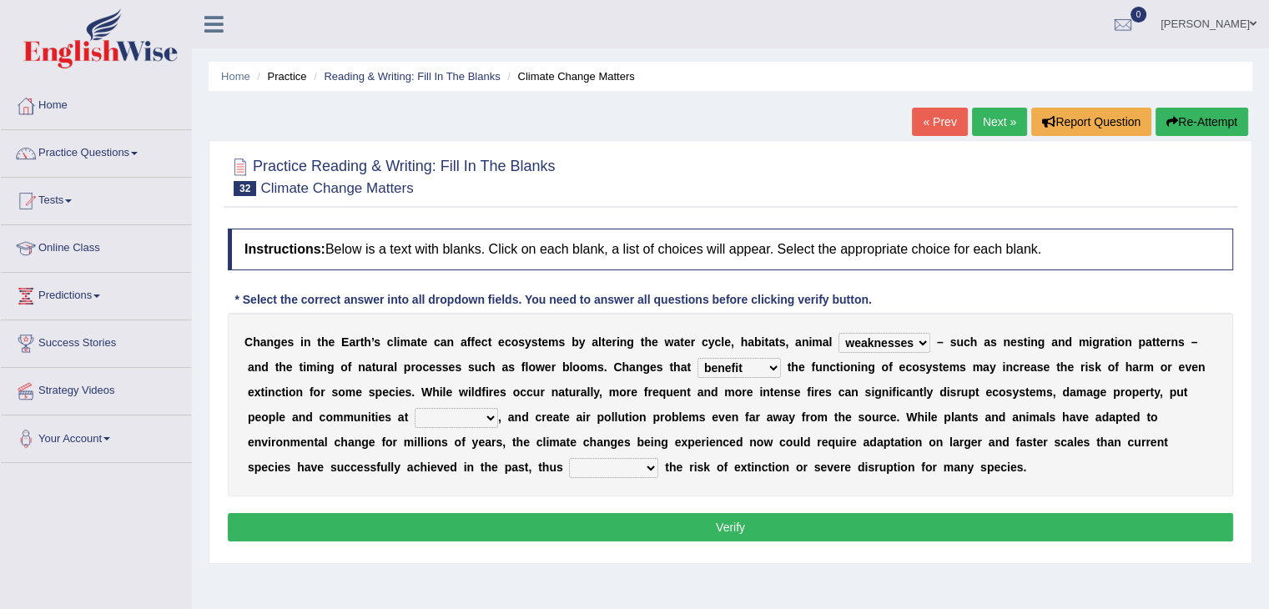
click at [415, 408] on select "ease front risk first" at bounding box center [456, 418] width 83 height 20
click at [569, 468] on select "mitigating increasing maintaining decreasing" at bounding box center [613, 468] width 89 height 20
select select "increasing"
click at [569, 458] on select "mitigating increasing maintaining decreasing" at bounding box center [613, 468] width 89 height 20
click at [568, 523] on button "Verify" at bounding box center [731, 527] width 1006 height 28
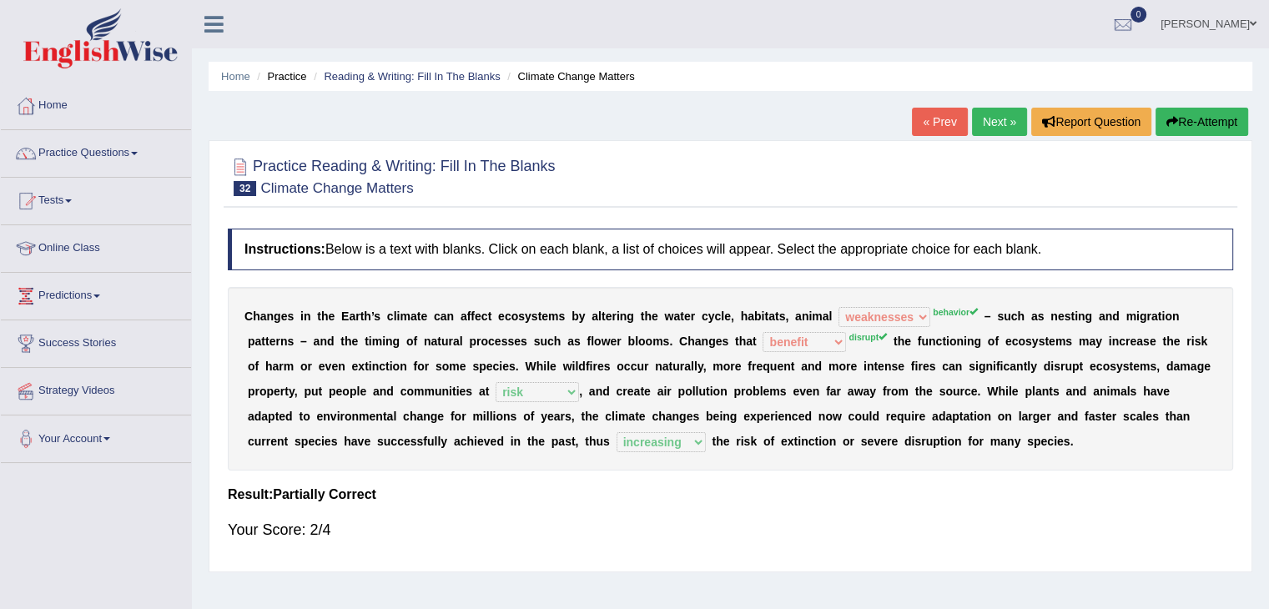
click at [977, 119] on link "Next »" at bounding box center [999, 122] width 55 height 28
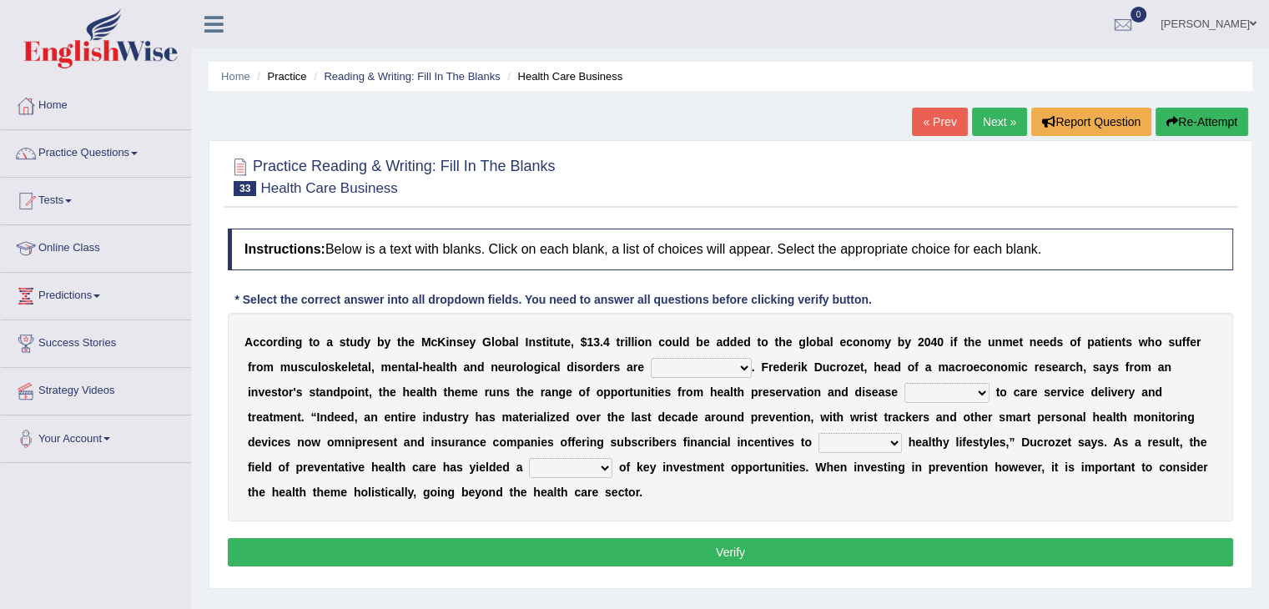
click at [671, 372] on select "demonstrated created addressed altered" at bounding box center [701, 368] width 101 height 20
select select "addressed"
click at [651, 358] on select "demonstrated created addressed altered" at bounding box center [701, 368] width 101 height 20
click at [931, 376] on div "A c c o r d i n g t o a s t u d y b y t h e M c K i n s e y G l o b a l I n s t…" at bounding box center [731, 417] width 1006 height 209
click at [927, 394] on select "prevention projection promotion prohibition" at bounding box center [947, 393] width 85 height 20
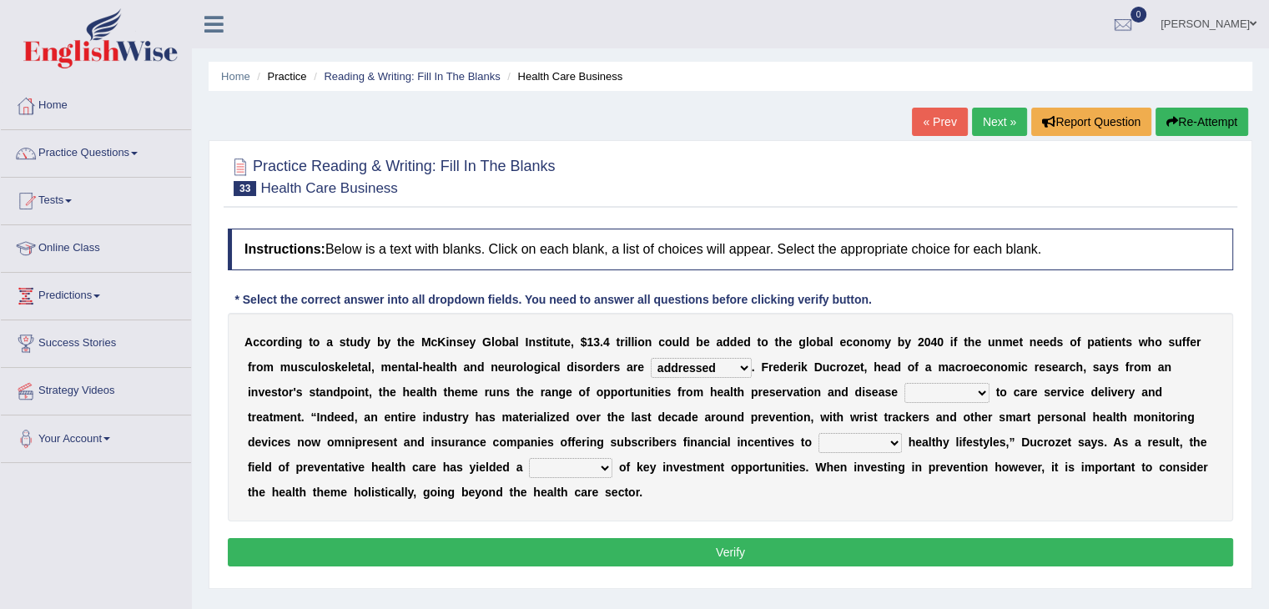
select select "projection"
click at [905, 383] on select "prevention projection promotion prohibition" at bounding box center [947, 393] width 85 height 20
click at [870, 448] on select "adopt effect abandon extend" at bounding box center [860, 443] width 83 height 20
select select "abandon"
click at [819, 433] on select "adopt effect abandon extend" at bounding box center [860, 443] width 83 height 20
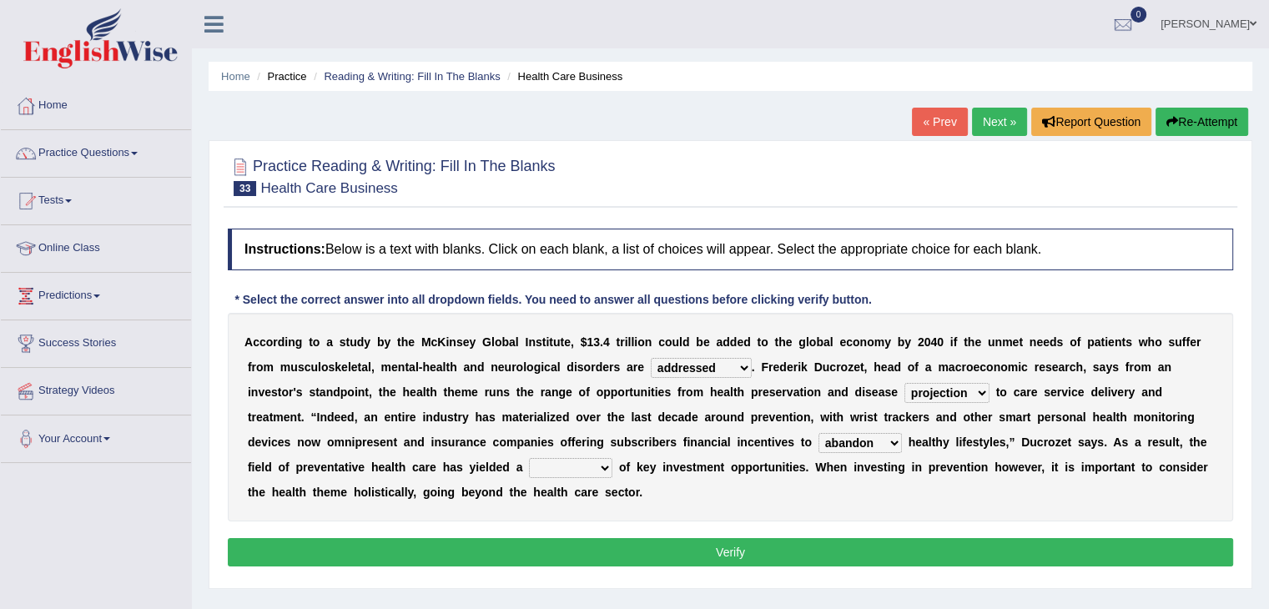
click at [584, 468] on select "number means team network" at bounding box center [570, 468] width 83 height 20
select select "number"
click at [529, 458] on select "number means team network" at bounding box center [570, 468] width 83 height 20
click at [599, 548] on button "Verify" at bounding box center [731, 552] width 1006 height 28
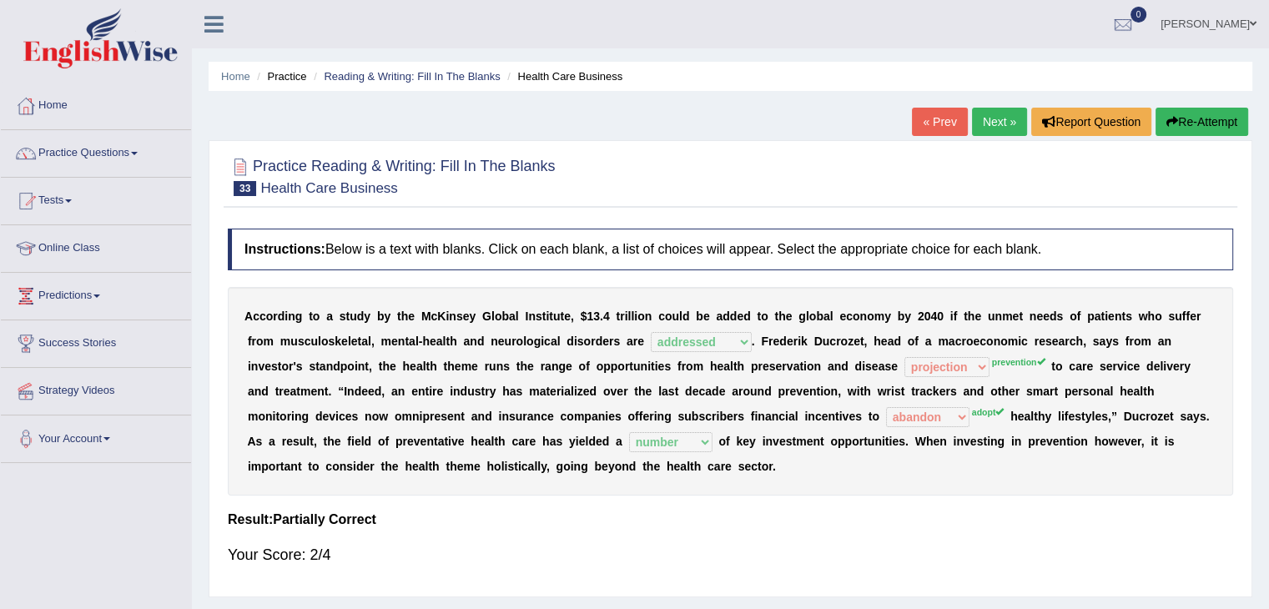
click at [1005, 114] on link "Next »" at bounding box center [999, 122] width 55 height 28
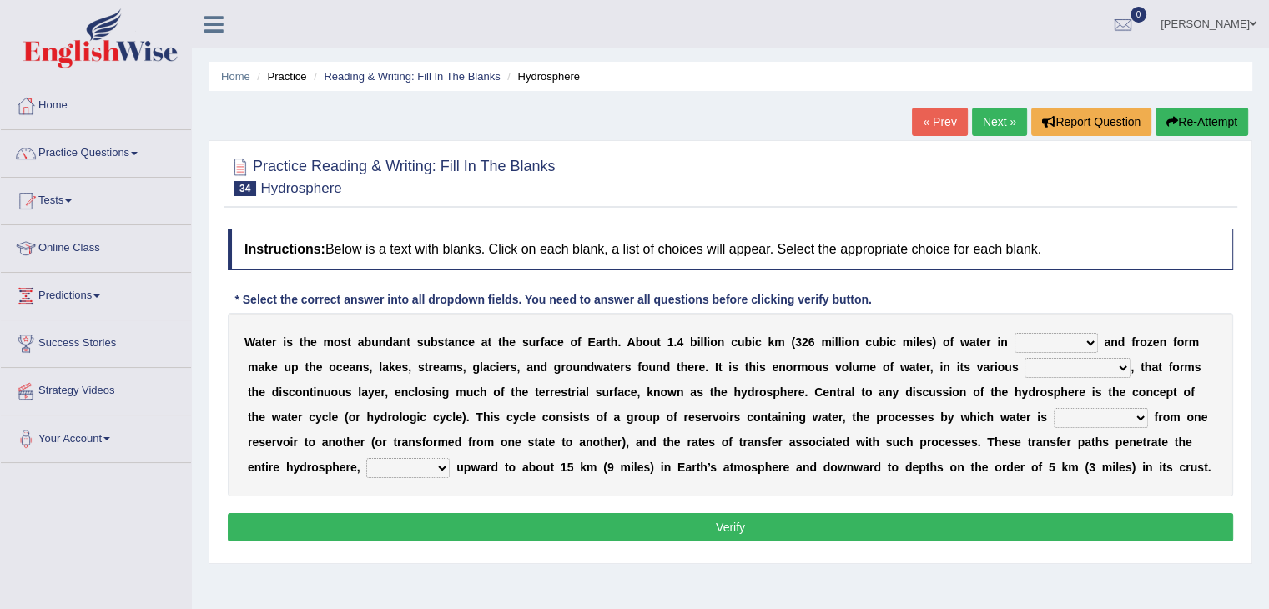
click at [1024, 336] on select "liquid mixed gaseous solid" at bounding box center [1056, 343] width 83 height 20
select select "liquid"
click at [1015, 333] on select "liquid mixed gaseous solid" at bounding box center [1056, 343] width 83 height 20
click at [1046, 372] on select "levels formats fields manifestations" at bounding box center [1078, 368] width 106 height 20
select select "levels"
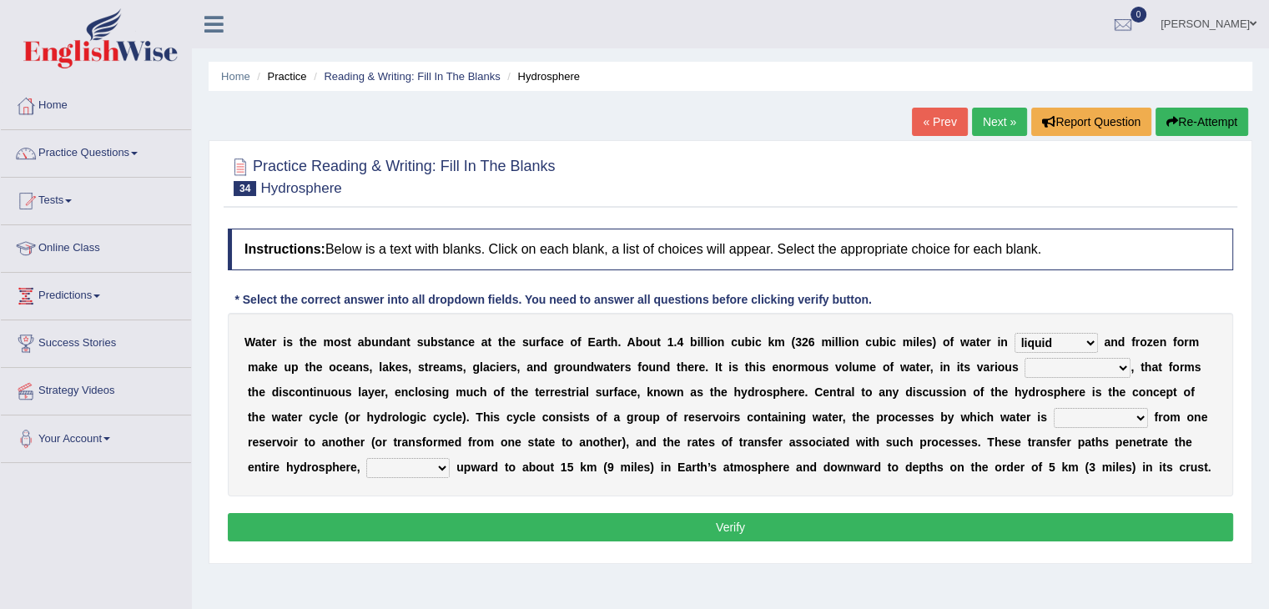
click at [1025, 358] on select "levels formats fields manifestations" at bounding box center [1078, 368] width 106 height 20
click at [1065, 413] on select "transmitted transferred translated transplanted" at bounding box center [1101, 418] width 94 height 20
select select "transmitted"
click at [1054, 408] on select "transmitted transferred translated transplanted" at bounding box center [1101, 418] width 94 height 20
click at [427, 469] on select "extending diving flying soanng" at bounding box center [407, 468] width 83 height 20
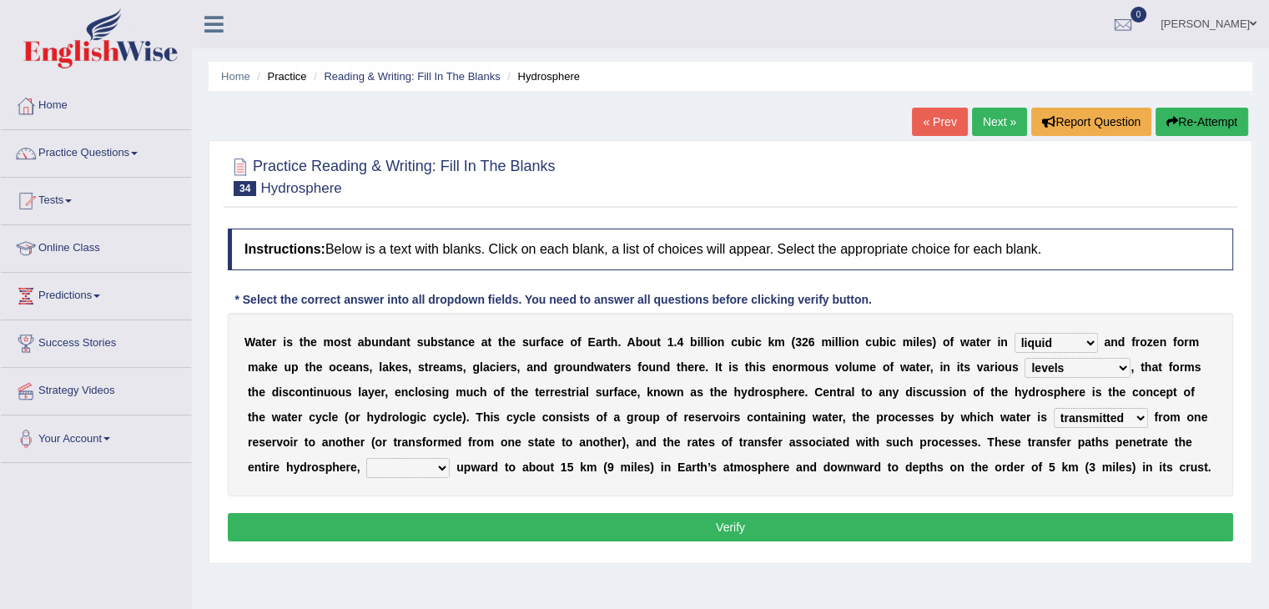
select select "flying"
click at [366, 458] on select "extending diving flying soanng" at bounding box center [407, 468] width 83 height 20
click at [449, 514] on button "Verify" at bounding box center [731, 527] width 1006 height 28
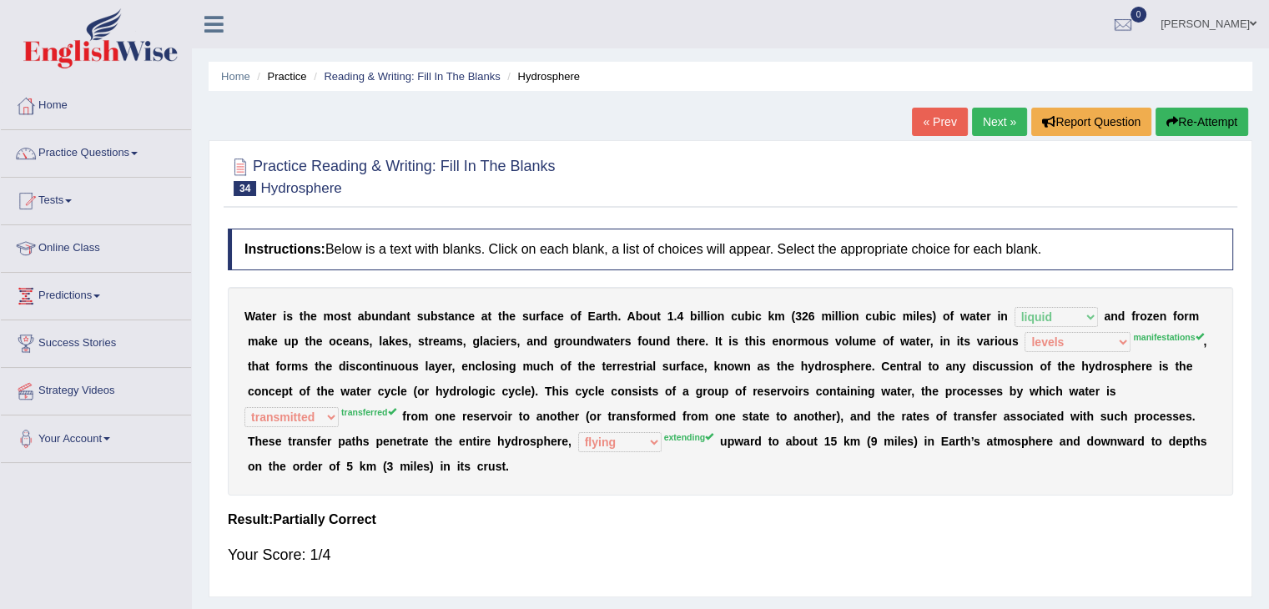
click at [1198, 114] on button "Re-Attempt" at bounding box center [1202, 122] width 93 height 28
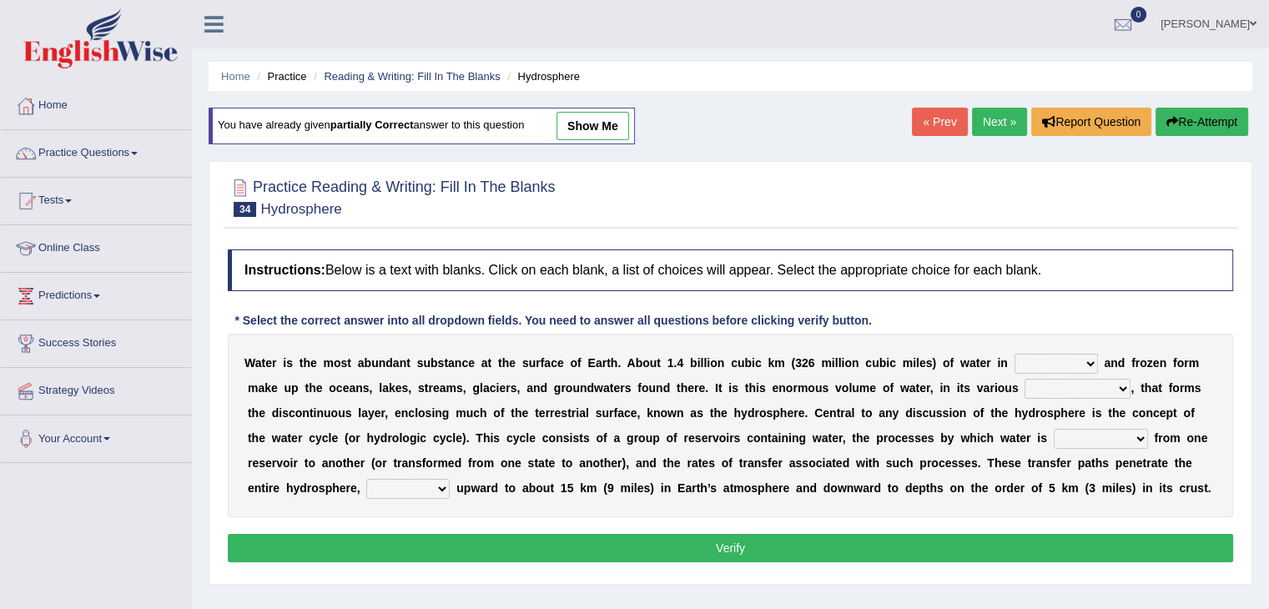
click at [1047, 348] on div "W a t e r i s t h e m o s t a b u n d a n t s u b s t a n c e a t t h e s u r f…" at bounding box center [731, 426] width 1006 height 184
click at [1048, 357] on select "liquid mixed gaseous solid" at bounding box center [1056, 364] width 83 height 20
select select "liquid"
click at [1015, 354] on select "liquid mixed gaseous solid" at bounding box center [1056, 364] width 83 height 20
click at [1077, 388] on select "levels formats fields manifestations" at bounding box center [1078, 389] width 106 height 20
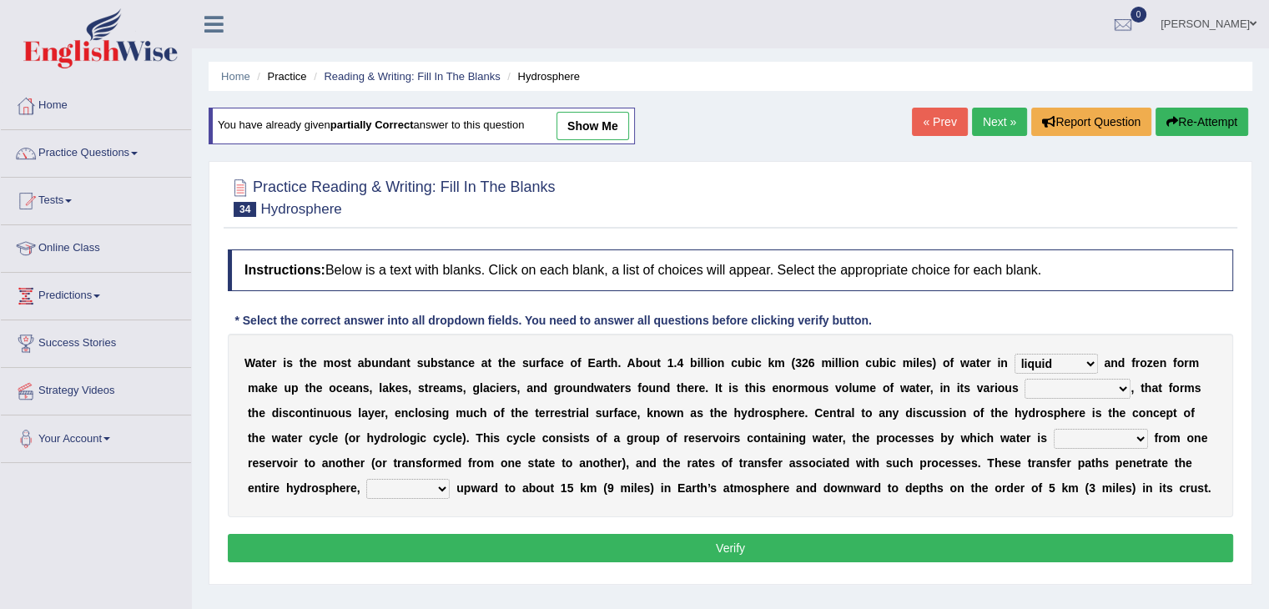
select select "formats"
click at [1025, 379] on select "levels formats fields manifestations" at bounding box center [1078, 389] width 106 height 20
click at [1067, 433] on select "transmitted transferred translated transplanted" at bounding box center [1101, 439] width 94 height 20
select select "transmitted"
click at [1054, 429] on select "transmitted transferred translated transplanted" at bounding box center [1101, 439] width 94 height 20
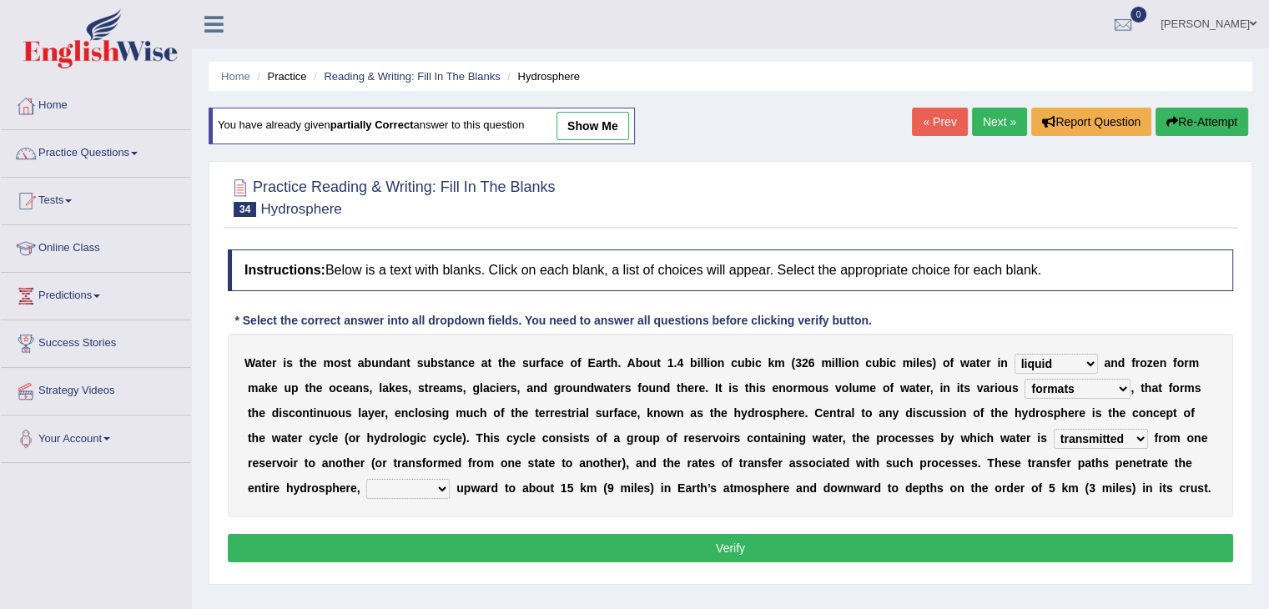
click at [401, 488] on select "extending diving flying soanng" at bounding box center [407, 489] width 83 height 20
select select "flying"
click at [366, 479] on select "extending diving flying soanng" at bounding box center [407, 489] width 83 height 20
click at [457, 543] on button "Verify" at bounding box center [731, 548] width 1006 height 28
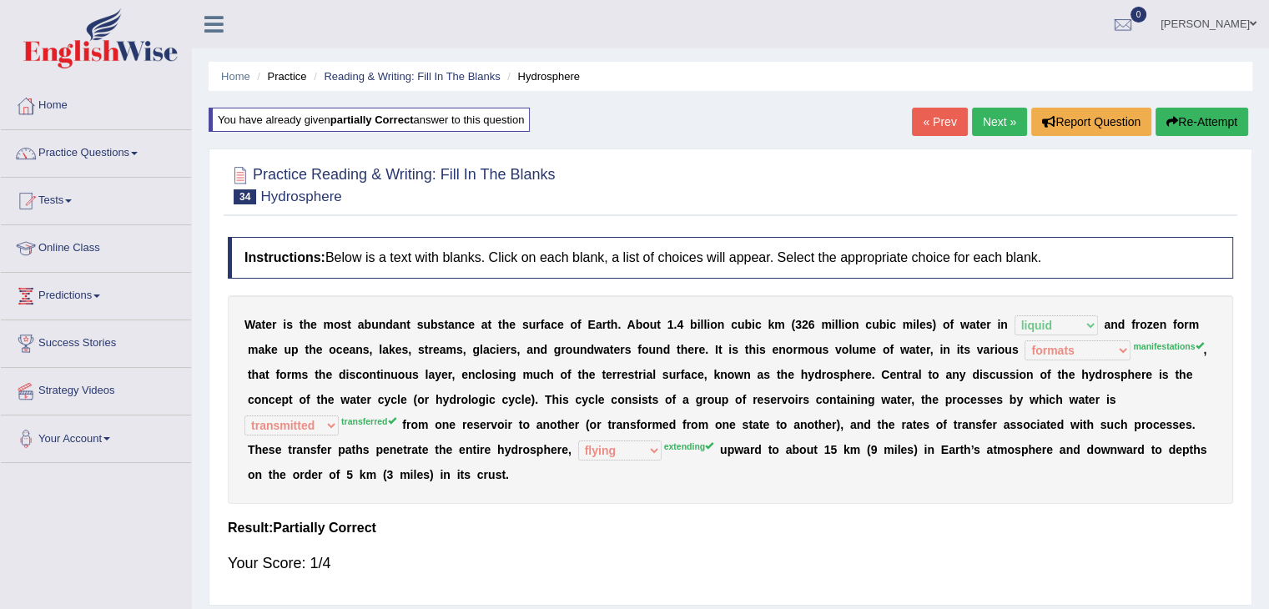
click at [1205, 116] on button "Re-Attempt" at bounding box center [1202, 122] width 93 height 28
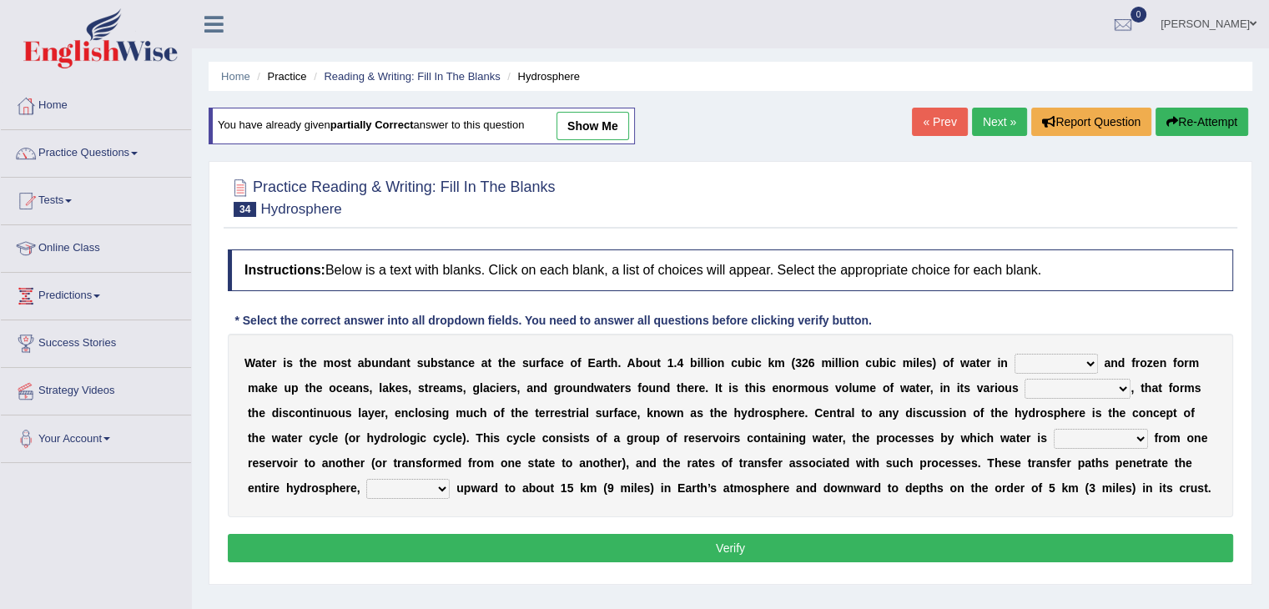
click at [1076, 379] on select "levels formats fields manifestations" at bounding box center [1078, 389] width 106 height 20
select select "manifestations"
click at [1025, 379] on select "levels formats fields manifestations" at bounding box center [1078, 389] width 106 height 20
drag, startPoint x: 1115, startPoint y: 418, endPoint x: 1118, endPoint y: 439, distance: 21.1
click at [1118, 439] on div "W a t e r i s t h e m o s t a b u n d a n t s u b s t a n c e a t t h e s u r f…" at bounding box center [731, 426] width 1006 height 184
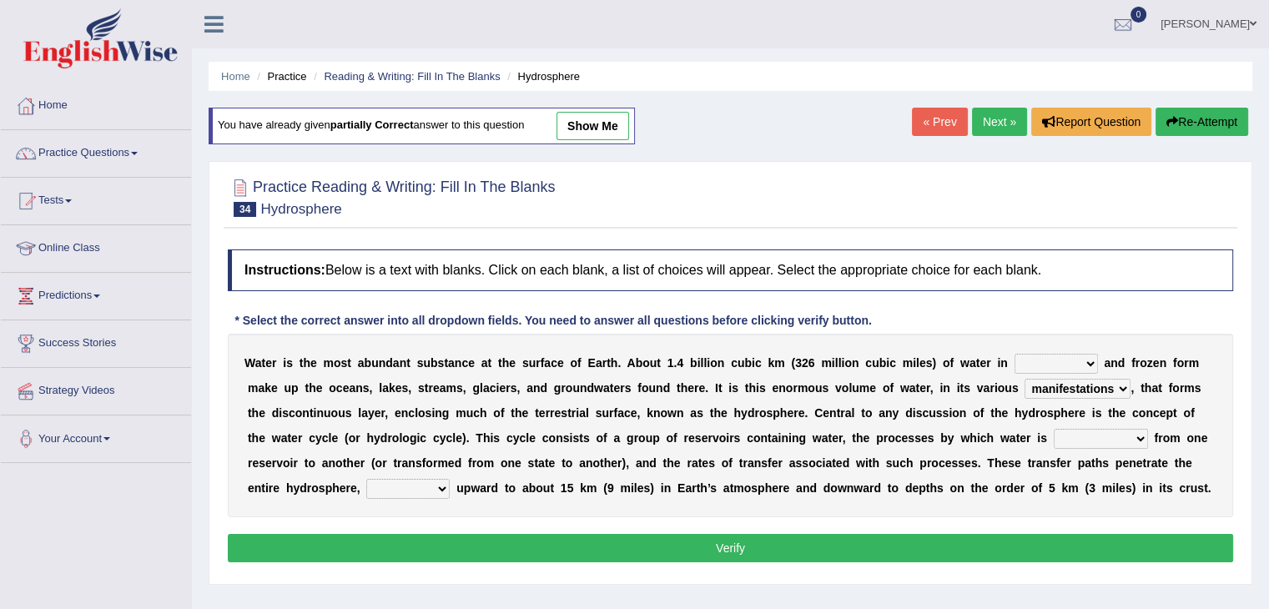
click at [1118, 439] on select "transmitted transferred translated transplanted" at bounding box center [1101, 439] width 94 height 20
select select "transferred"
click at [1054, 429] on select "transmitted transferred translated transplanted" at bounding box center [1101, 439] width 94 height 20
click at [401, 488] on select "extending diving flying soanng" at bounding box center [407, 489] width 83 height 20
select select "extending"
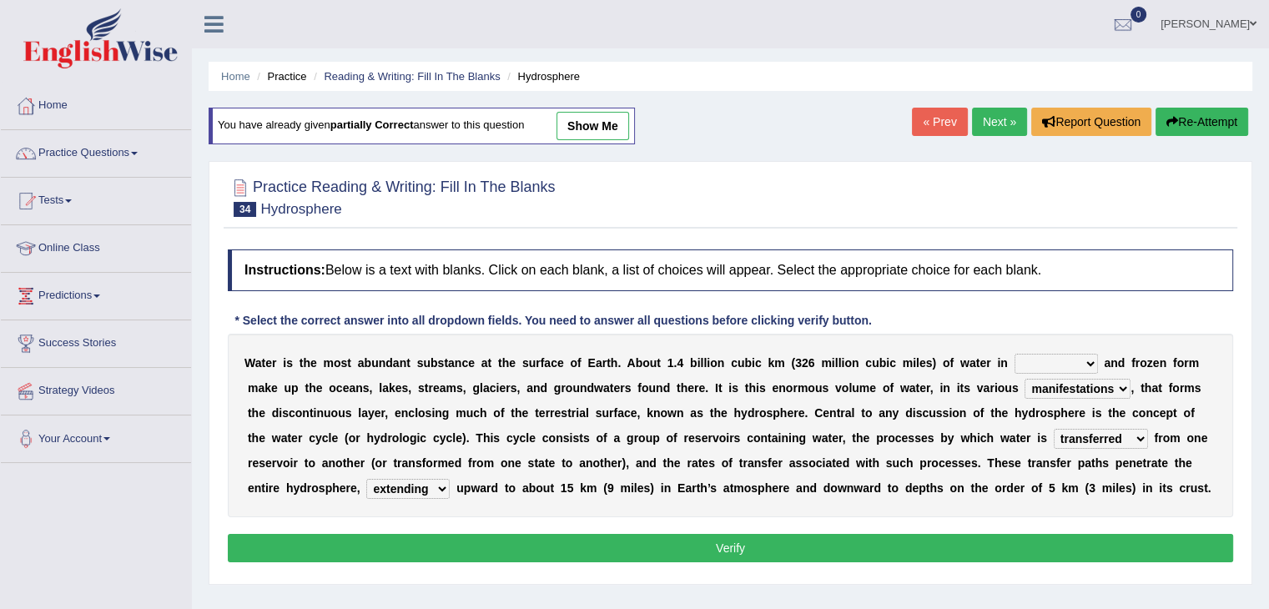
click at [366, 479] on select "extending diving flying soanng" at bounding box center [407, 489] width 83 height 20
click at [1059, 359] on select "liquid mixed gaseous solid" at bounding box center [1056, 364] width 83 height 20
select select "liquid"
click at [1015, 354] on select "liquid mixed gaseous solid" at bounding box center [1056, 364] width 83 height 20
click at [1003, 535] on button "Verify" at bounding box center [731, 548] width 1006 height 28
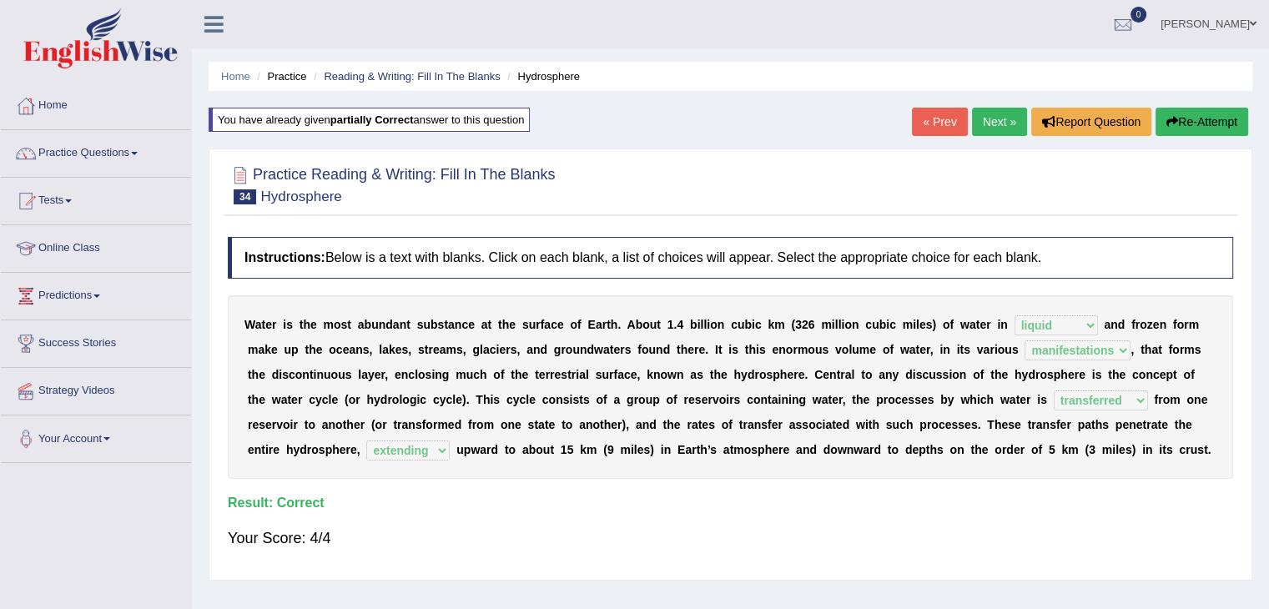
click at [1001, 128] on link "Next »" at bounding box center [999, 122] width 55 height 28
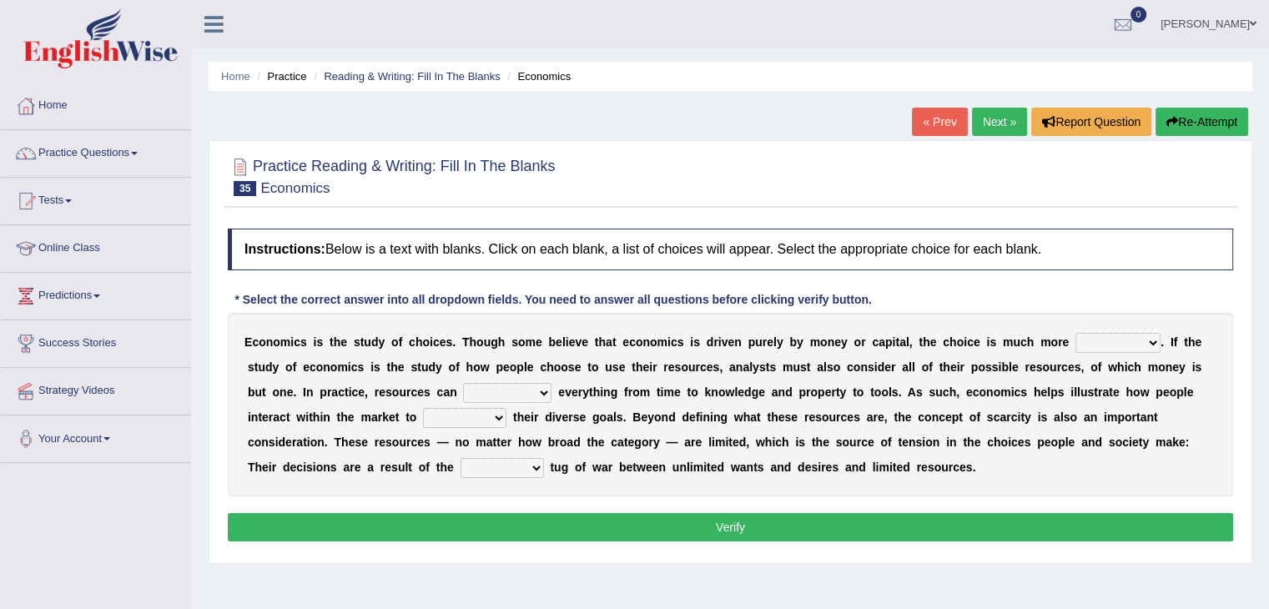
click at [1095, 339] on select "discursive permissive expansive expensive" at bounding box center [1118, 343] width 85 height 20
click at [93, 132] on link "Practice Questions" at bounding box center [96, 151] width 190 height 42
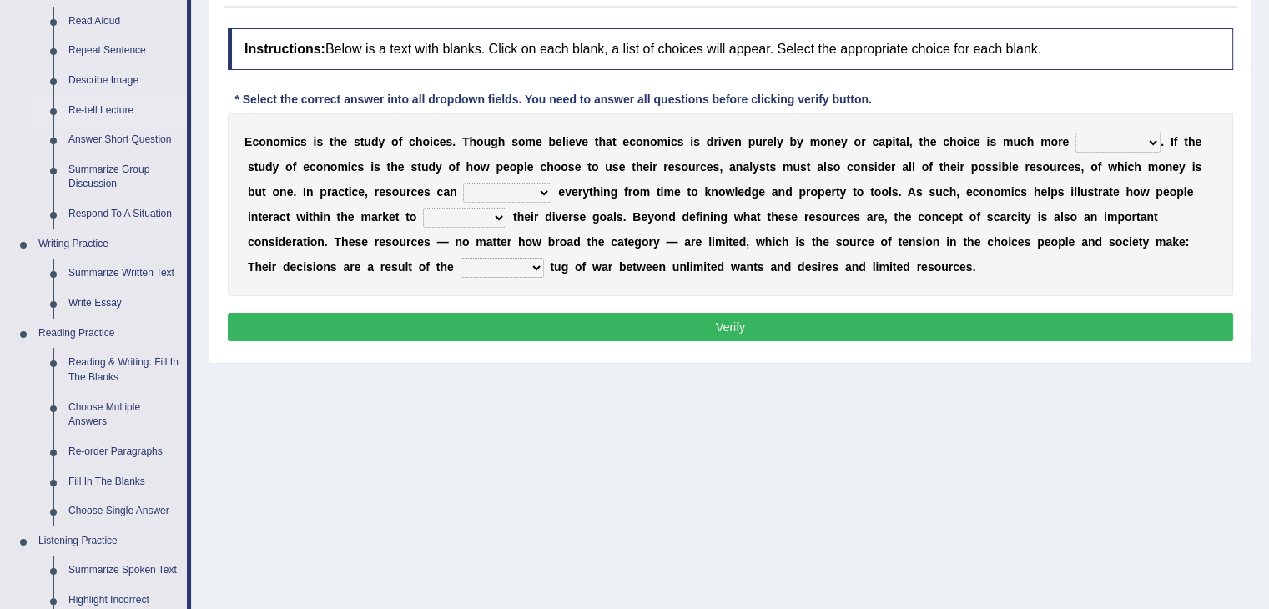
scroll to position [203, 0]
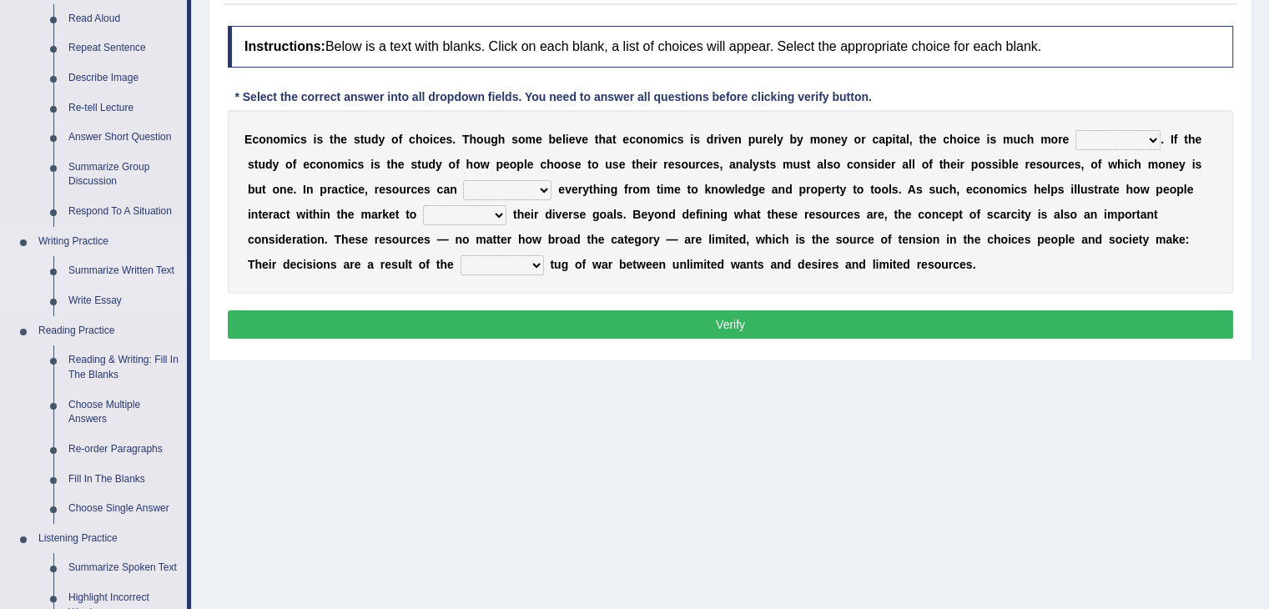
click at [116, 275] on link "Summarize Written Text" at bounding box center [124, 271] width 126 height 30
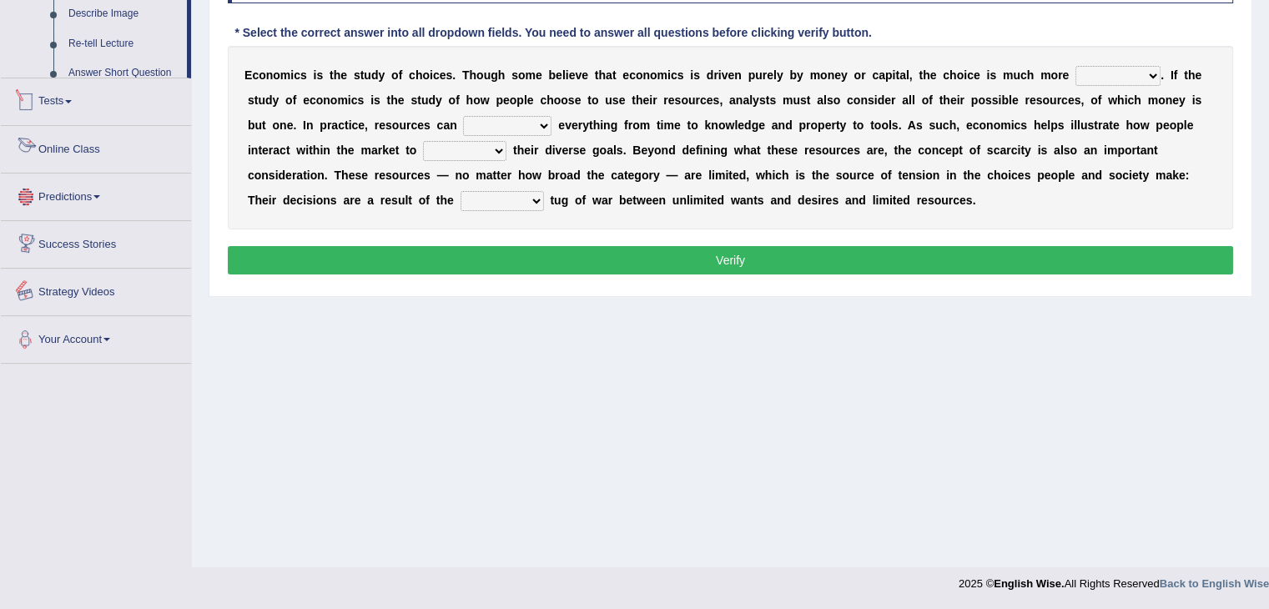
scroll to position [739, 0]
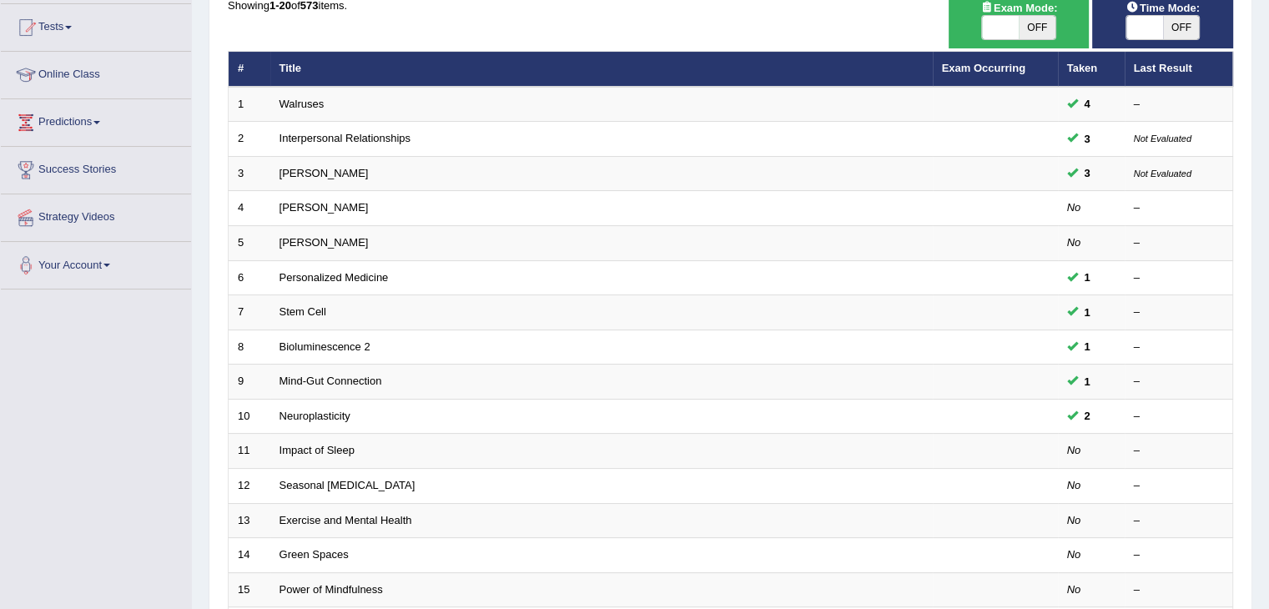
scroll to position [189, 0]
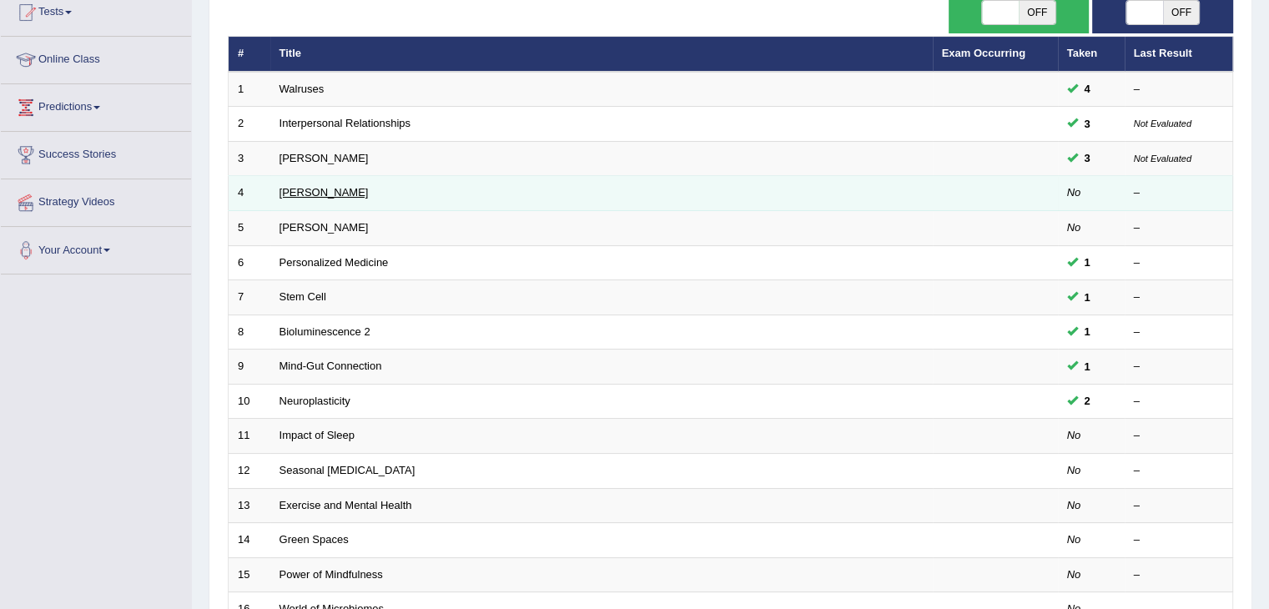
click at [300, 186] on link "[PERSON_NAME]" at bounding box center [324, 192] width 89 height 13
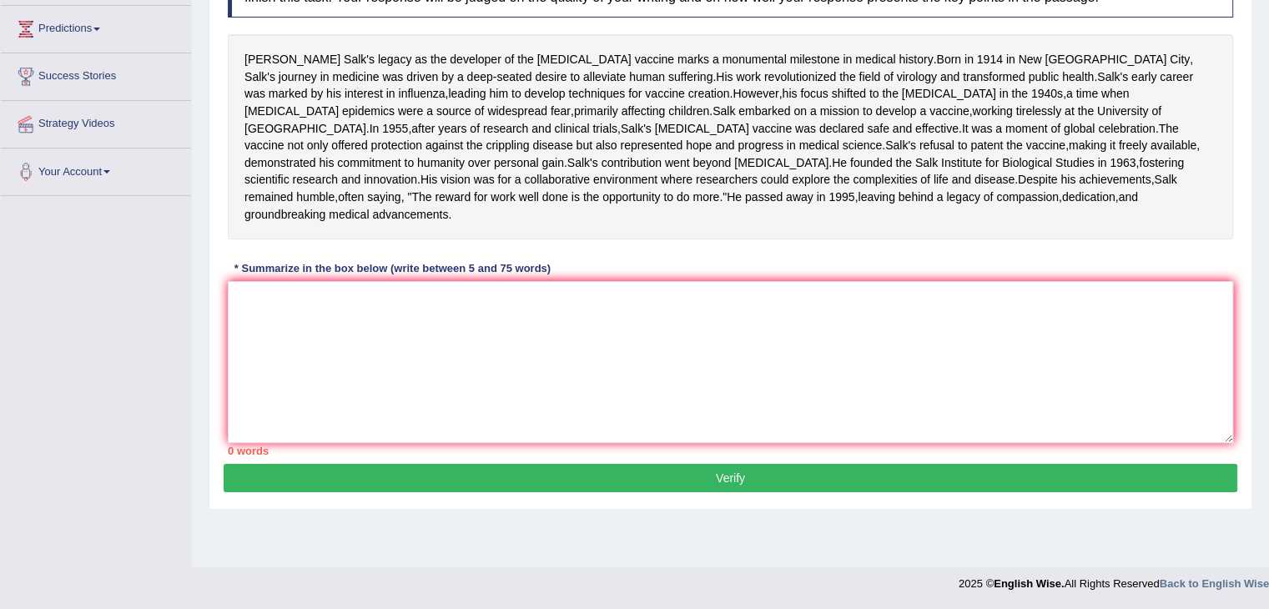
scroll to position [294, 0]
click at [257, 388] on textarea at bounding box center [731, 362] width 1006 height 162
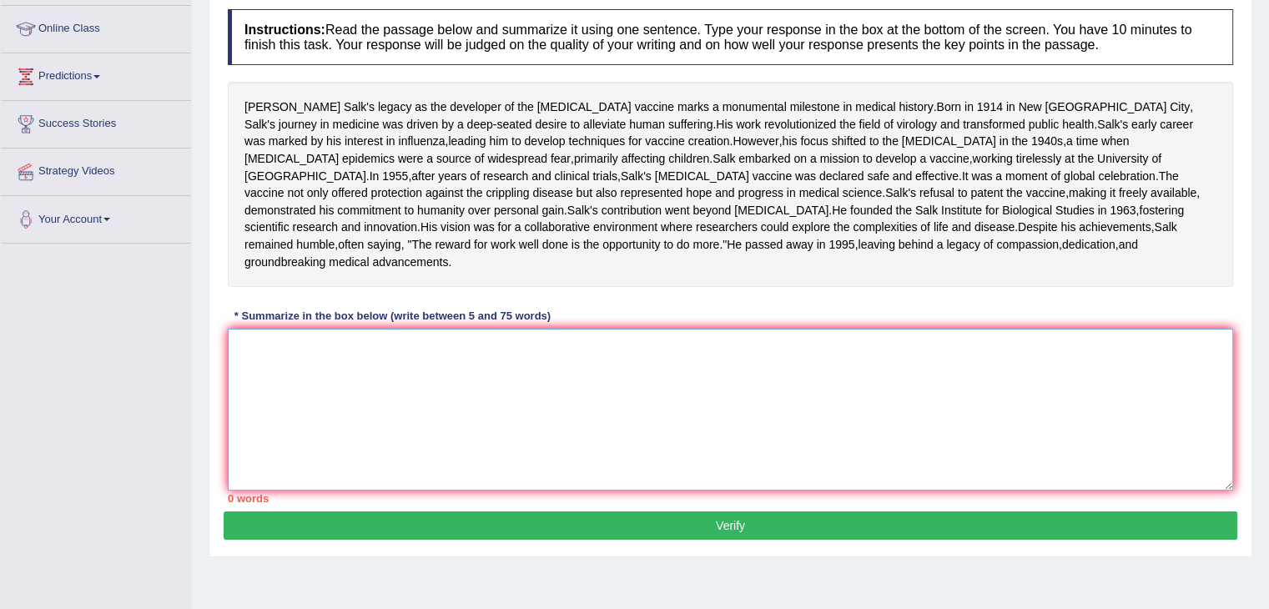
scroll to position [204, 0]
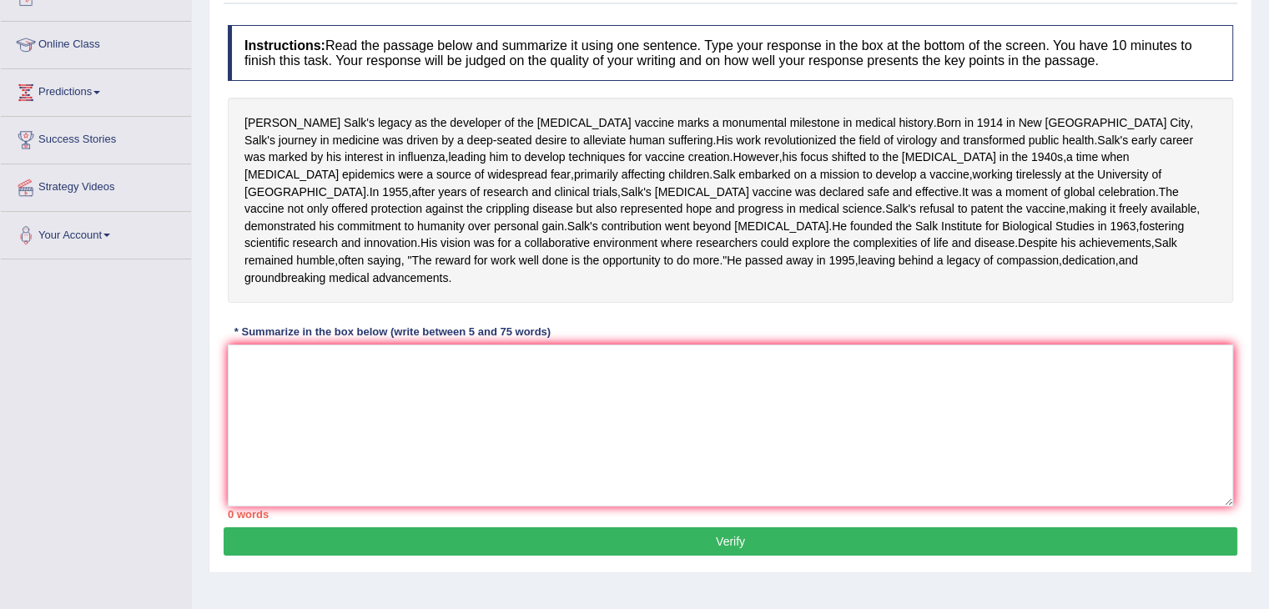
click at [257, 388] on div "Instructions: Read the passage below and summarize it using one sentence. Type …" at bounding box center [731, 272] width 1014 height 511
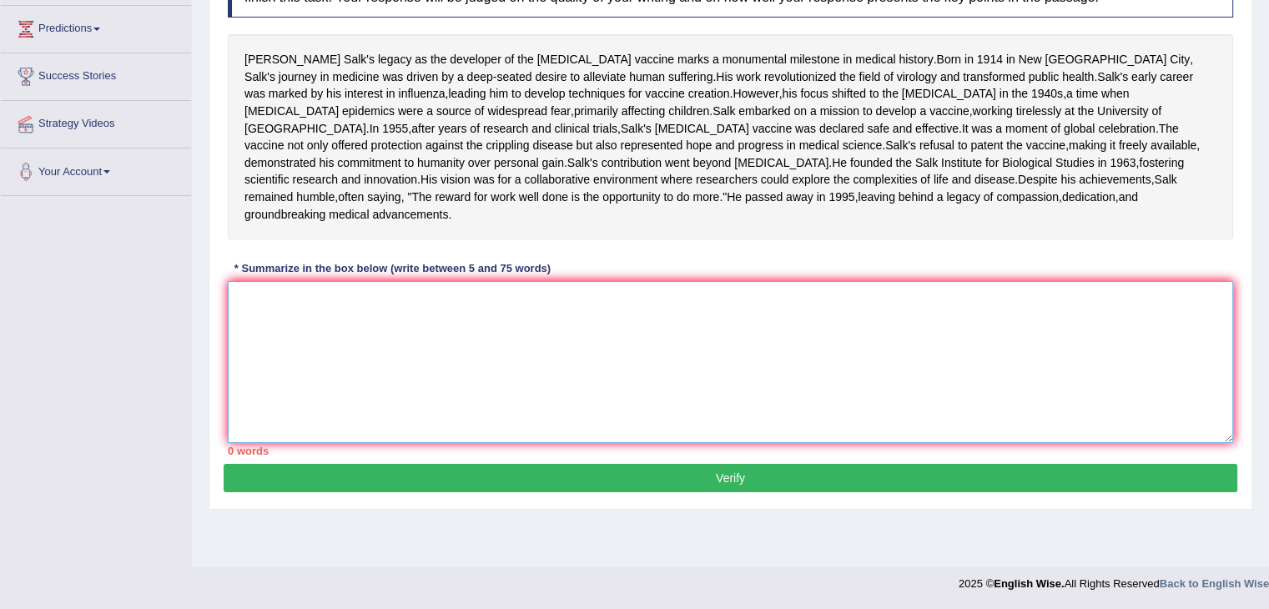
click at [266, 351] on textarea at bounding box center [731, 362] width 1006 height 162
type textarea "j"
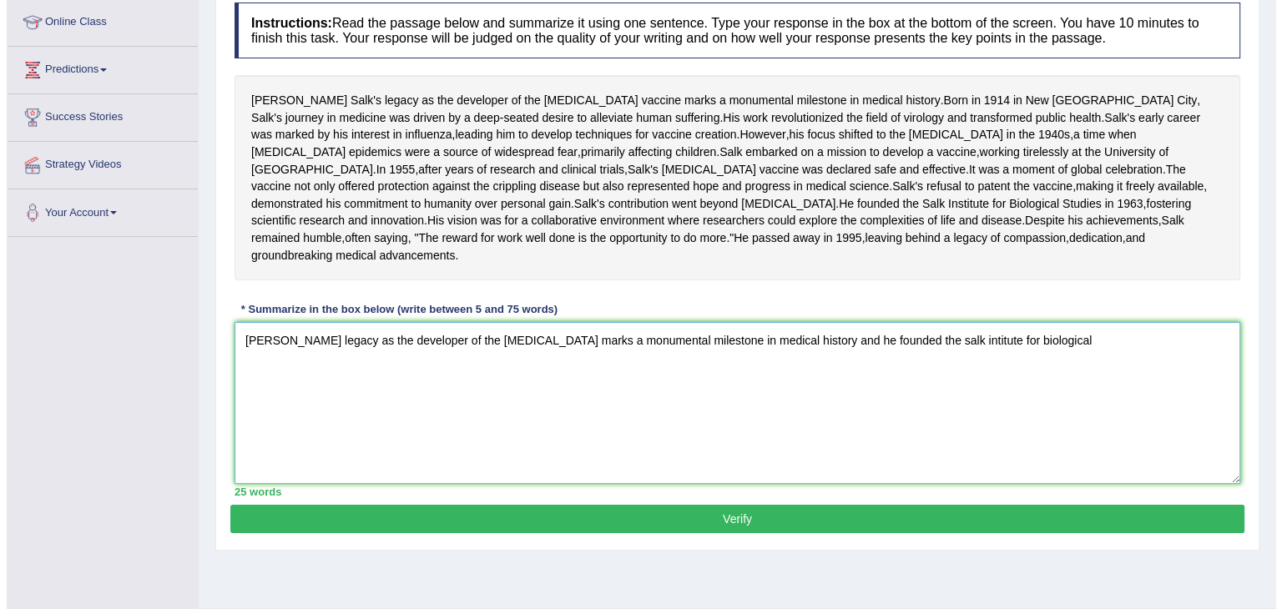
scroll to position [232, 0]
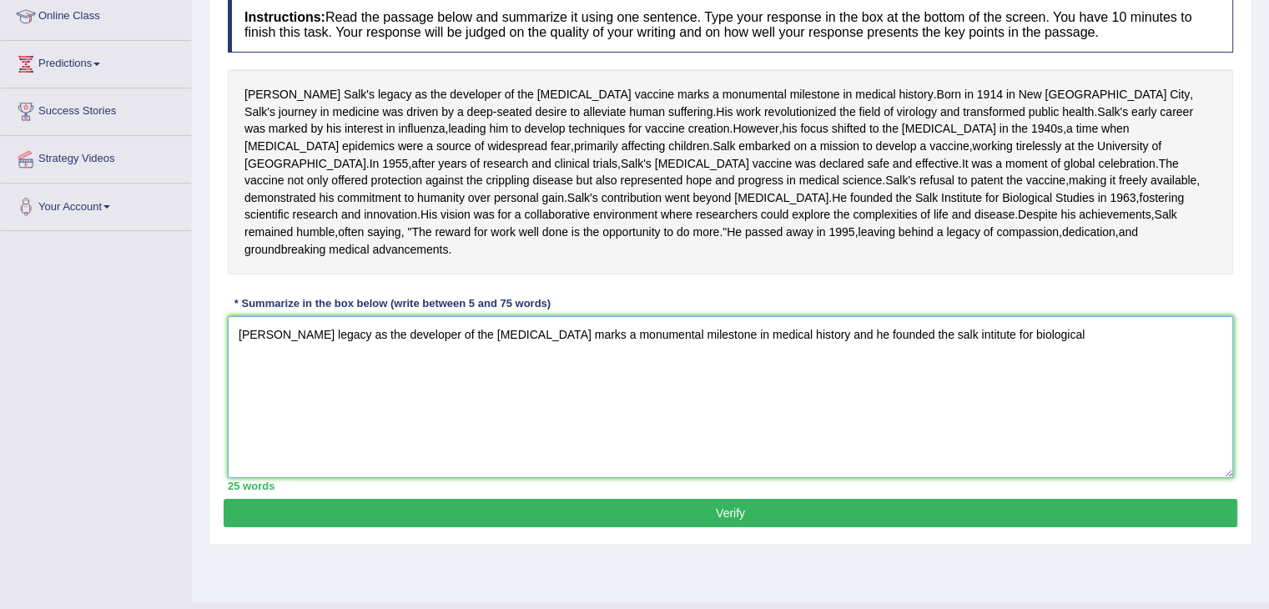
click at [934, 419] on textarea "Jonas salk's legacy as the developer of the polio vaccine marks a monumental mi…" at bounding box center [731, 397] width 1006 height 162
click at [931, 419] on textarea "Jonas salk's legacy as the developer of the polio vaccine marks a monumental mi…" at bounding box center [731, 397] width 1006 height 162
click at [1037, 428] on textarea "Jonas salk's legacy as the developer of the polio vaccine marks a monumental mi…" at bounding box center [731, 397] width 1006 height 162
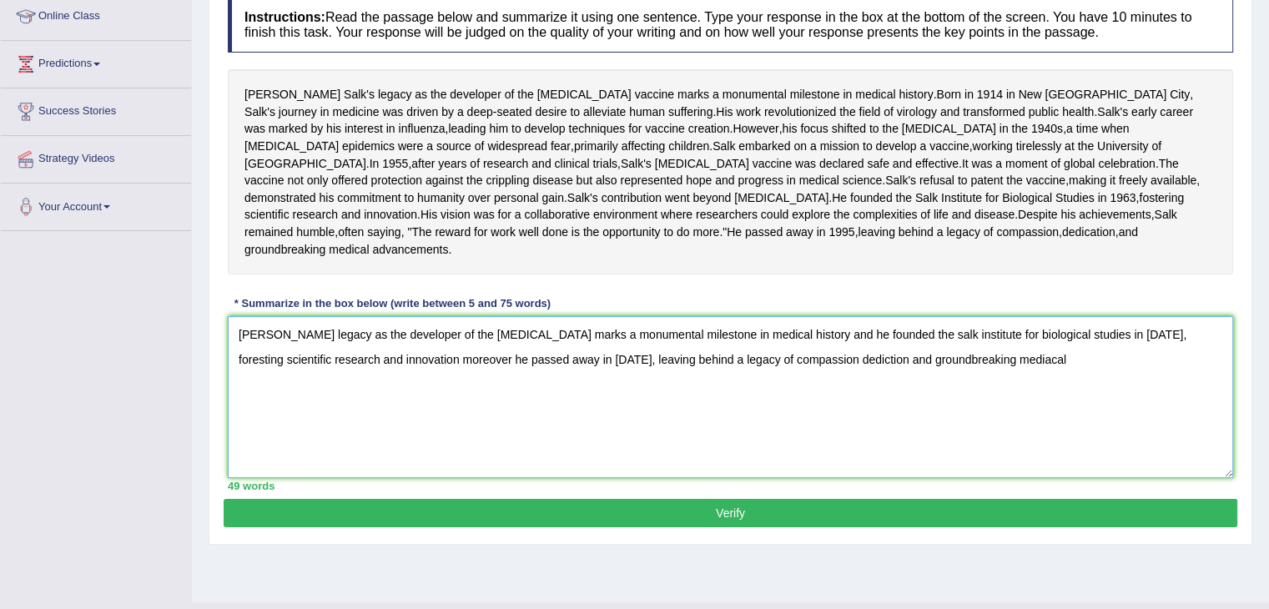
click at [942, 445] on textarea "Jonas salk's legacy as the developer of the polio vaccine marks a monumental mi…" at bounding box center [731, 397] width 1006 height 162
click at [974, 440] on textarea "Jonas salk's legacy as the developer of the polio vaccine marks a monumental mi…" at bounding box center [731, 397] width 1006 height 162
click at [360, 448] on textarea "Jonas salk's legacy as the developer of the polio vaccine marks a monumental mi…" at bounding box center [731, 397] width 1006 height 162
click at [368, 449] on textarea "Jonas salk's legacy as the developer of the polio vaccine marks a monumental mi…" at bounding box center [731, 397] width 1006 height 162
click at [417, 442] on textarea "Jonas salk's legacy as the developer of the polio vaccine marks a monumental mi…" at bounding box center [731, 397] width 1006 height 162
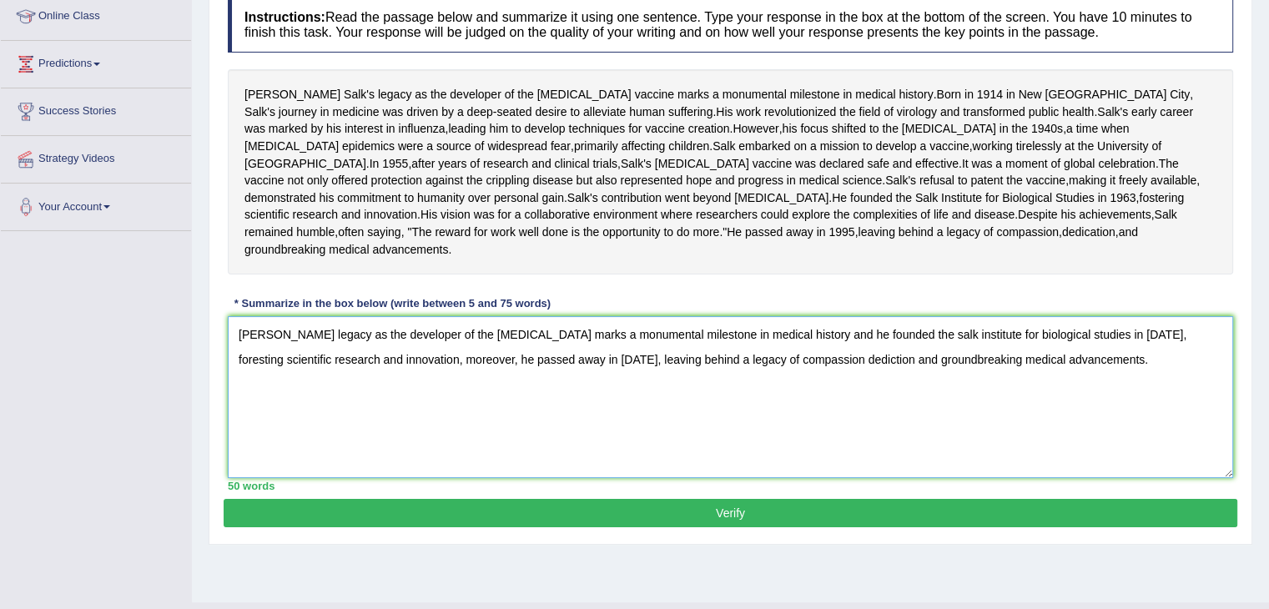
click at [816, 415] on textarea "Jonas salk's legacy as the developer of the polio vaccine marks a monumental mi…" at bounding box center [731, 397] width 1006 height 162
type textarea "Jonas salk's legacy as the developer of the polio vaccine marks a monumental mi…"
click at [928, 527] on button "Verify" at bounding box center [731, 513] width 1014 height 28
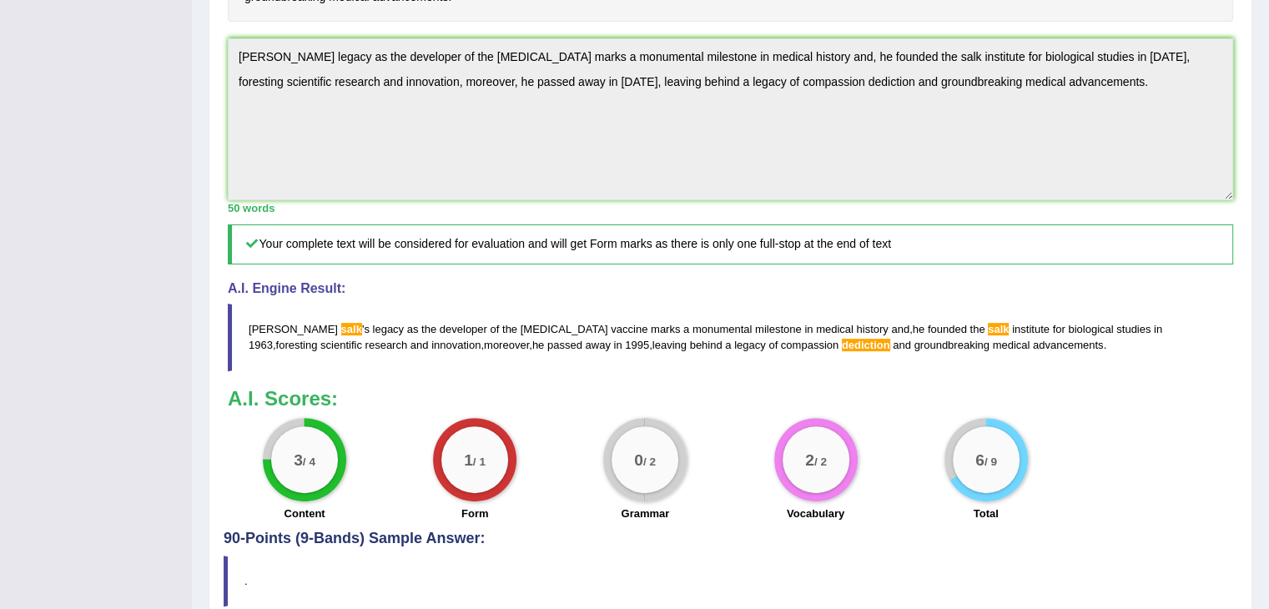
scroll to position [504, 0]
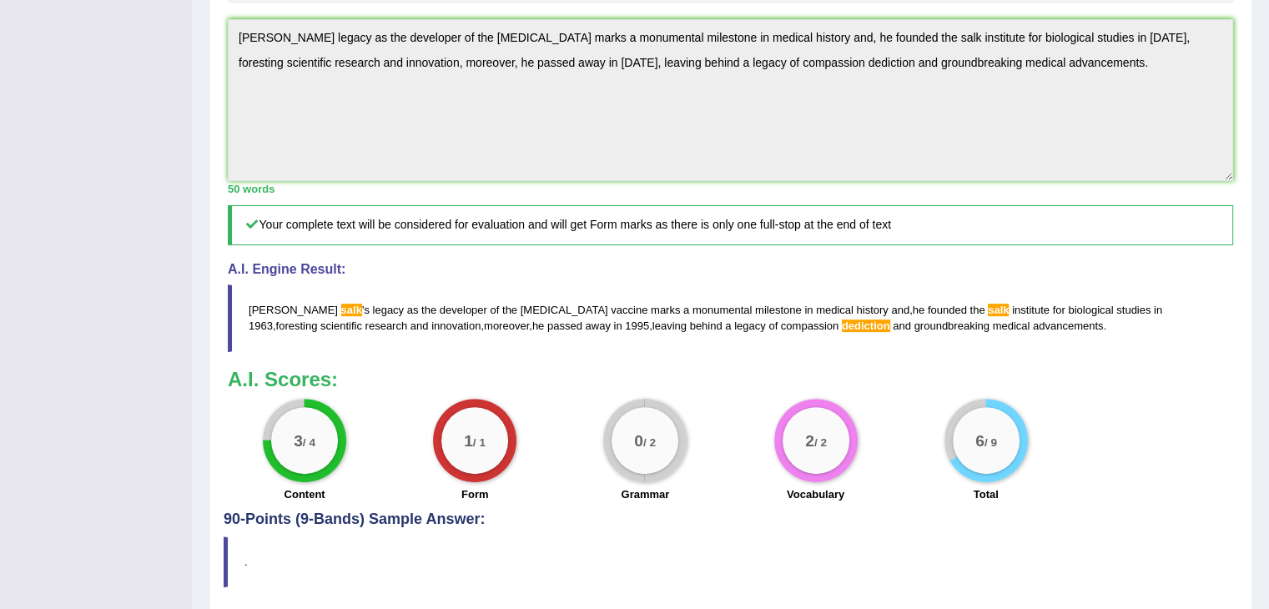
click at [842, 332] on span "dediction" at bounding box center [866, 326] width 48 height 13
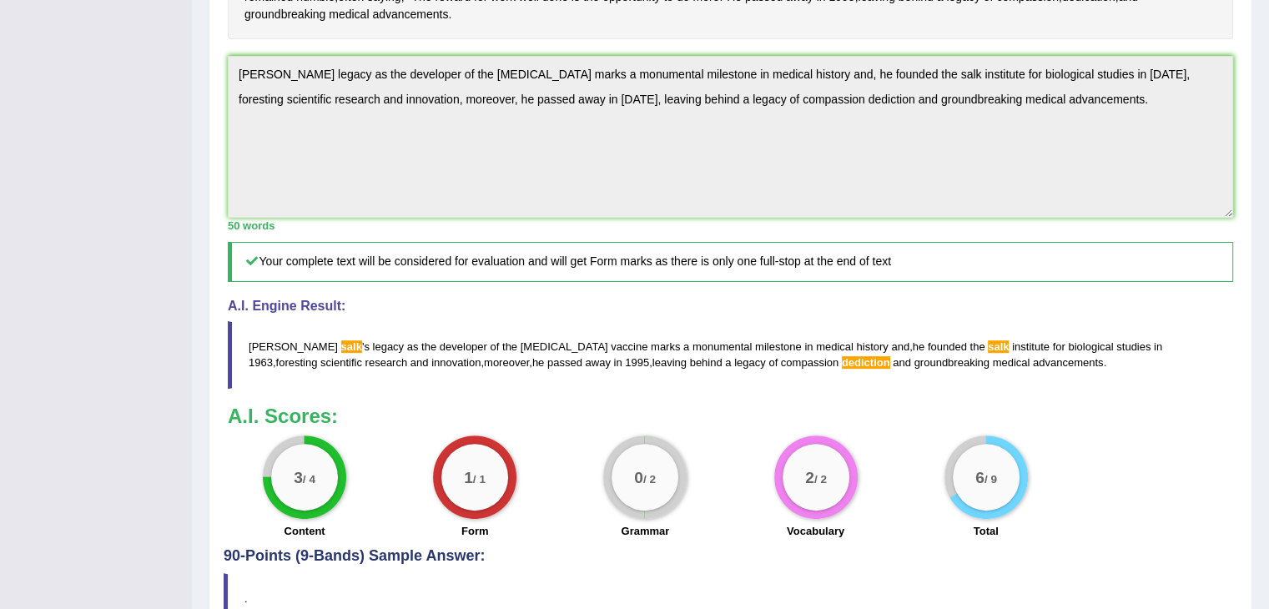
scroll to position [521, 0]
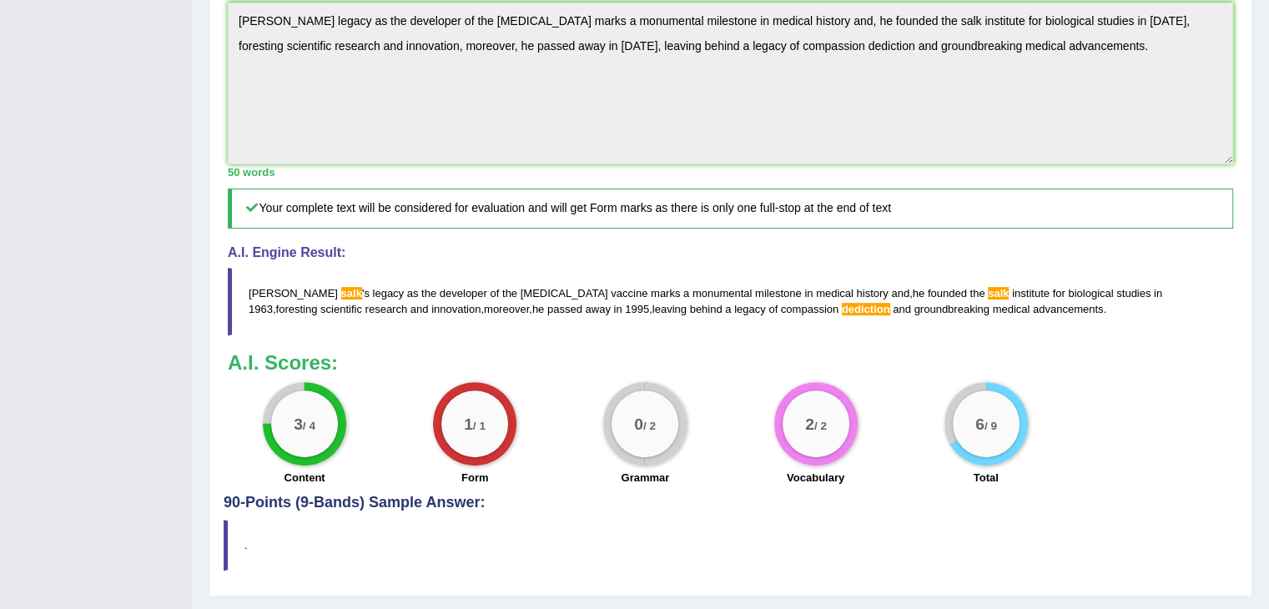
drag, startPoint x: 294, startPoint y: 388, endPoint x: 401, endPoint y: 385, distance: 106.9
click at [401, 335] on blockquote "Jonas salk ' s legacy as the developer of the polio vaccine marks a monumental …" at bounding box center [731, 301] width 1006 height 67
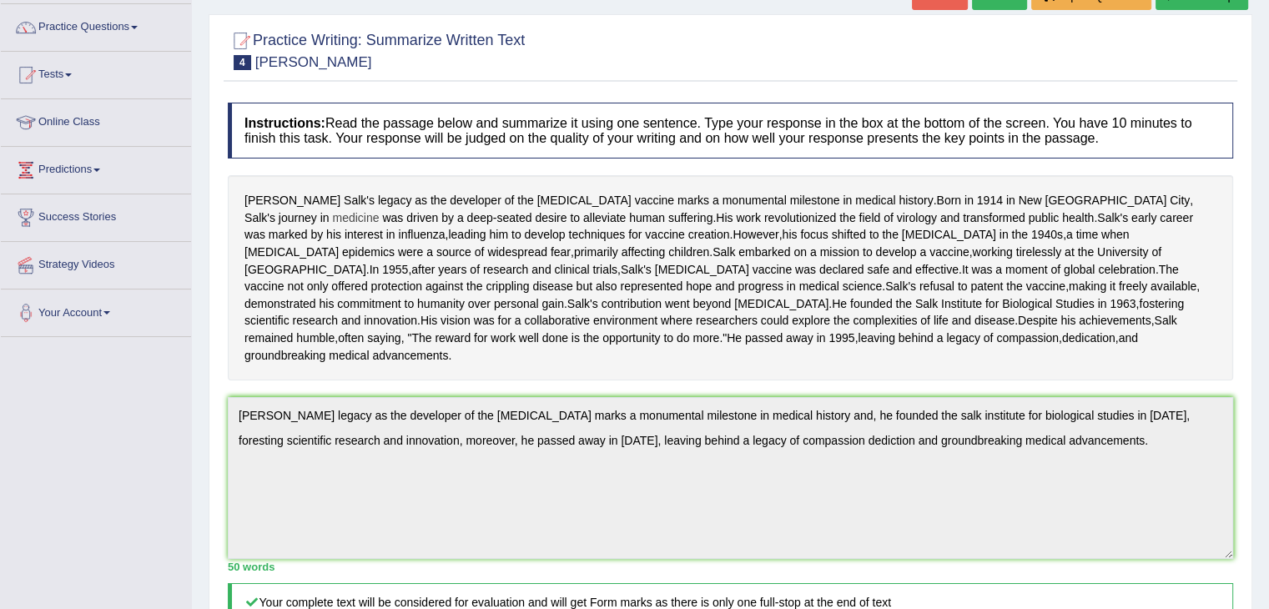
scroll to position [122, 0]
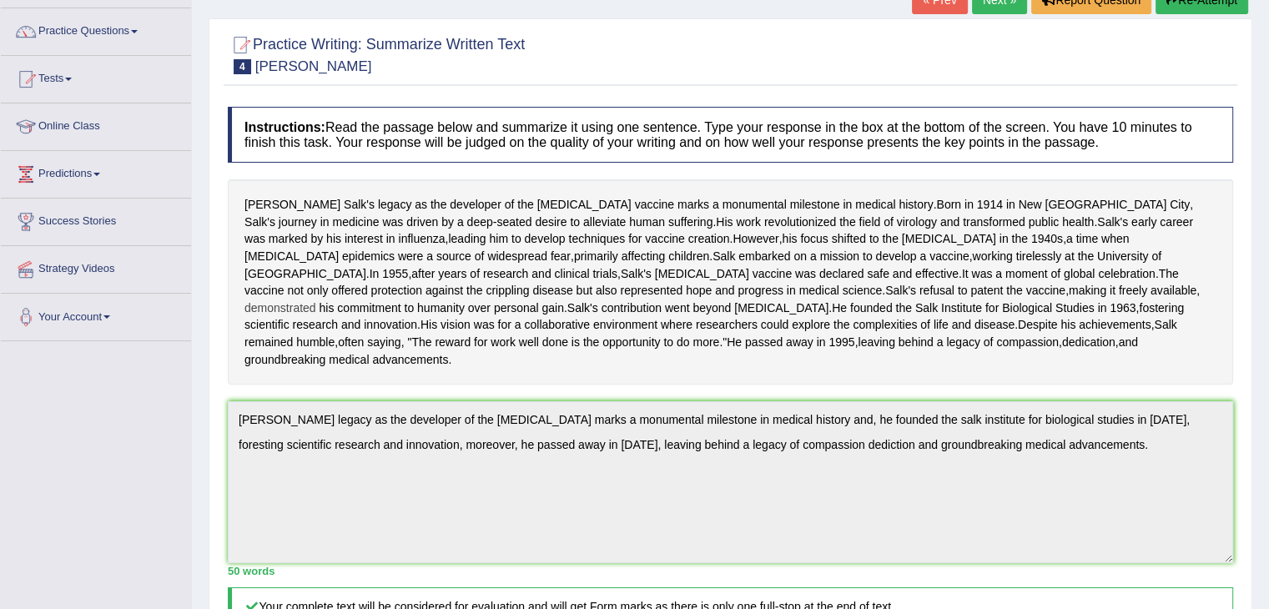
click at [316, 317] on span "demonstrated" at bounding box center [281, 309] width 72 height 18
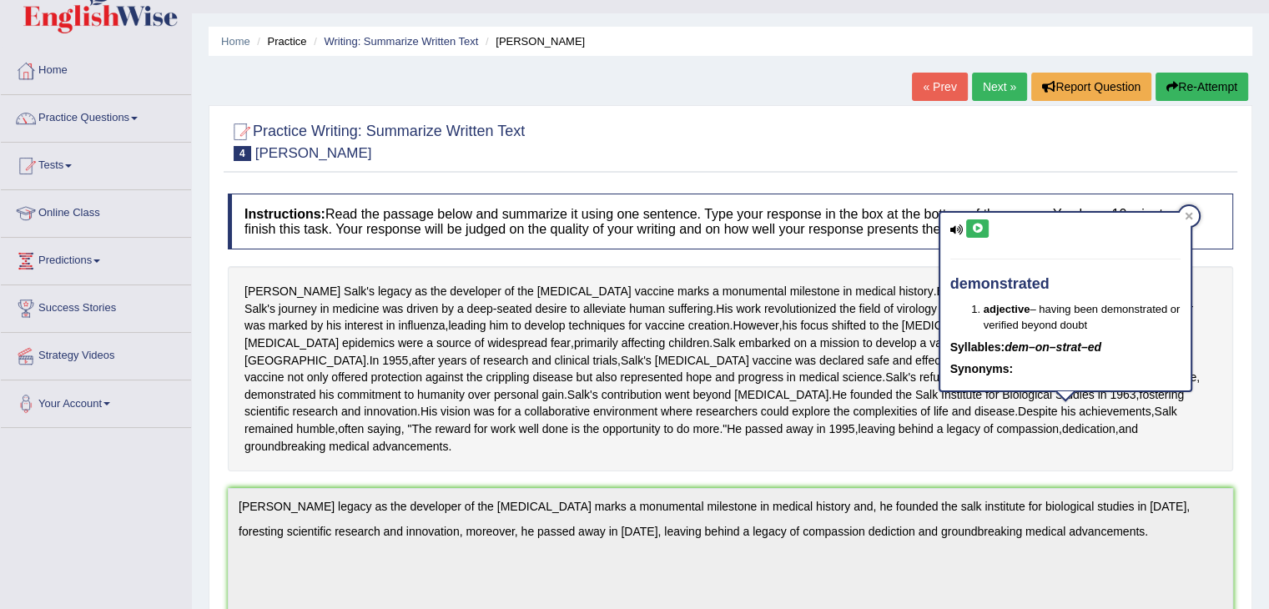
scroll to position [32, 0]
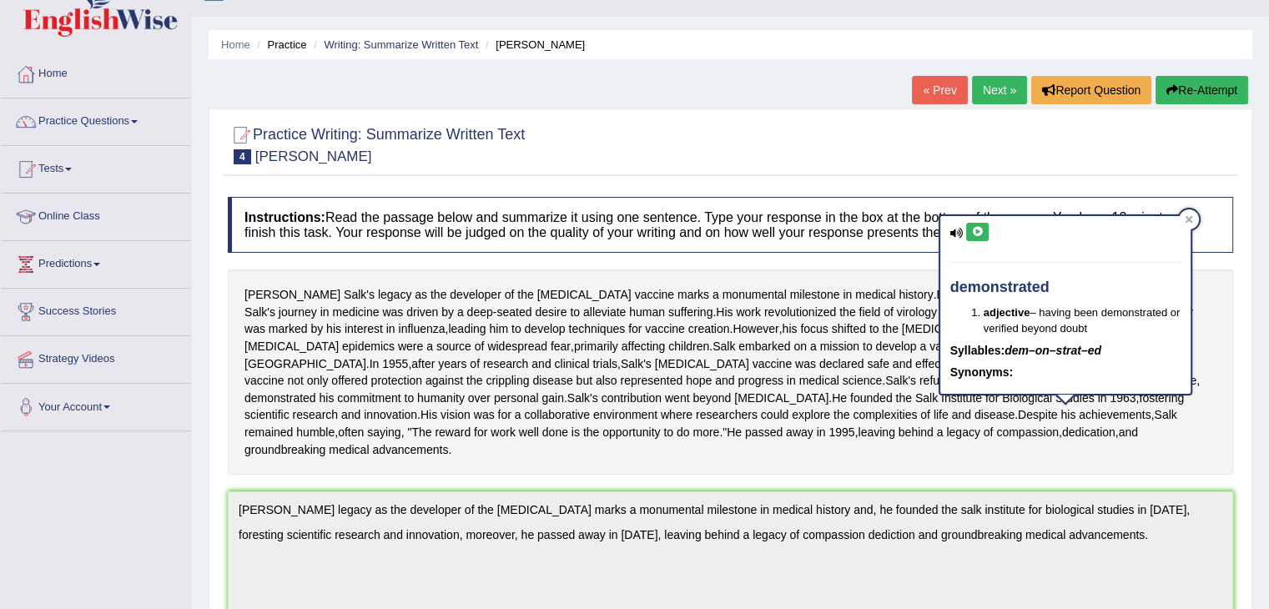
click at [1215, 86] on button "Re-Attempt" at bounding box center [1202, 90] width 93 height 28
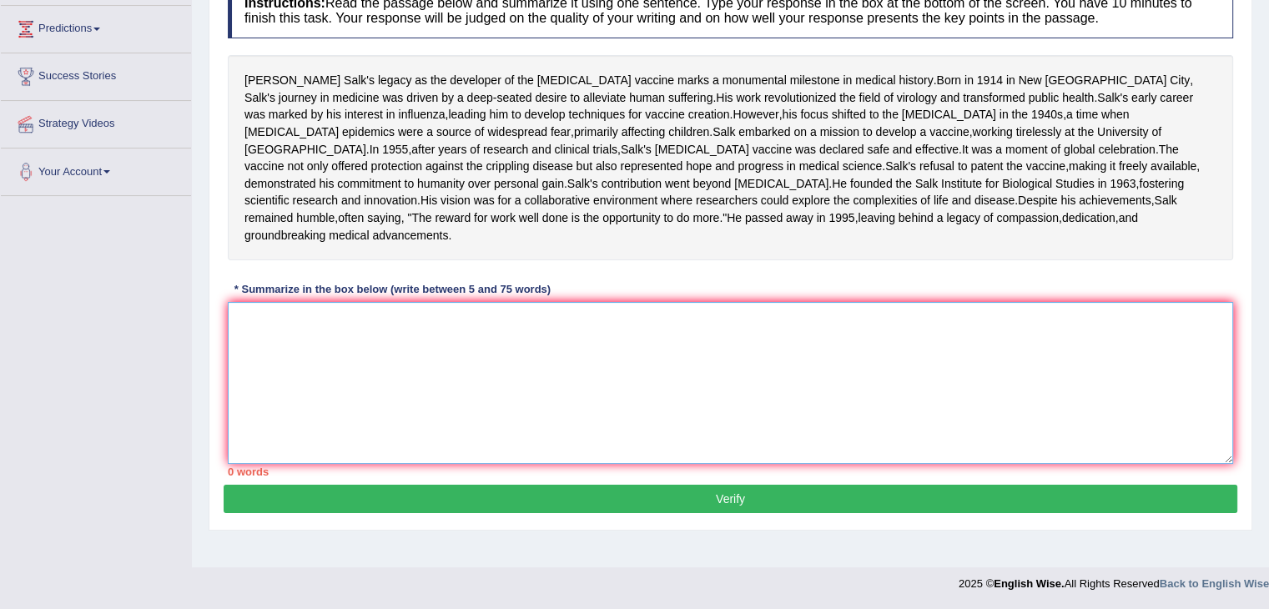
click at [1004, 351] on textarea at bounding box center [731, 383] width 1006 height 162
paste textarea "[PERSON_NAME] legacy as the developer of the [MEDICAL_DATA] marks a monumental …"
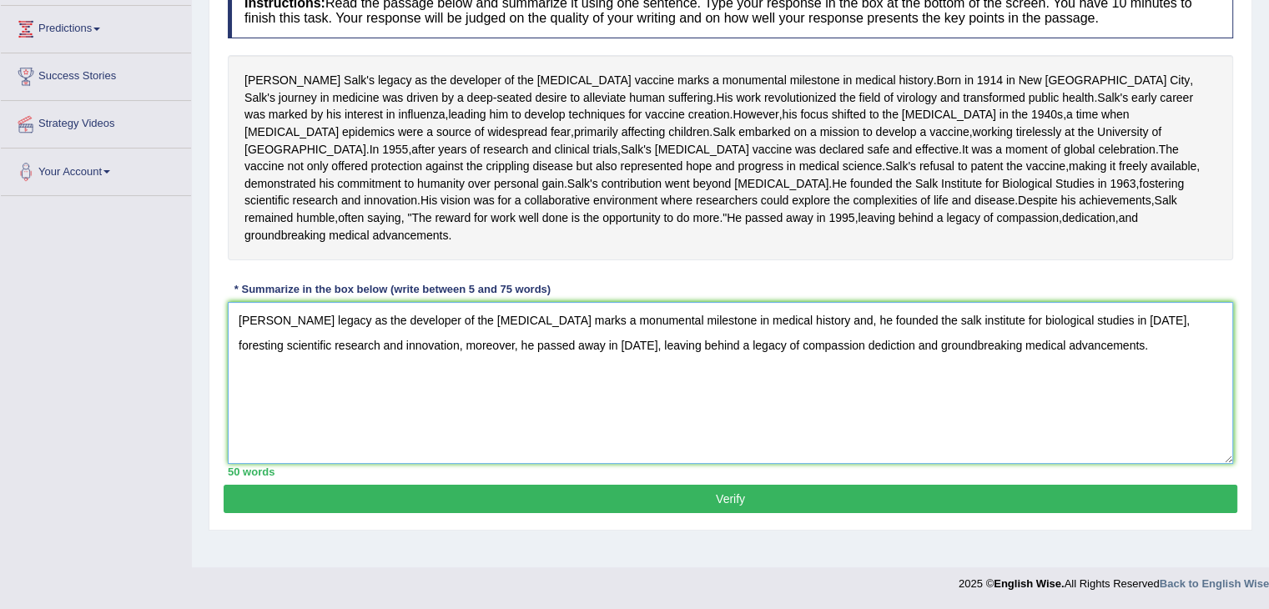
click at [290, 351] on textarea "[PERSON_NAME] legacy as the developer of the [MEDICAL_DATA] marks a monumental …" at bounding box center [731, 383] width 1006 height 162
click at [277, 350] on textarea "Jonas salk's legacy as the developer of the polio vaccine marks a monumental mi…" at bounding box center [731, 383] width 1006 height 162
click at [911, 348] on textarea "Jonas Salk's legacy as the developer of the polio vaccine marks a monumental mi…" at bounding box center [731, 383] width 1006 height 162
click at [789, 375] on textarea "Jonas Salk's legacy as the developer of the polio vaccine marks a monumental mi…" at bounding box center [731, 383] width 1006 height 162
click at [370, 371] on textarea "Jonas Salk's legacy as the developer of the polio vaccine marks a monumental mi…" at bounding box center [731, 383] width 1006 height 162
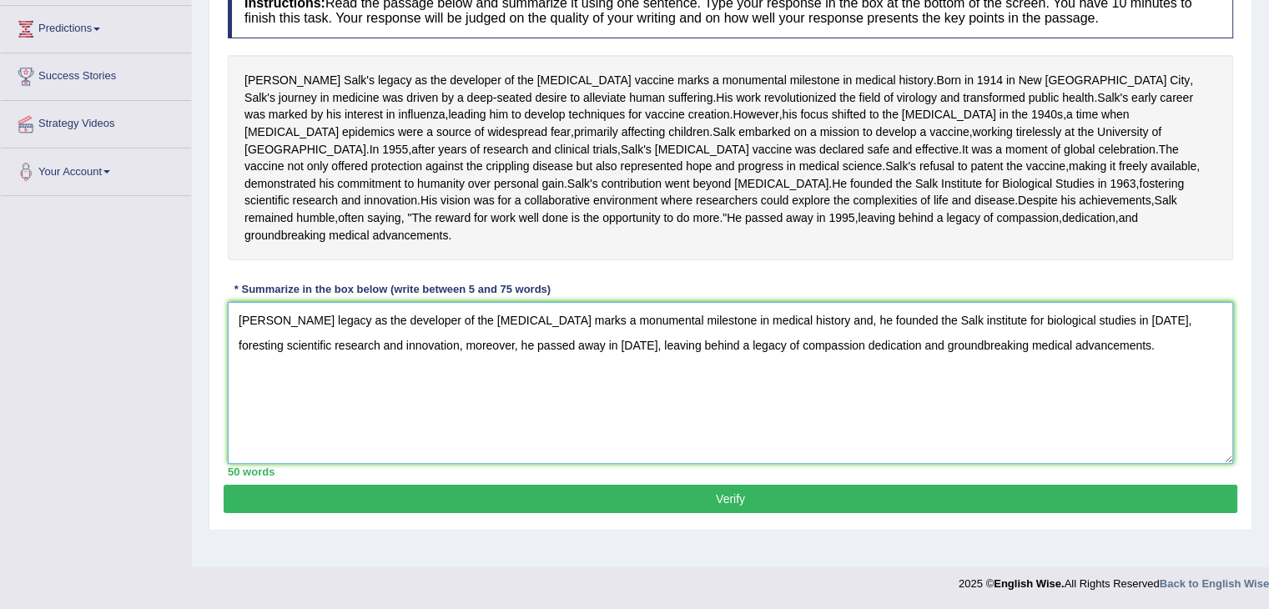
click at [366, 371] on textarea "Jonas Salk's legacy as the developer of the polio vaccine marks a monumental mi…" at bounding box center [731, 383] width 1006 height 162
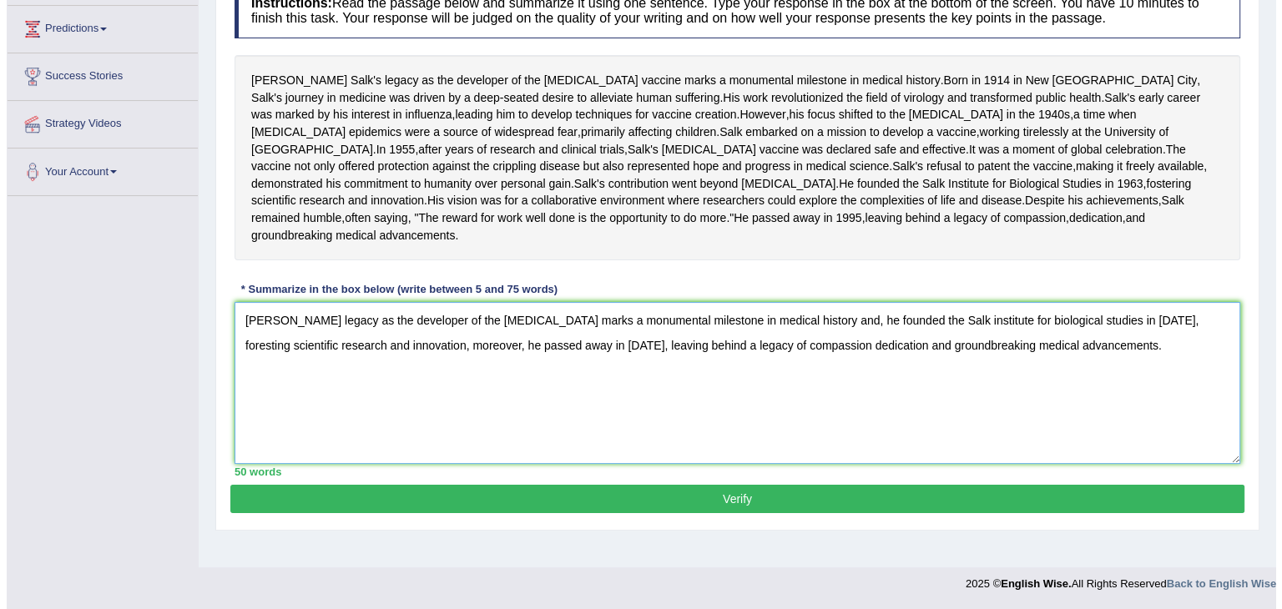
scroll to position [287, 0]
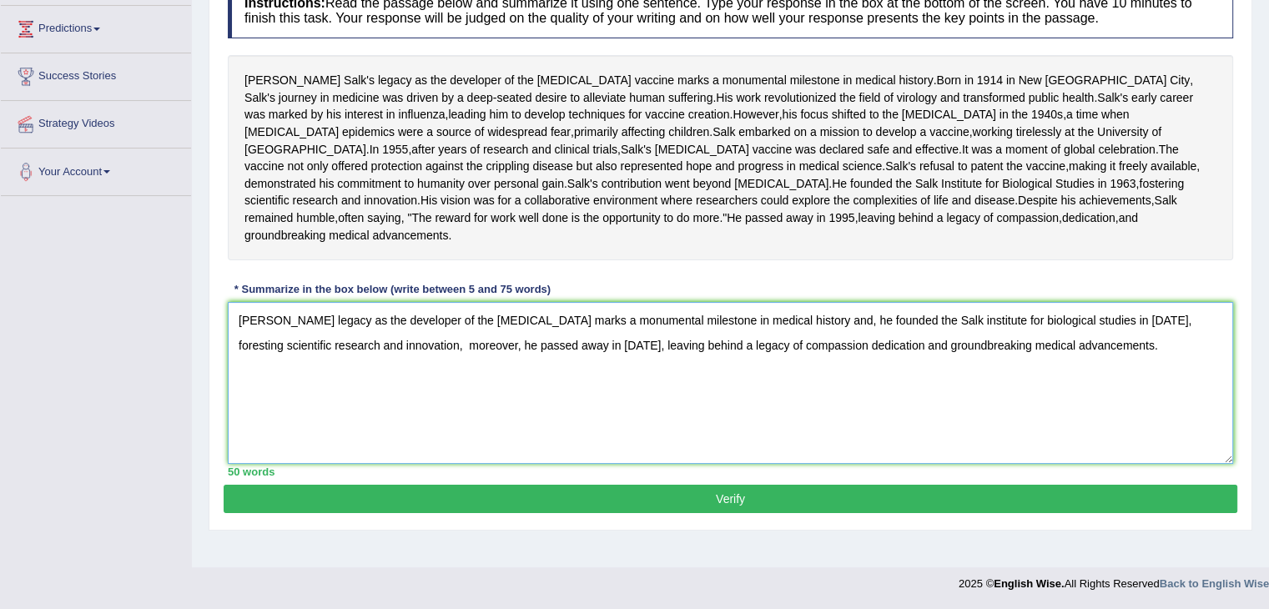
click at [820, 383] on textarea "Jonas Salk's legacy as the developer of the polio vaccine marks a monumental mi…" at bounding box center [731, 383] width 1006 height 162
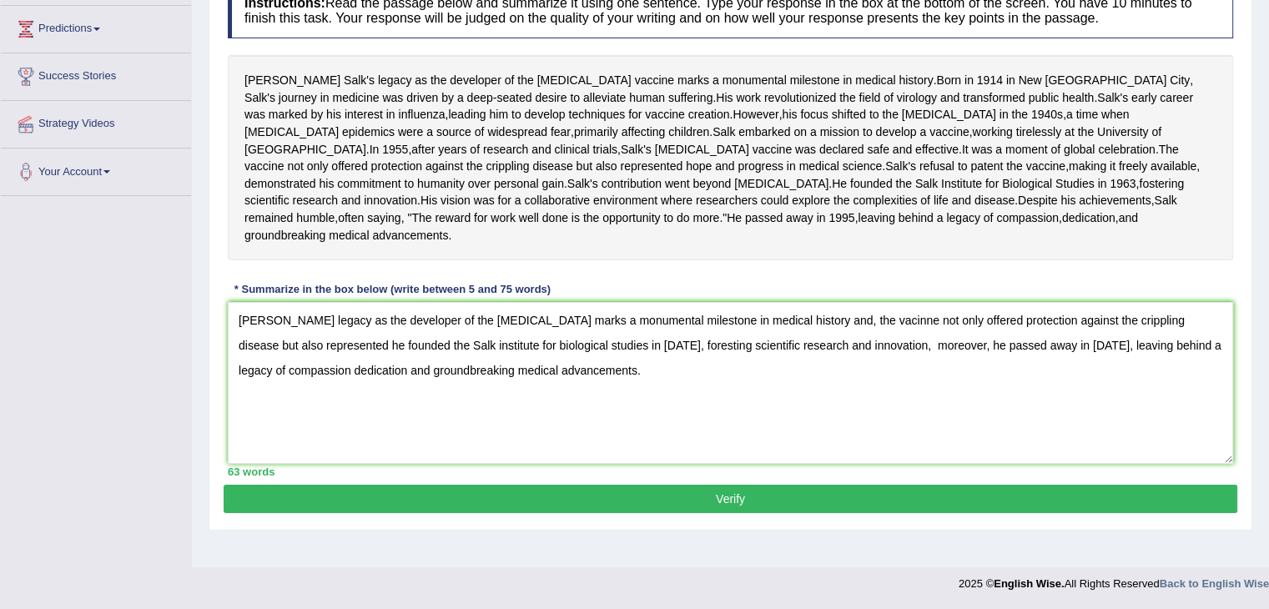
click at [613, 198] on div "Jonas Salk's legacy as the developer of the polio vaccine marks a monumental mi…" at bounding box center [731, 157] width 1006 height 205
click at [296, 411] on textarea "Jonas Salk's legacy as the developer of the polio vaccine marks a monumental mi…" at bounding box center [731, 383] width 1006 height 162
click at [305, 411] on textarea "Jonas Salk's legacy as the developer of the polio vaccine marks a monumental mi…" at bounding box center [731, 383] width 1006 height 162
click at [510, 395] on textarea "Jonas Salk's legacy as the developer of the polio vaccine marks a monumental mi…" at bounding box center [731, 383] width 1006 height 162
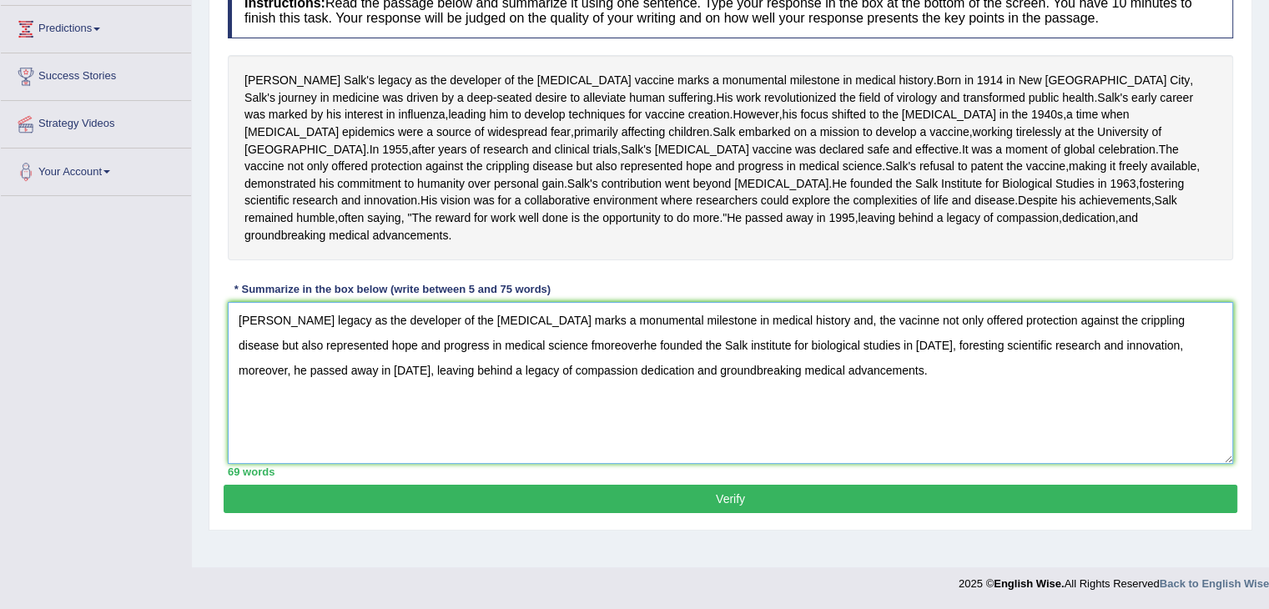
click at [507, 403] on textarea "Jonas Salk's legacy as the developer of the polio vaccine marks a monumental mi…" at bounding box center [731, 383] width 1006 height 162
click at [551, 411] on textarea "Jonas Salk's legacy as the developer of the polio vaccine marks a monumental mi…" at bounding box center [731, 383] width 1006 height 162
click at [497, 410] on textarea "Jonas Salk's legacy as the developer of the polio vaccine marks a monumental mi…" at bounding box center [731, 383] width 1006 height 162
click at [1149, 412] on textarea "Jonas Salk's legacy as the developer of the polio vaccine marks a monumental mi…" at bounding box center [731, 383] width 1006 height 162
click at [1144, 413] on textarea "Jonas Salk's legacy as the developer of the polio vaccine marks a monumental mi…" at bounding box center [731, 383] width 1006 height 162
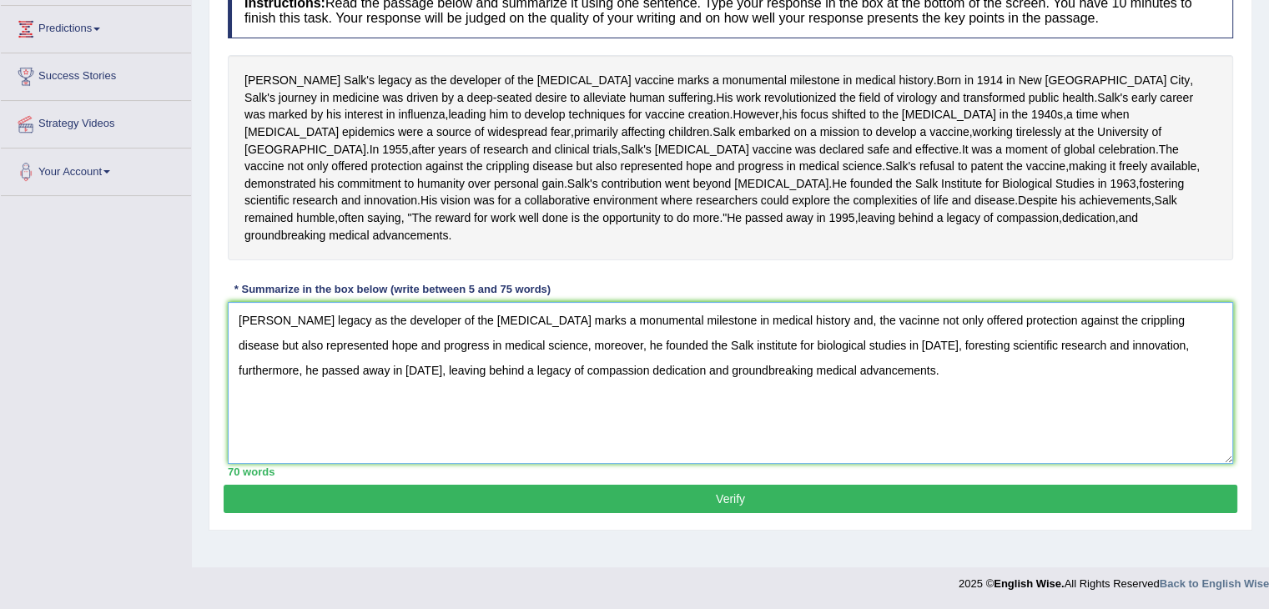
type textarea "Jonas Salk's legacy as the developer of the polio vaccine marks a monumental mi…"
click at [765, 513] on button "Verify" at bounding box center [731, 499] width 1014 height 28
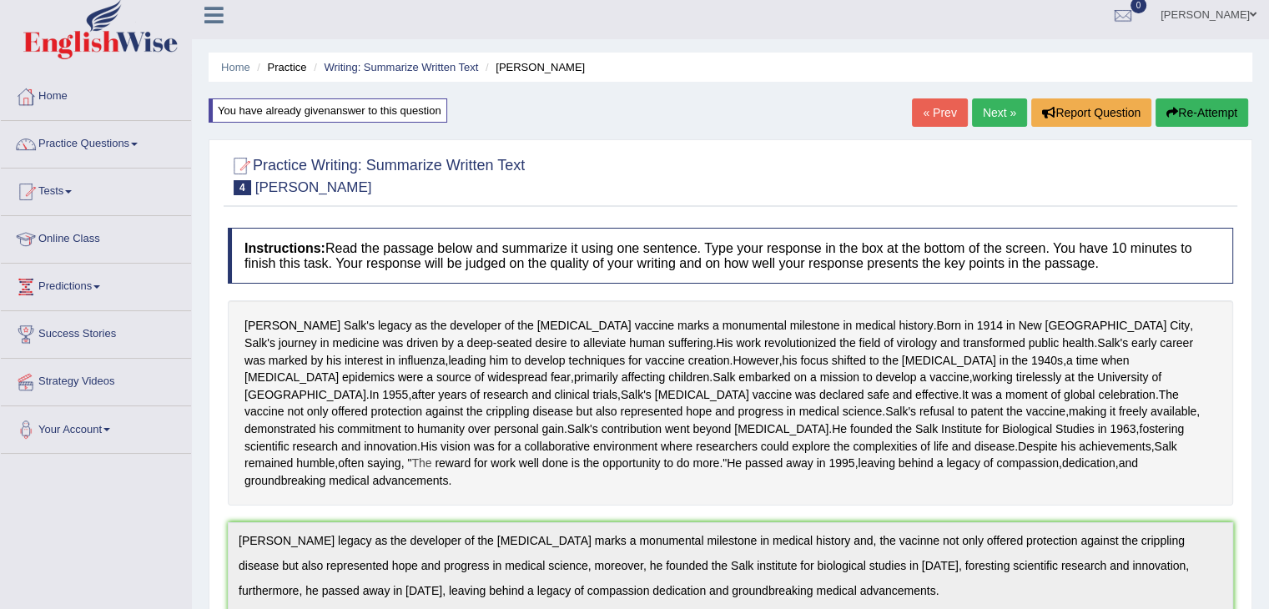
scroll to position [0, 0]
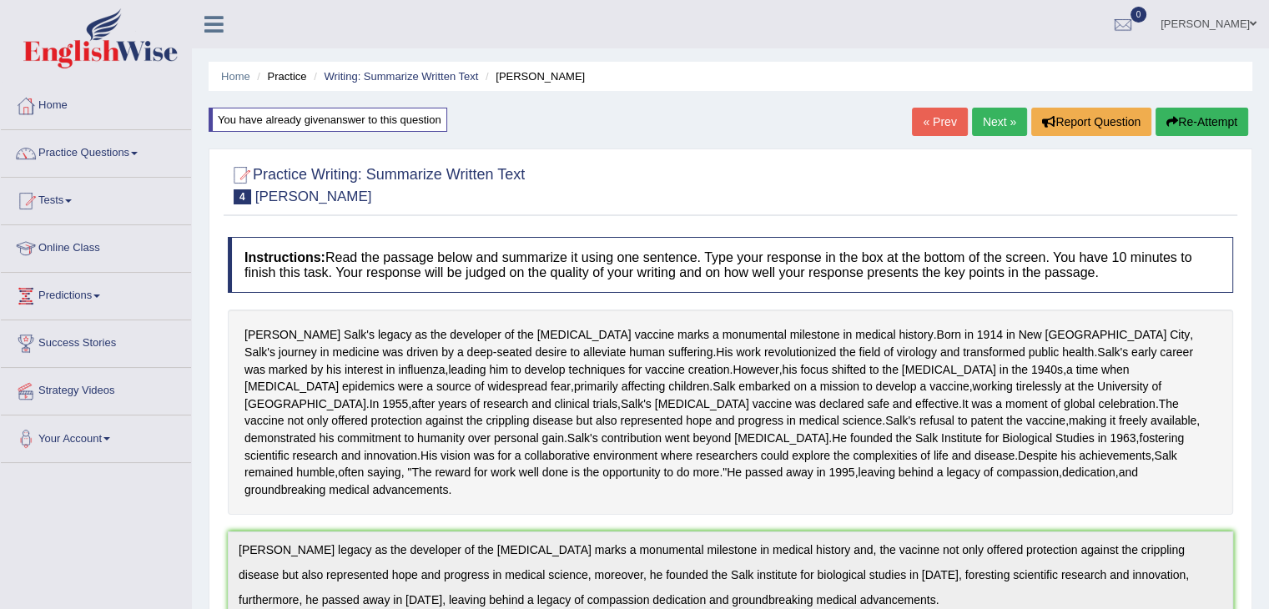
click at [992, 118] on link "Next »" at bounding box center [999, 122] width 55 height 28
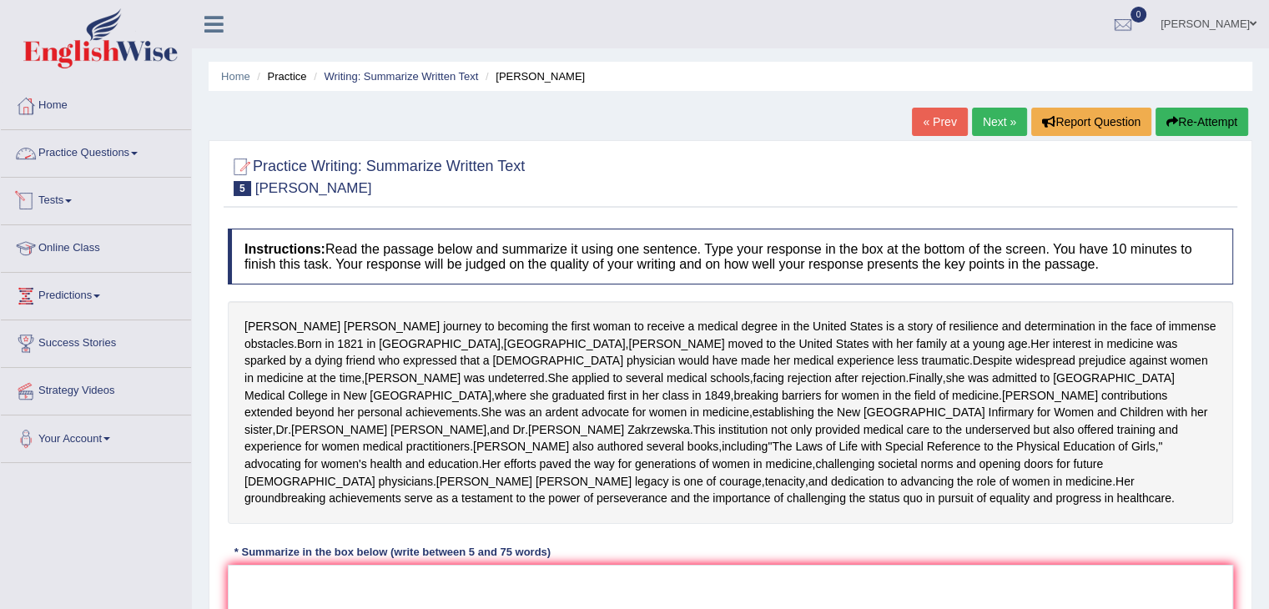
click at [111, 145] on link "Practice Questions" at bounding box center [96, 151] width 190 height 42
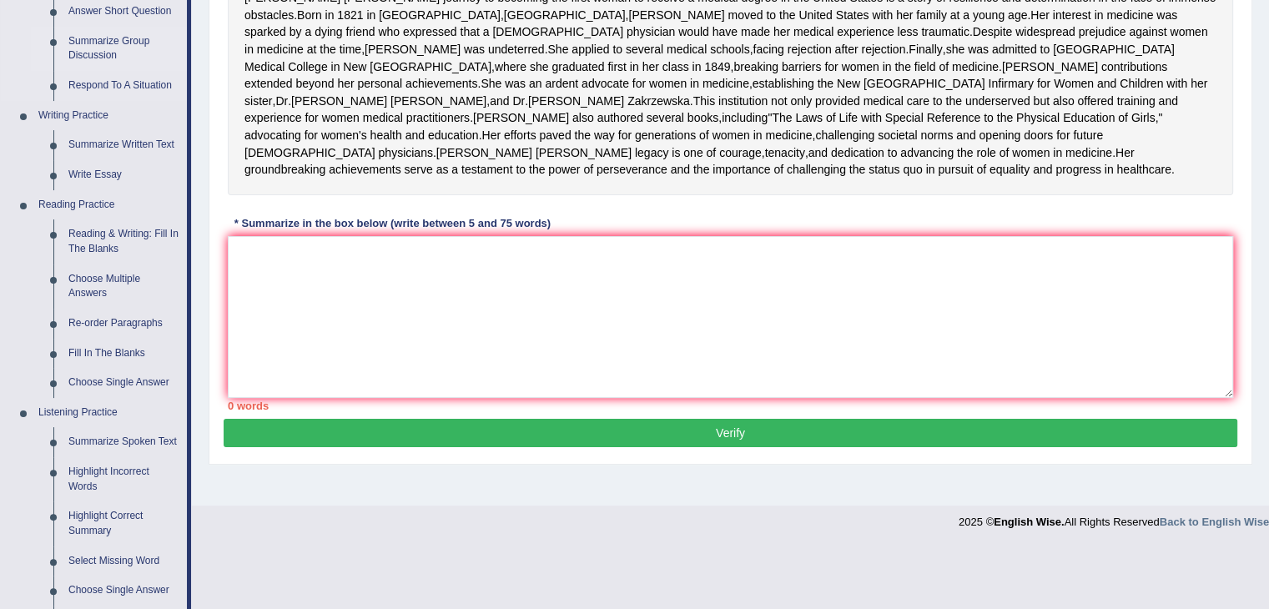
scroll to position [330, 0]
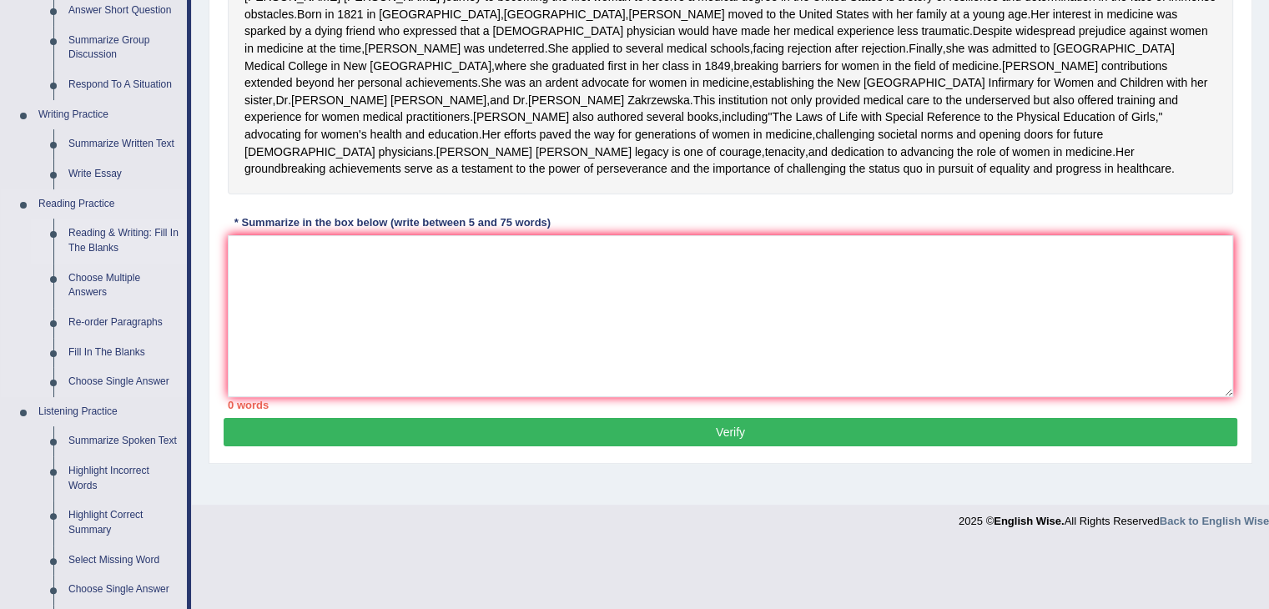
click at [91, 235] on link "Reading & Writing: Fill In The Blanks" at bounding box center [124, 241] width 126 height 44
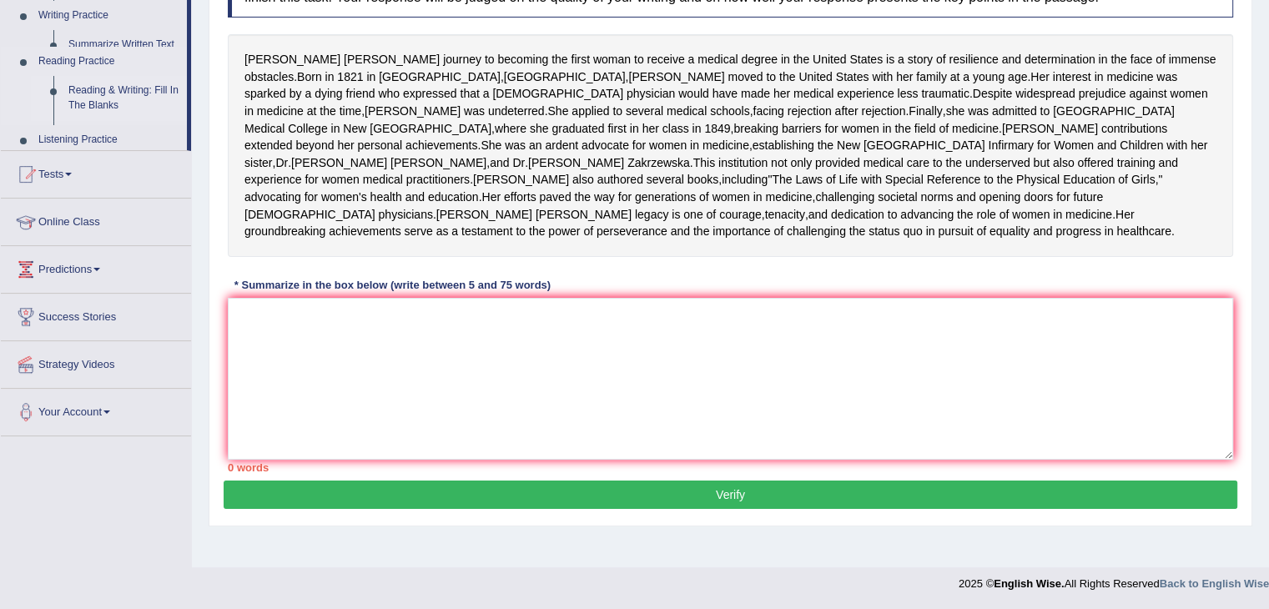
scroll to position [323, 0]
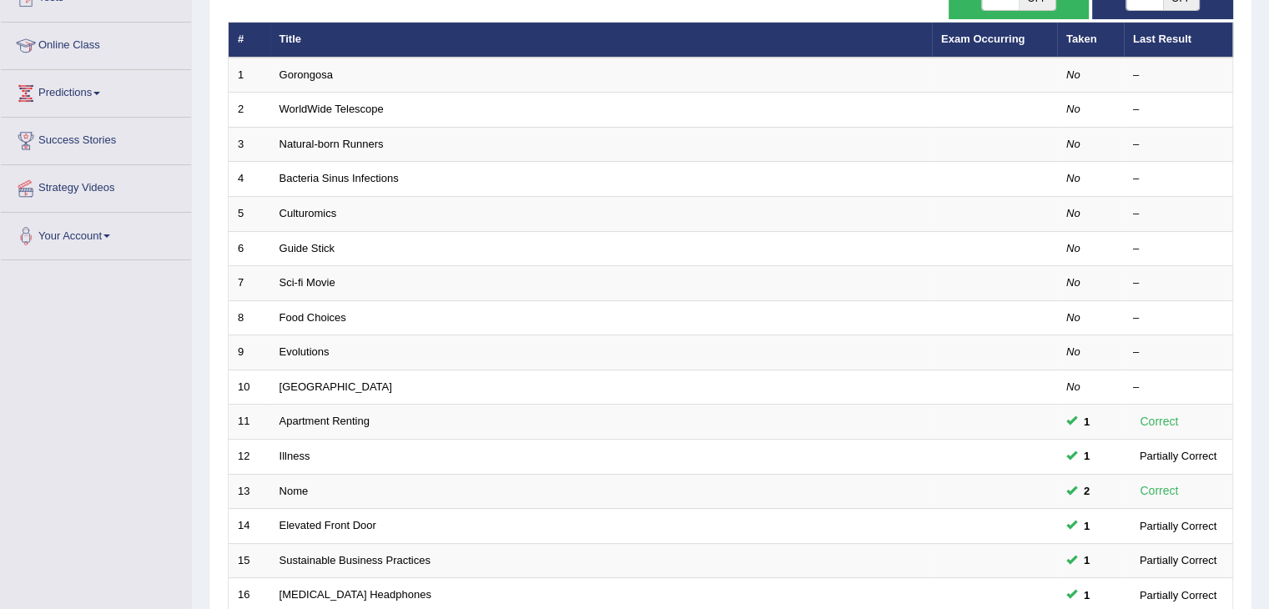
scroll to position [205, 0]
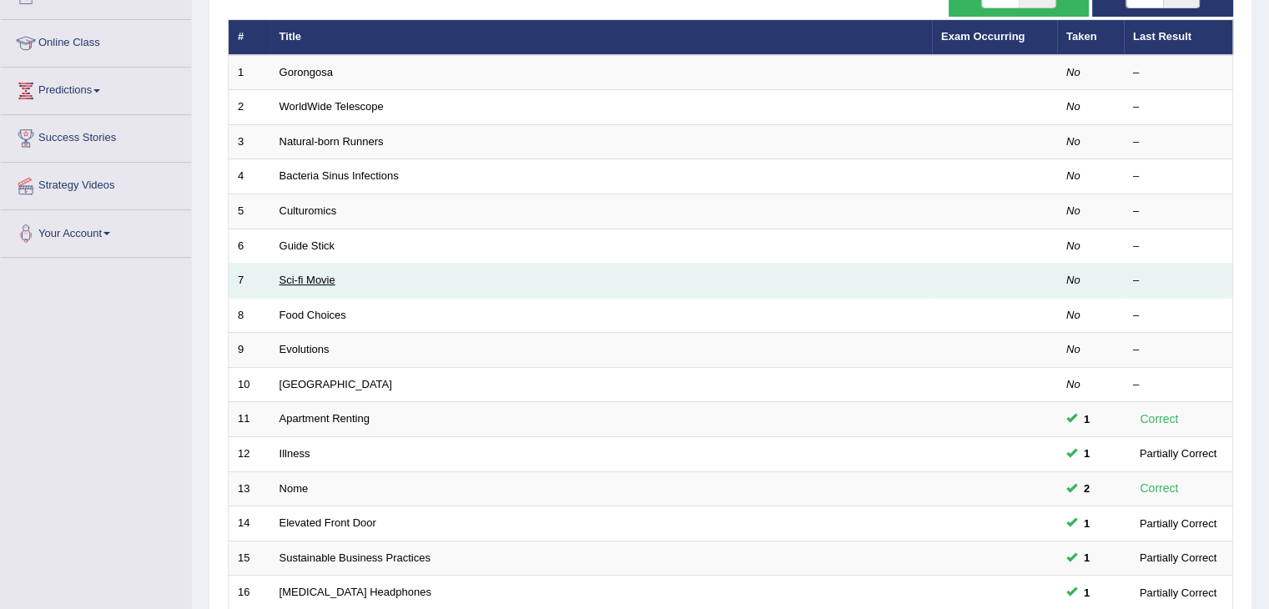
click at [325, 283] on link "Sci-fi Movie" at bounding box center [308, 280] width 56 height 13
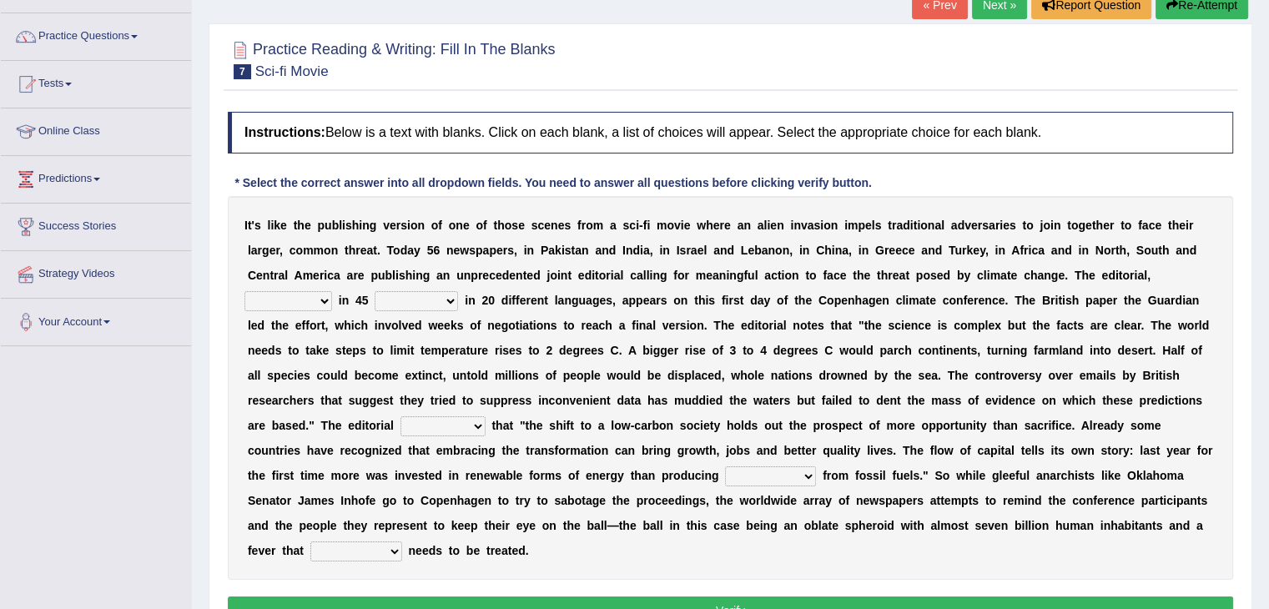
scroll to position [117, 0]
